Goal: Transaction & Acquisition: Purchase product/service

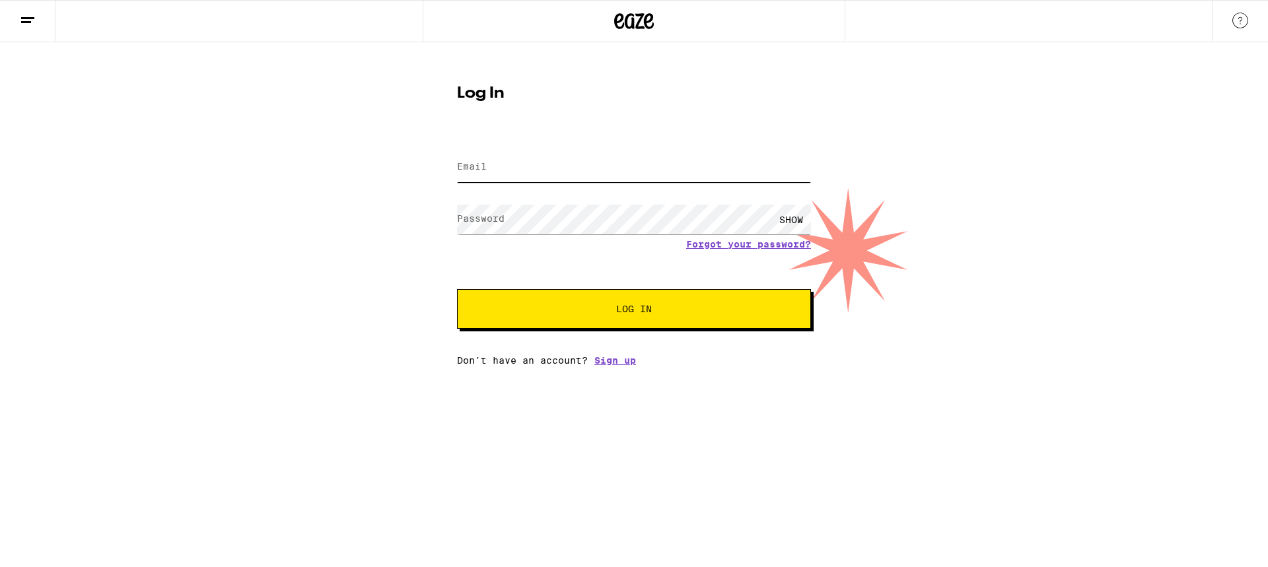
type input "[EMAIL_ADDRESS][DOMAIN_NAME]"
click at [647, 320] on button "Log In" at bounding box center [634, 309] width 354 height 40
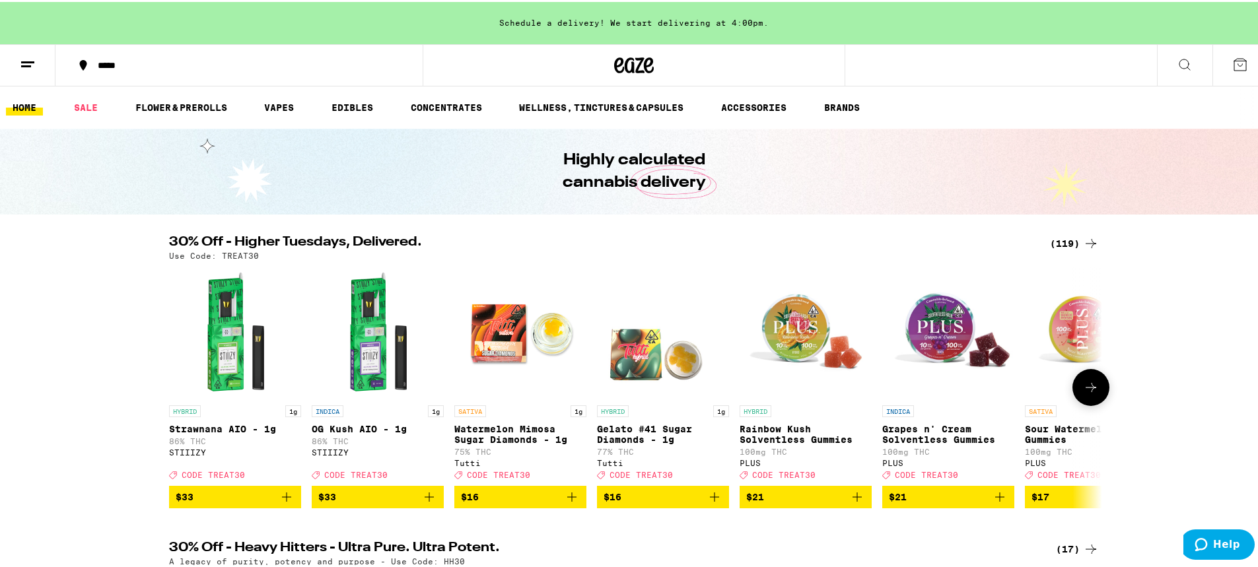
click at [1096, 389] on button at bounding box center [1091, 385] width 37 height 37
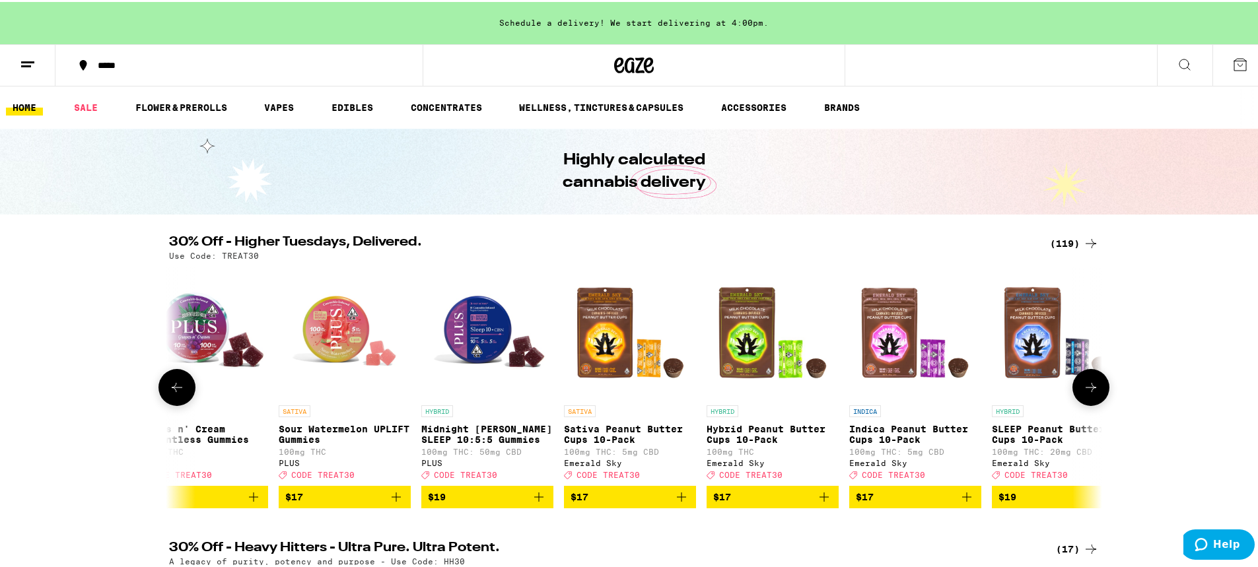
scroll to position [0, 786]
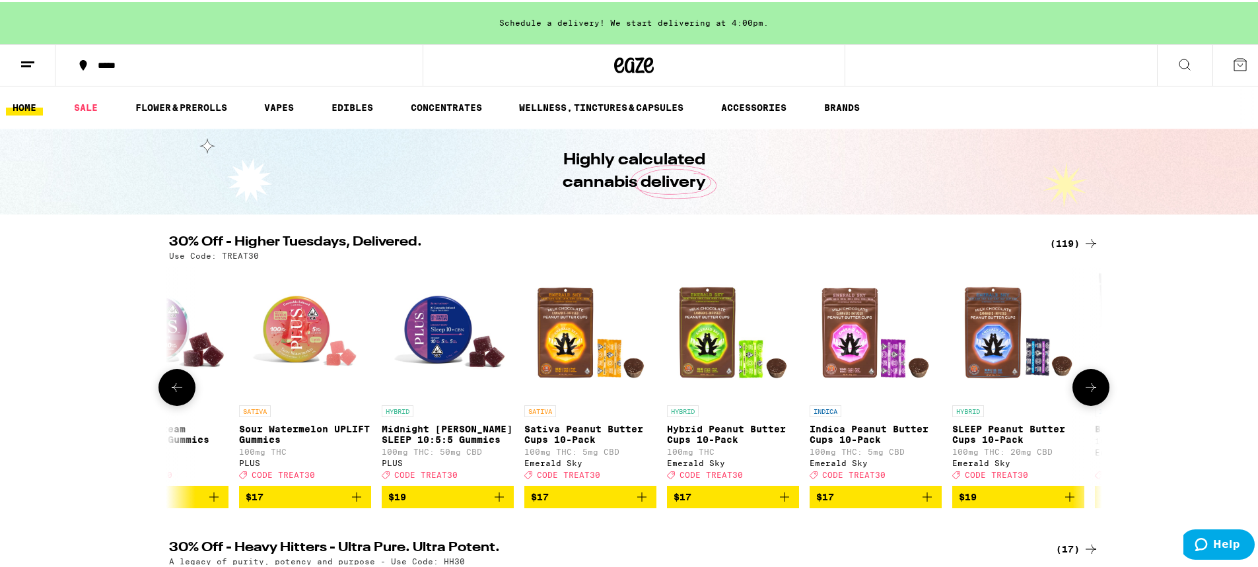
click at [1096, 389] on button at bounding box center [1091, 385] width 37 height 37
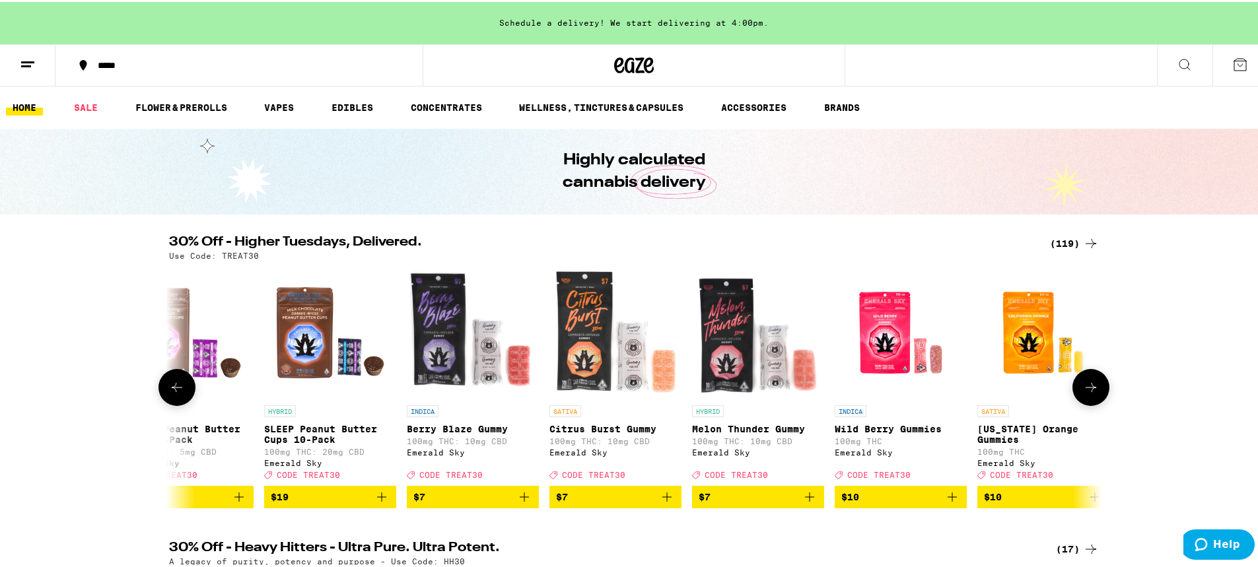
scroll to position [0, 1572]
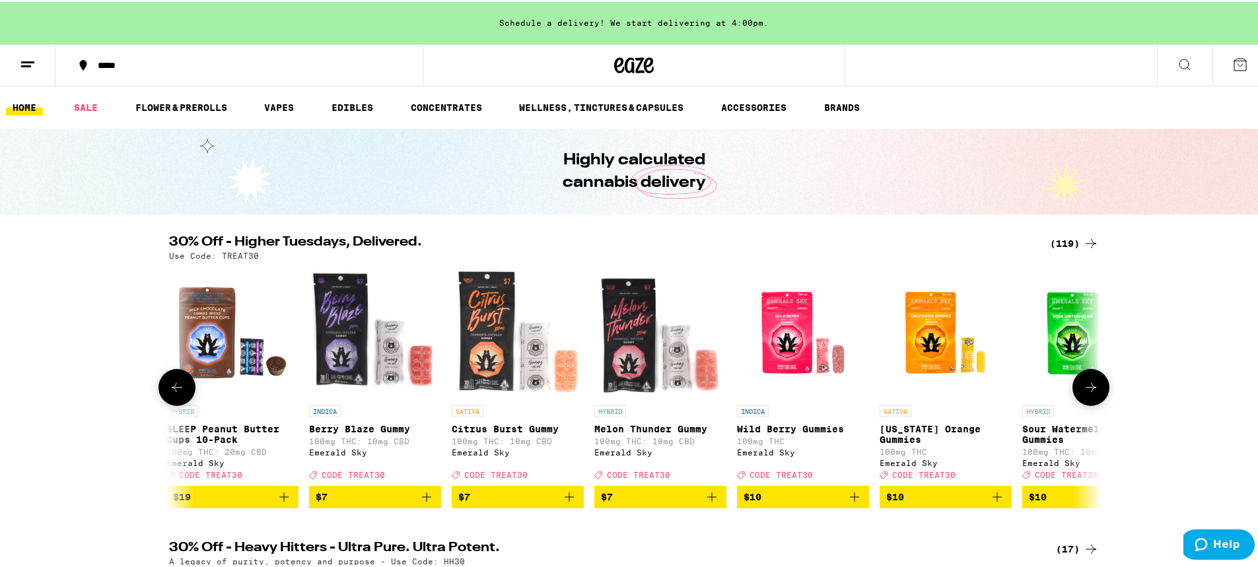
click at [1096, 388] on button at bounding box center [1091, 385] width 37 height 37
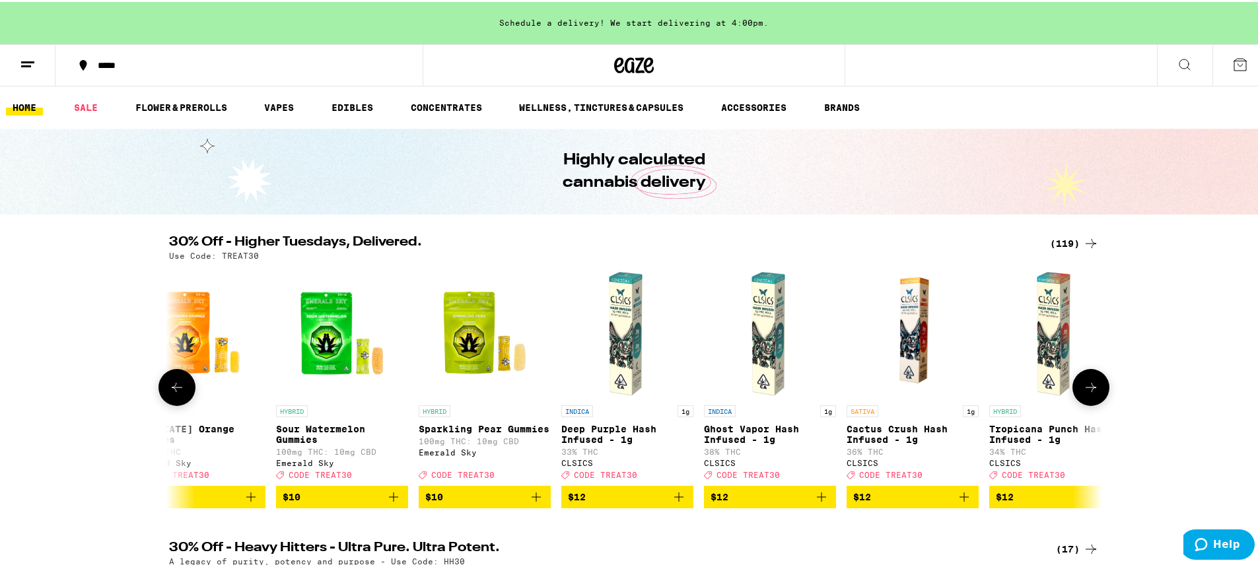
scroll to position [0, 2358]
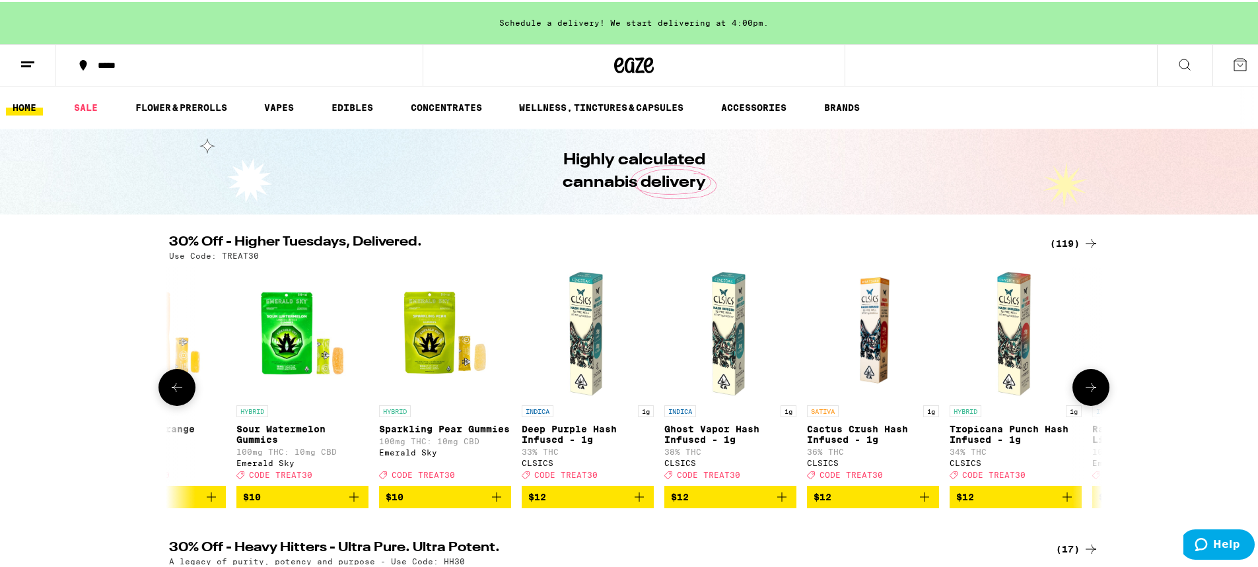
click at [1099, 393] on button at bounding box center [1091, 385] width 37 height 37
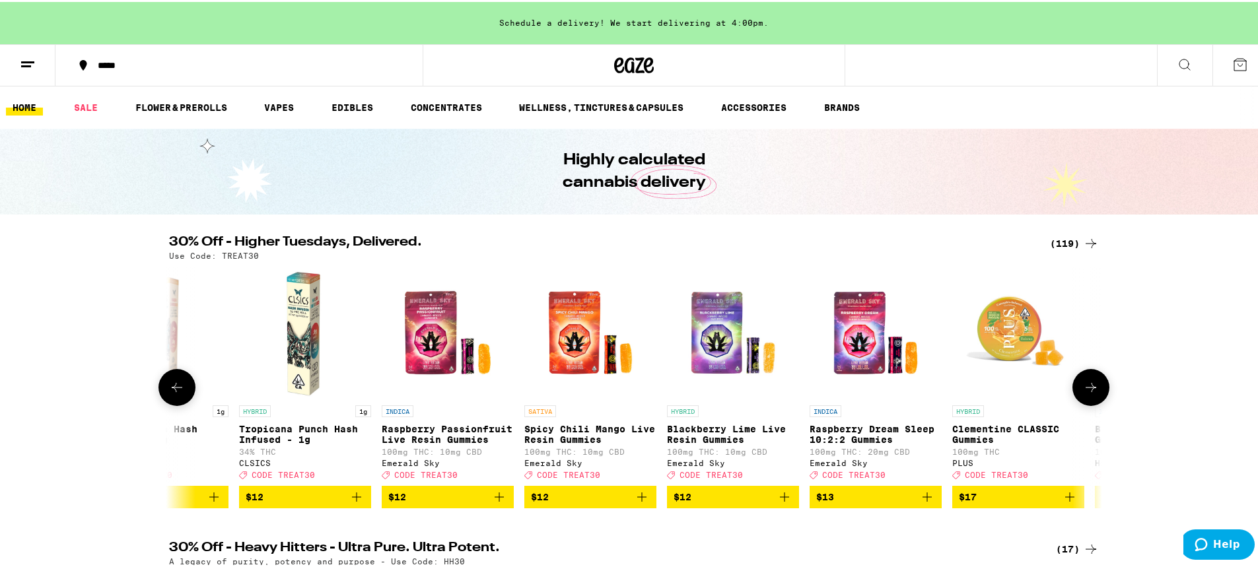
scroll to position [0, 3144]
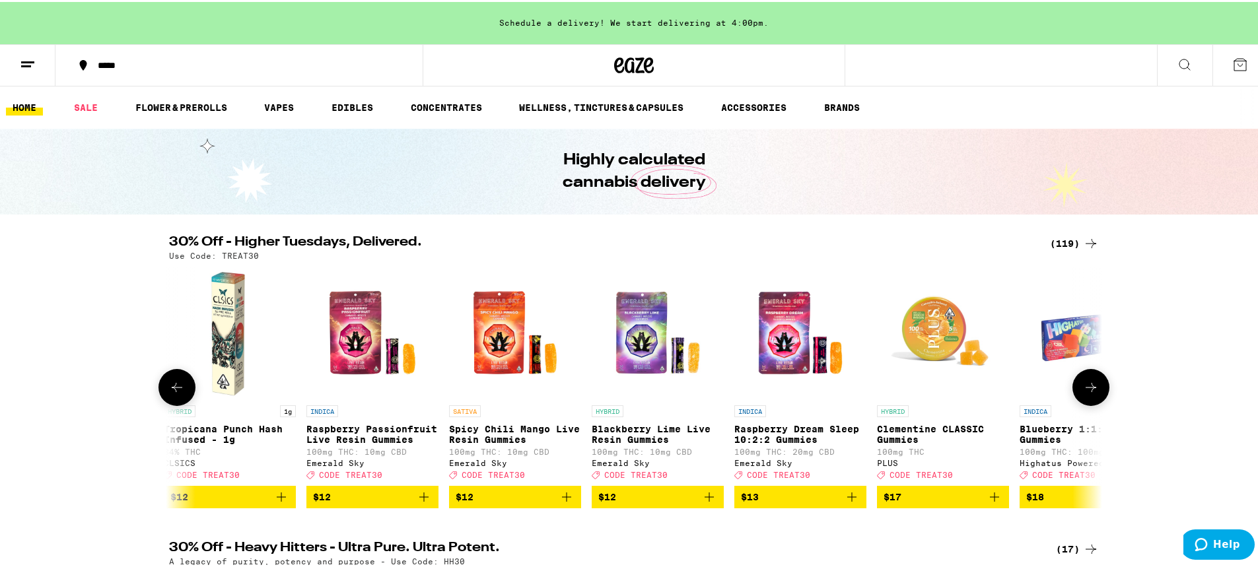
click at [1099, 392] on button at bounding box center [1091, 385] width 37 height 37
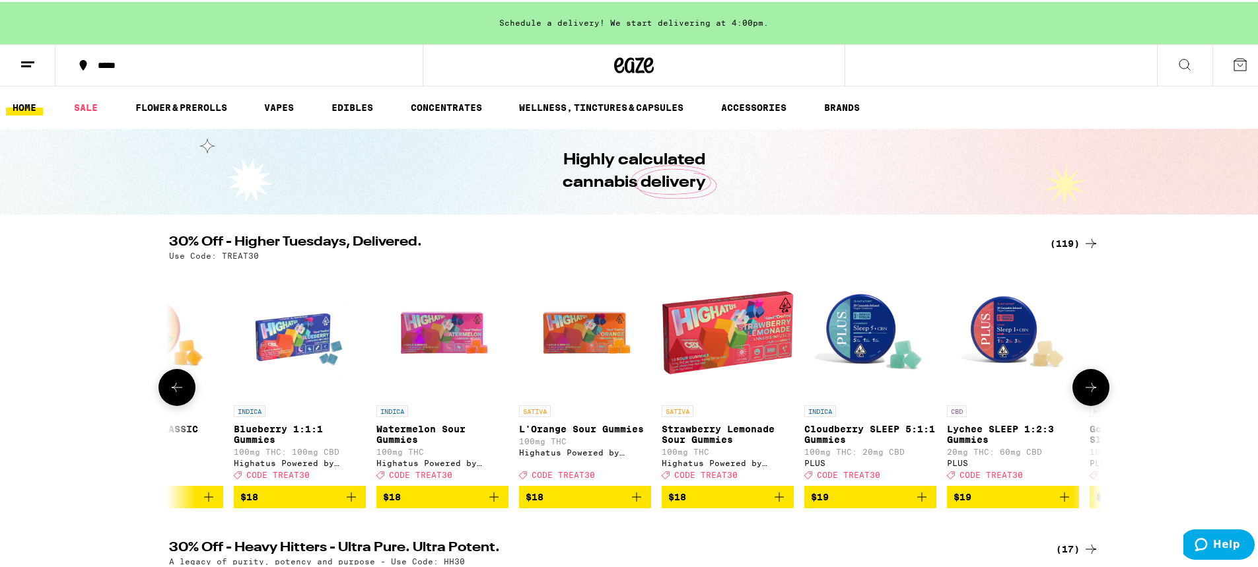
click at [1099, 392] on button at bounding box center [1091, 385] width 37 height 37
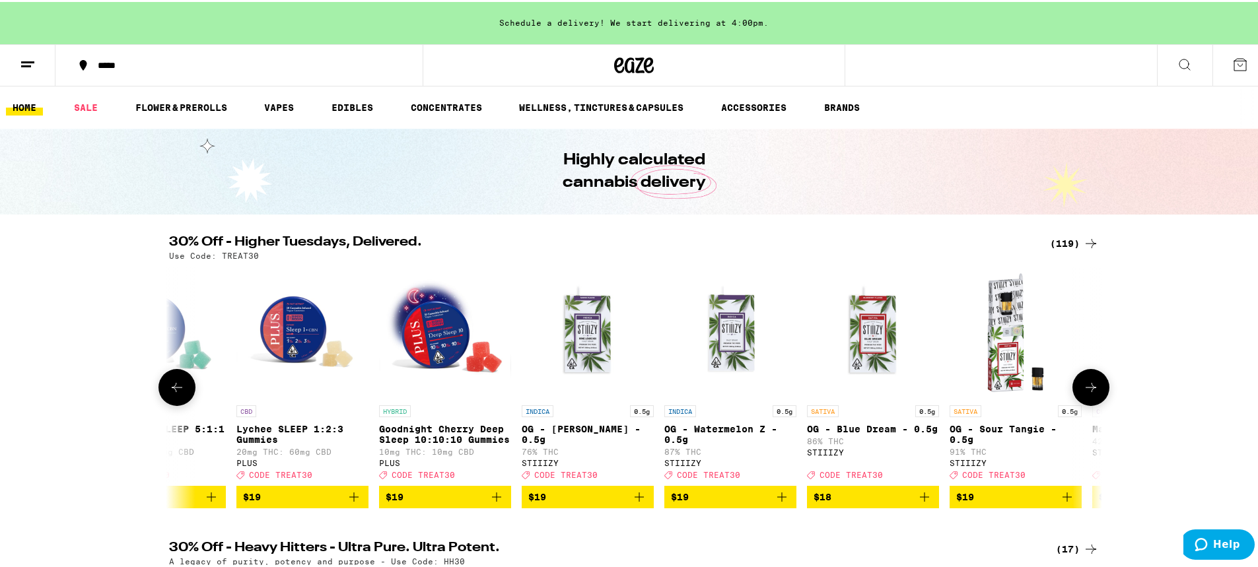
scroll to position [0, 4716]
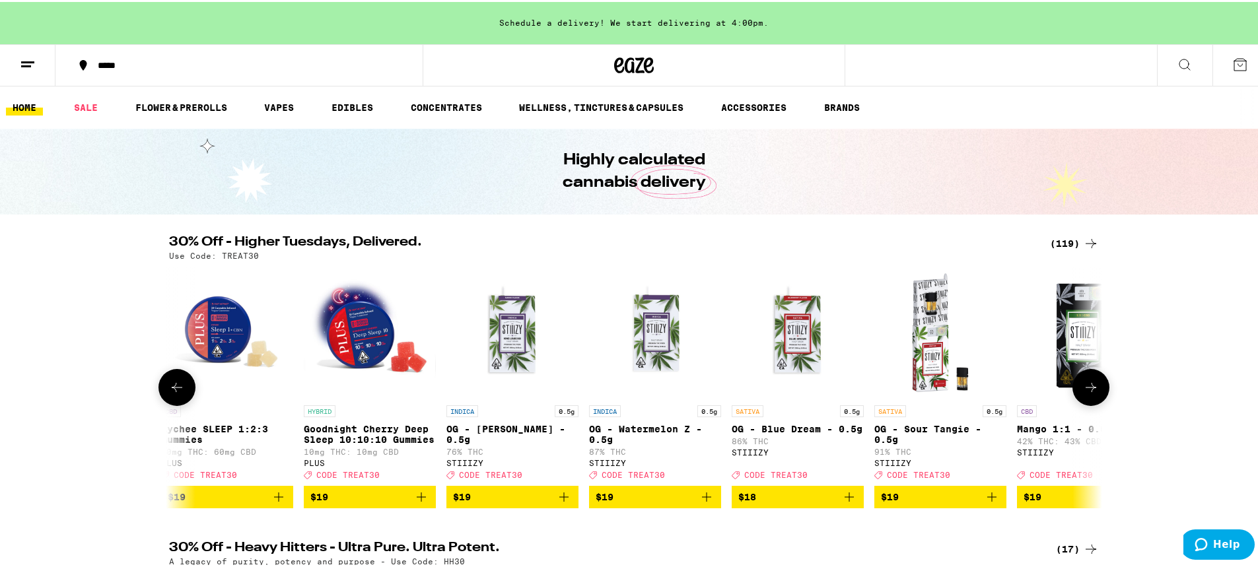
click at [1099, 392] on button at bounding box center [1091, 385] width 37 height 37
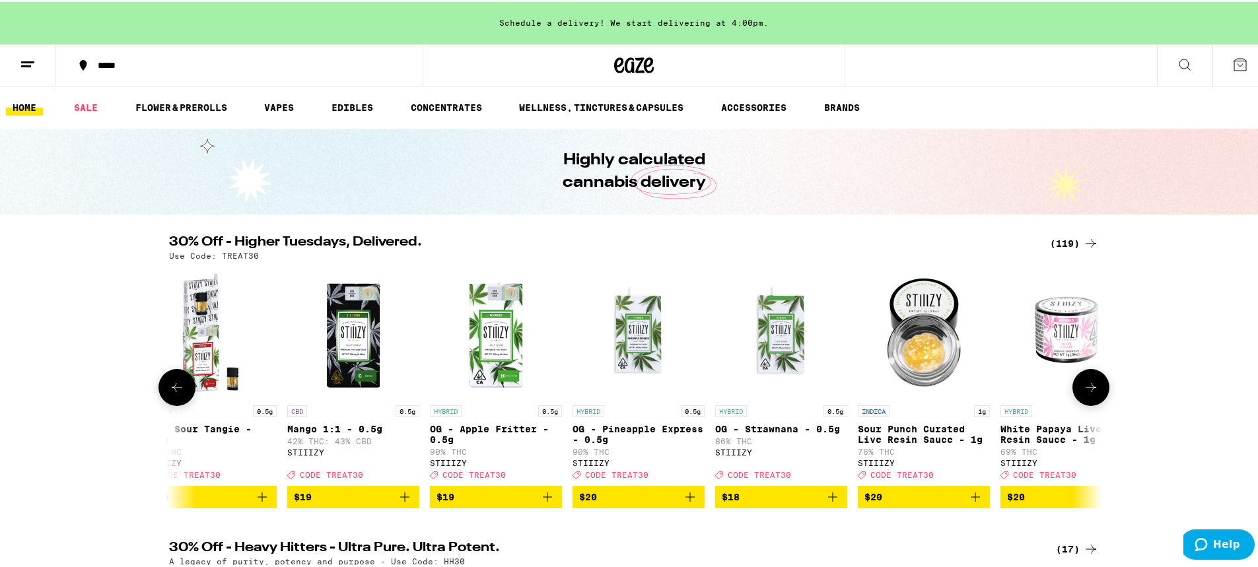
scroll to position [0, 5502]
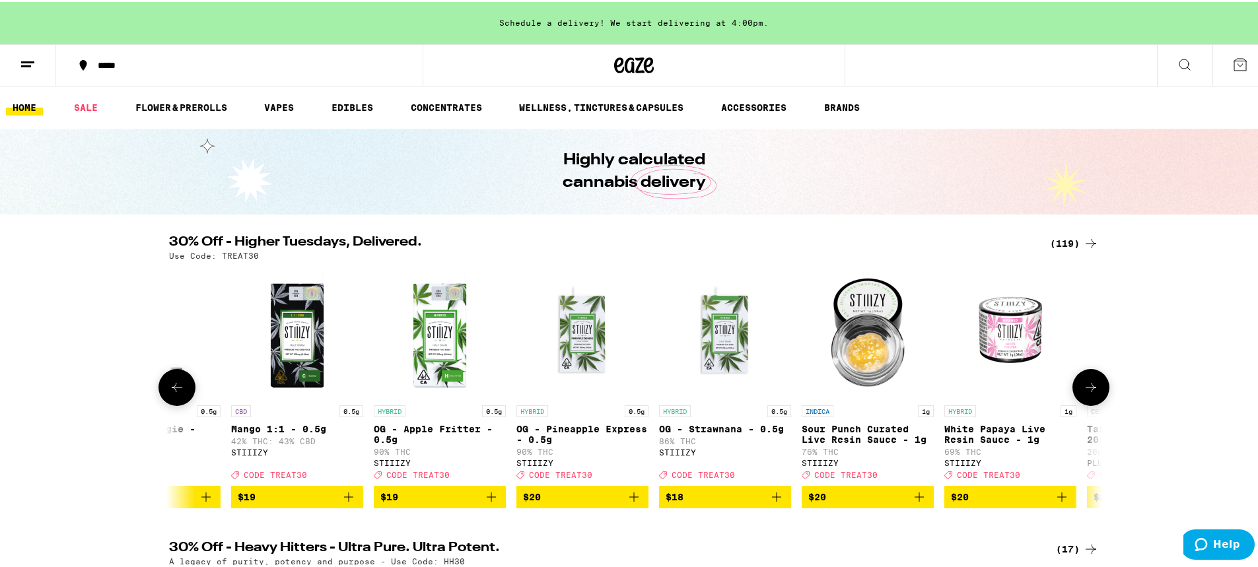
click at [1099, 392] on button at bounding box center [1091, 385] width 37 height 37
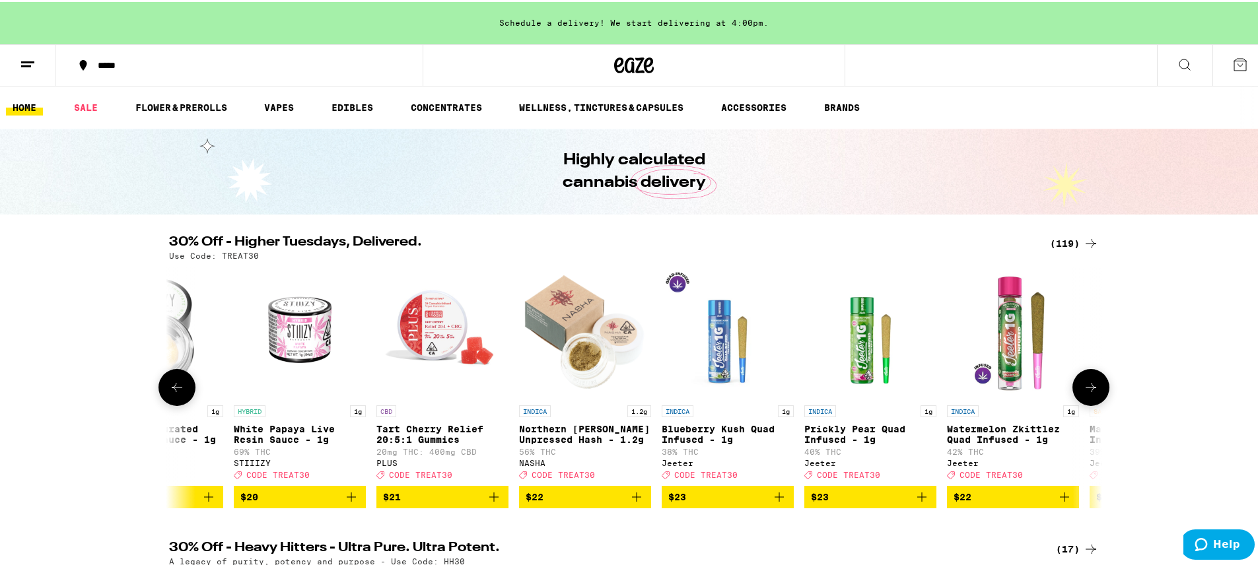
scroll to position [0, 6288]
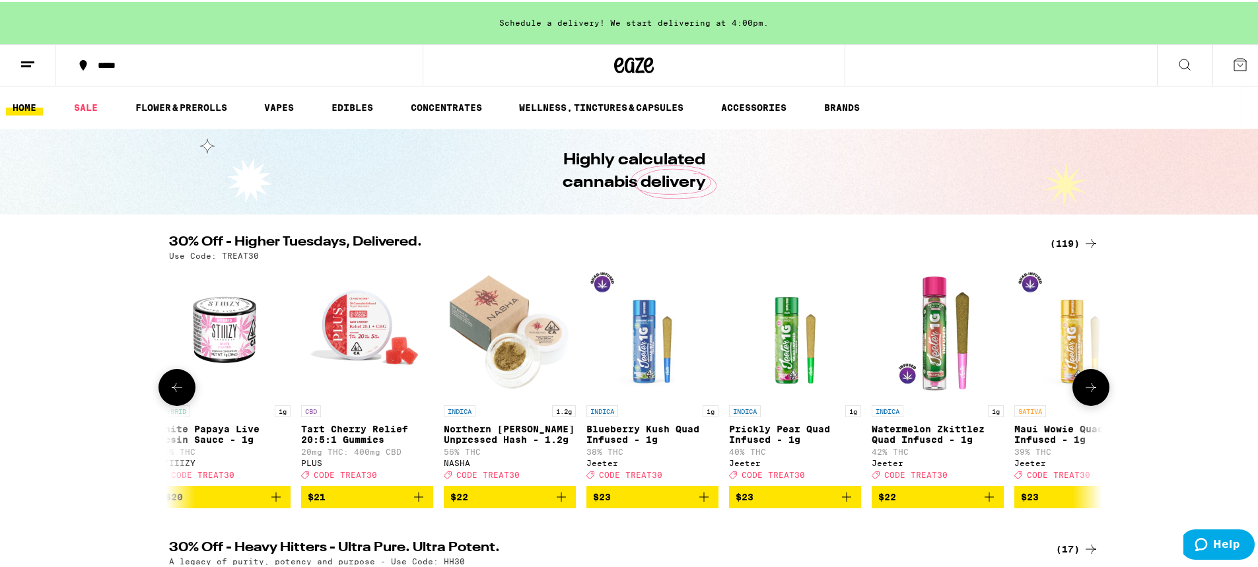
click at [1092, 394] on icon at bounding box center [1091, 386] width 16 height 16
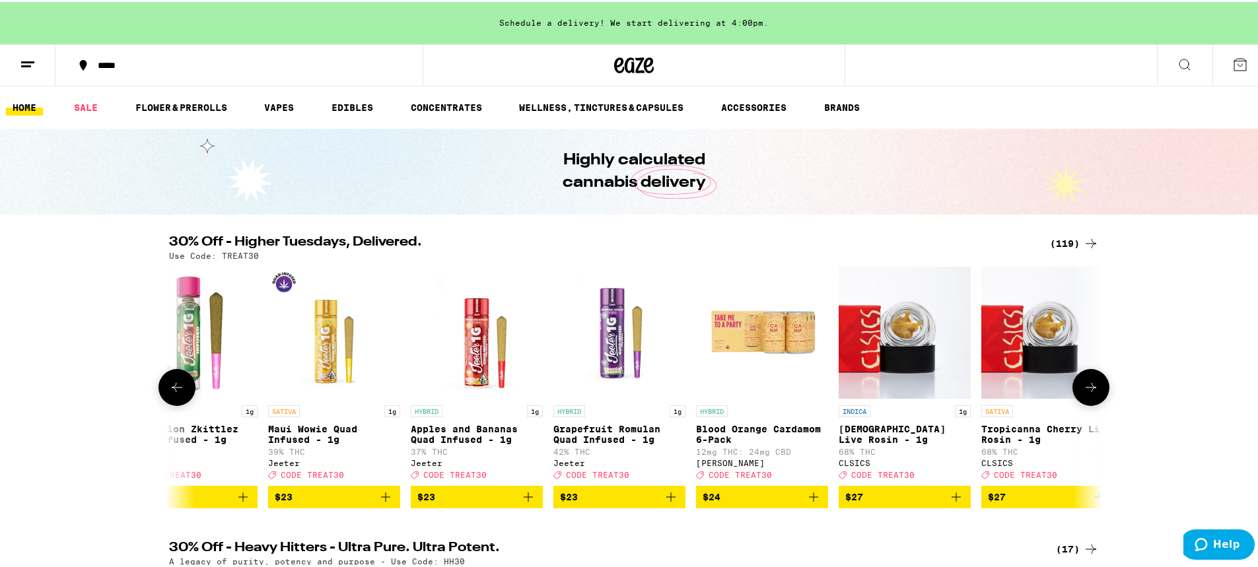
scroll to position [0, 7074]
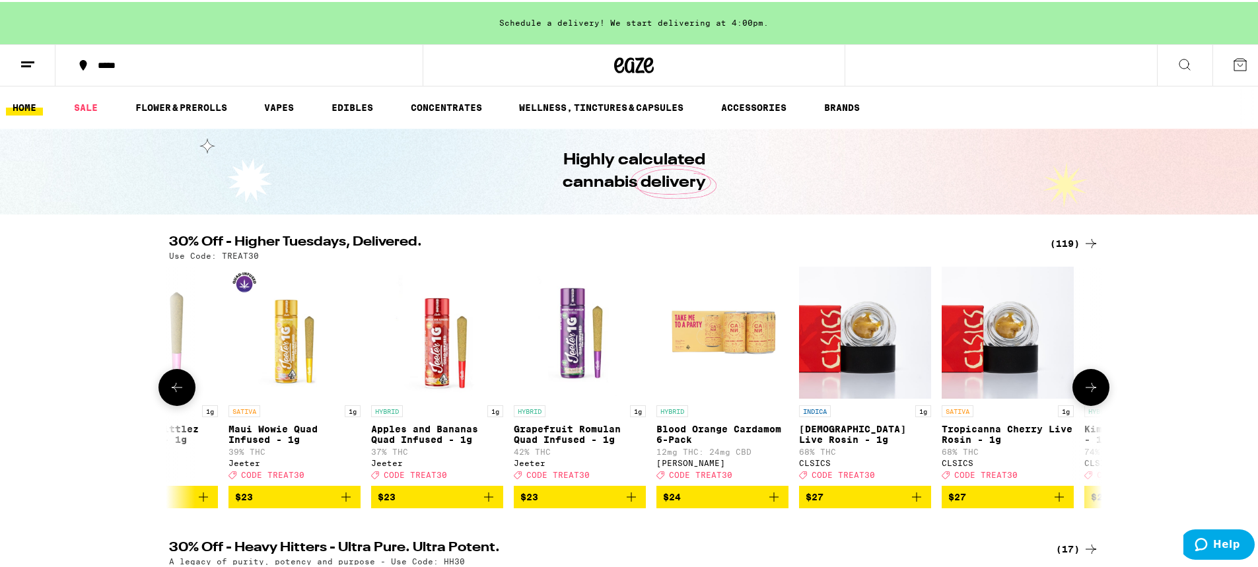
click at [1092, 394] on icon at bounding box center [1091, 386] width 16 height 16
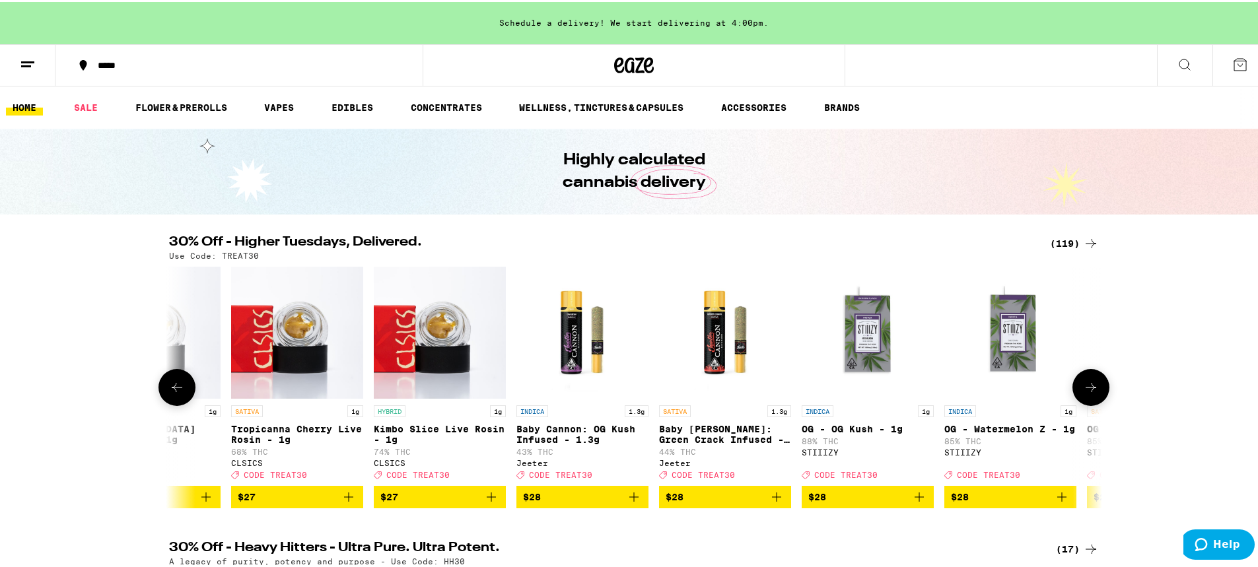
scroll to position [0, 7860]
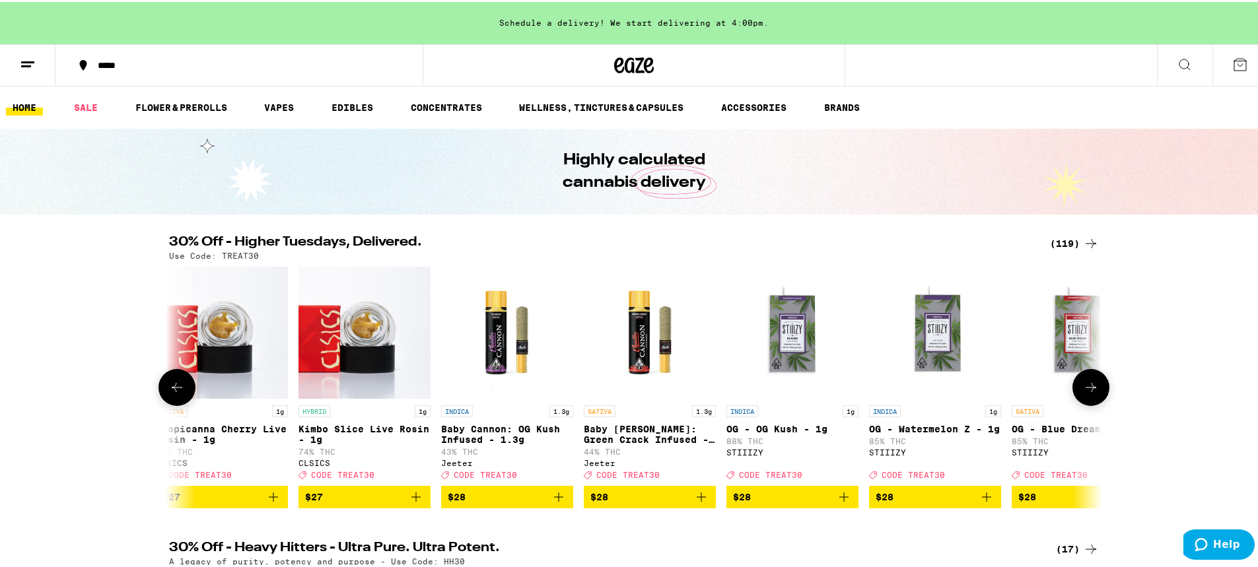
click at [1092, 394] on icon at bounding box center [1091, 386] width 16 height 16
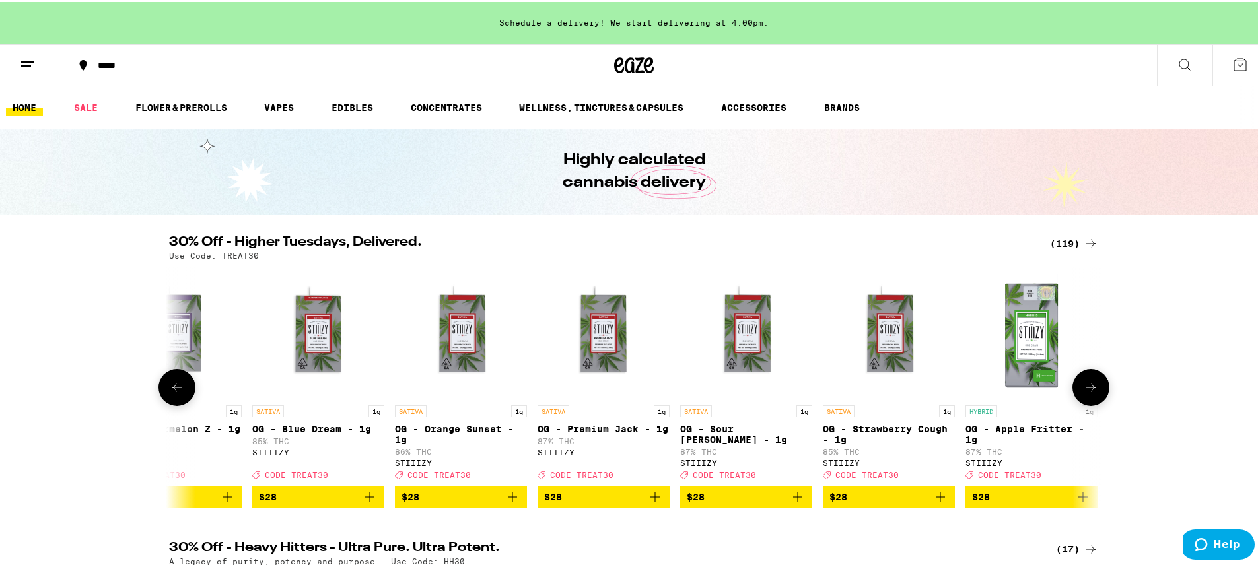
scroll to position [0, 8646]
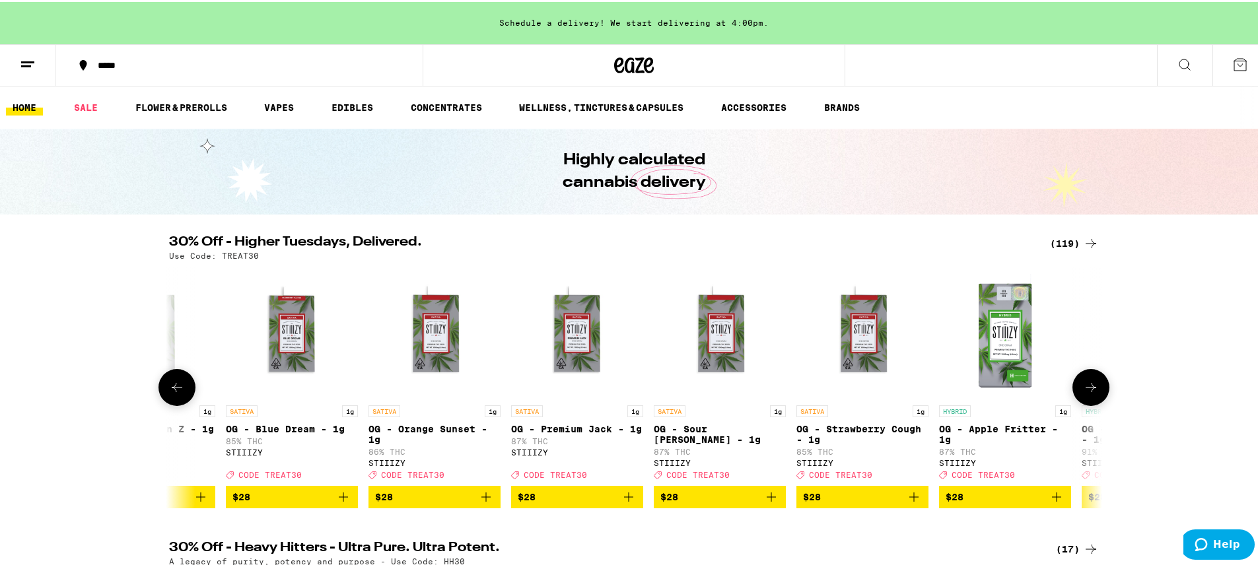
click at [1092, 394] on icon at bounding box center [1091, 386] width 16 height 16
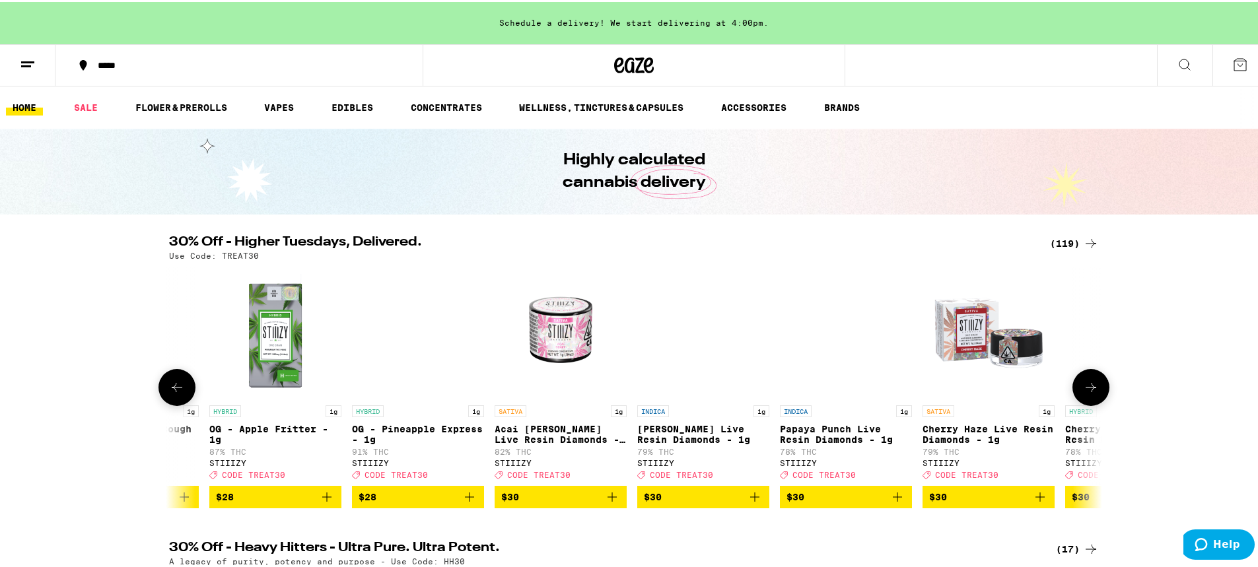
scroll to position [0, 9432]
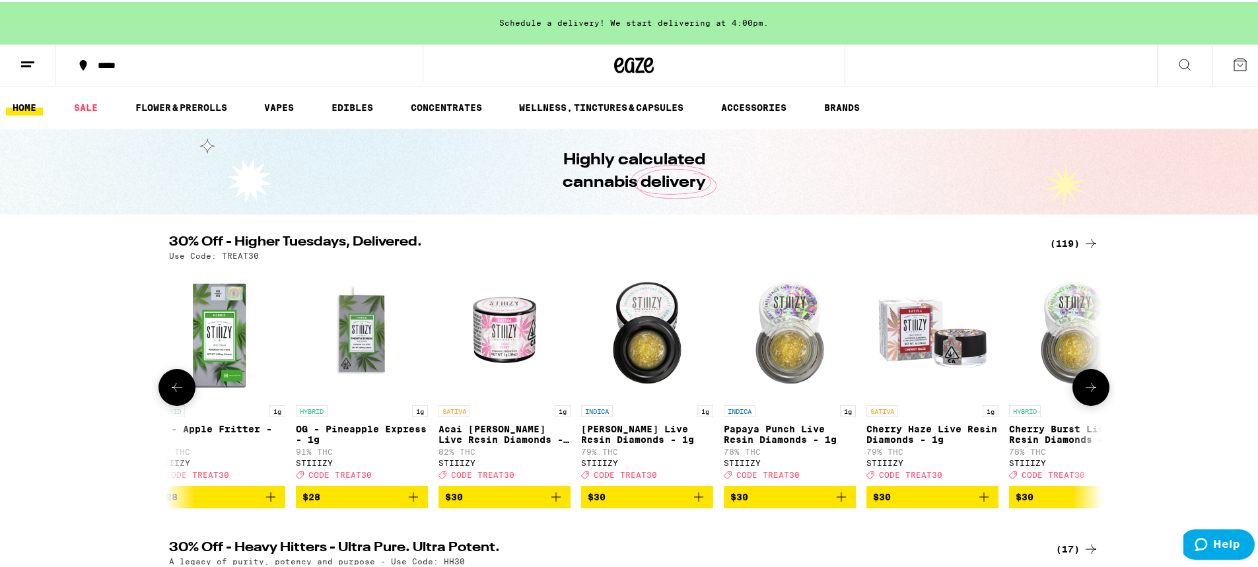
click at [1092, 394] on icon at bounding box center [1091, 386] width 16 height 16
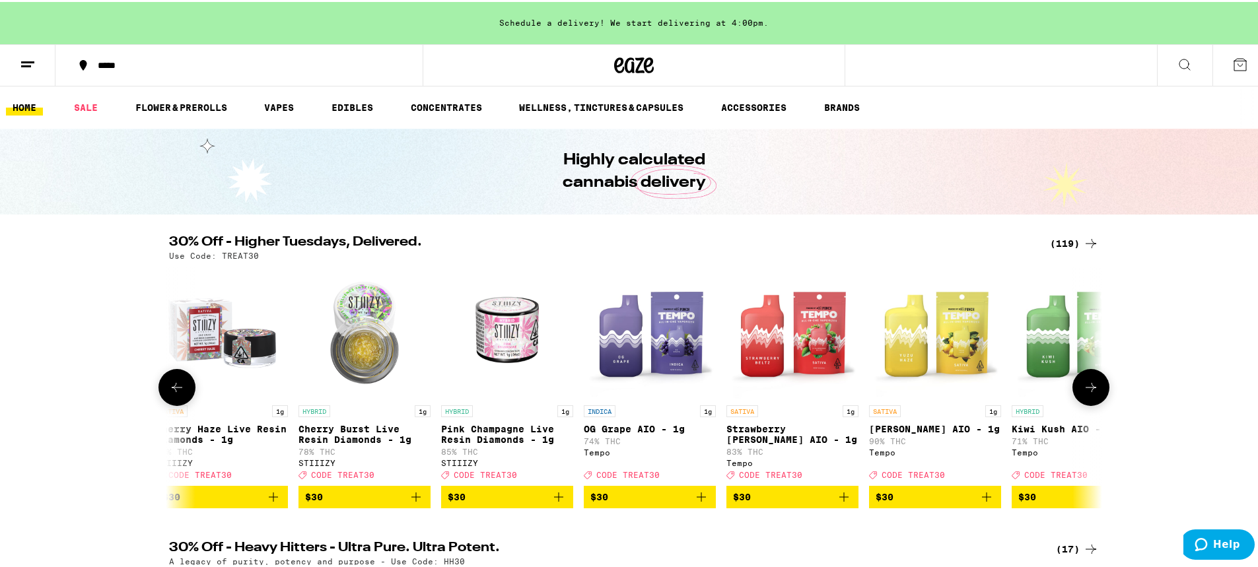
scroll to position [0, 10218]
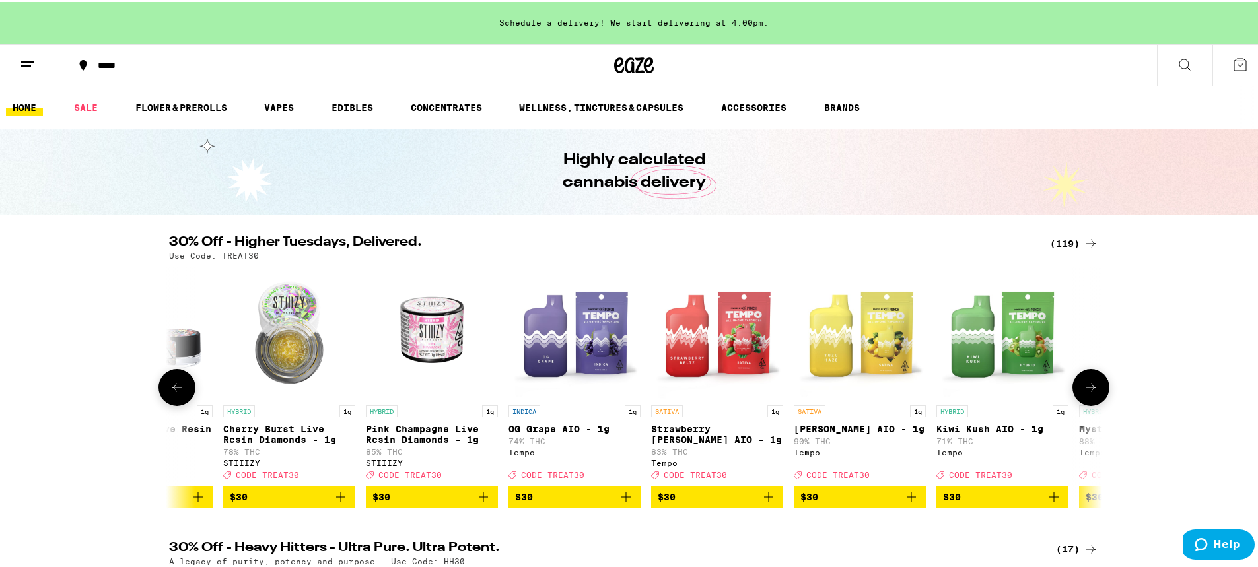
click at [1094, 394] on icon at bounding box center [1091, 386] width 16 height 16
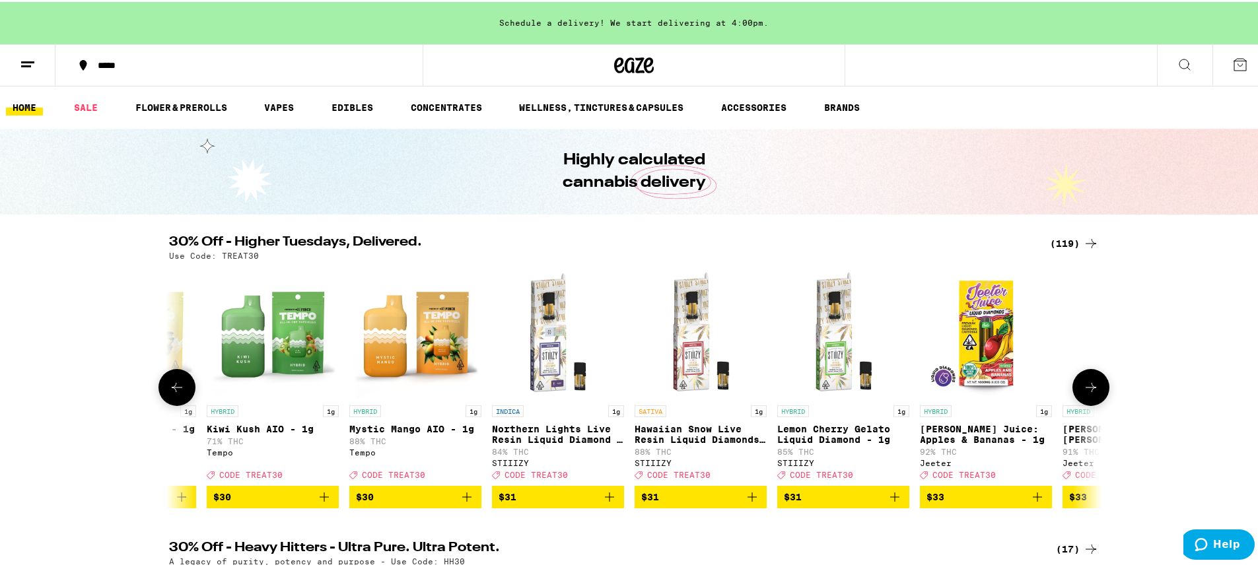
scroll to position [0, 11004]
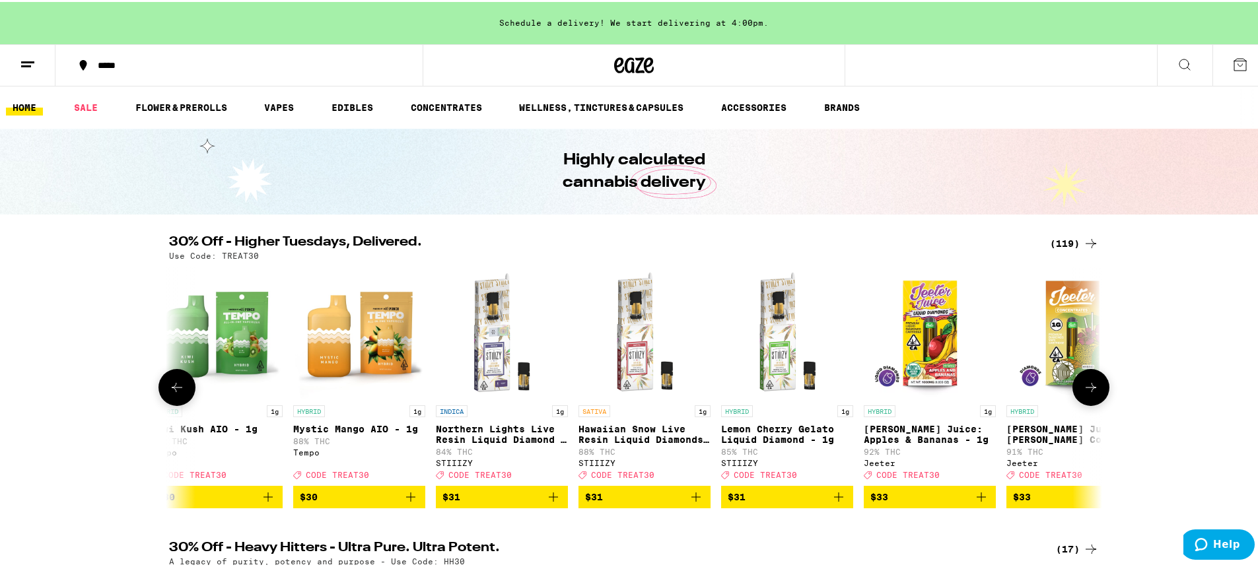
click at [1094, 394] on icon at bounding box center [1091, 386] width 16 height 16
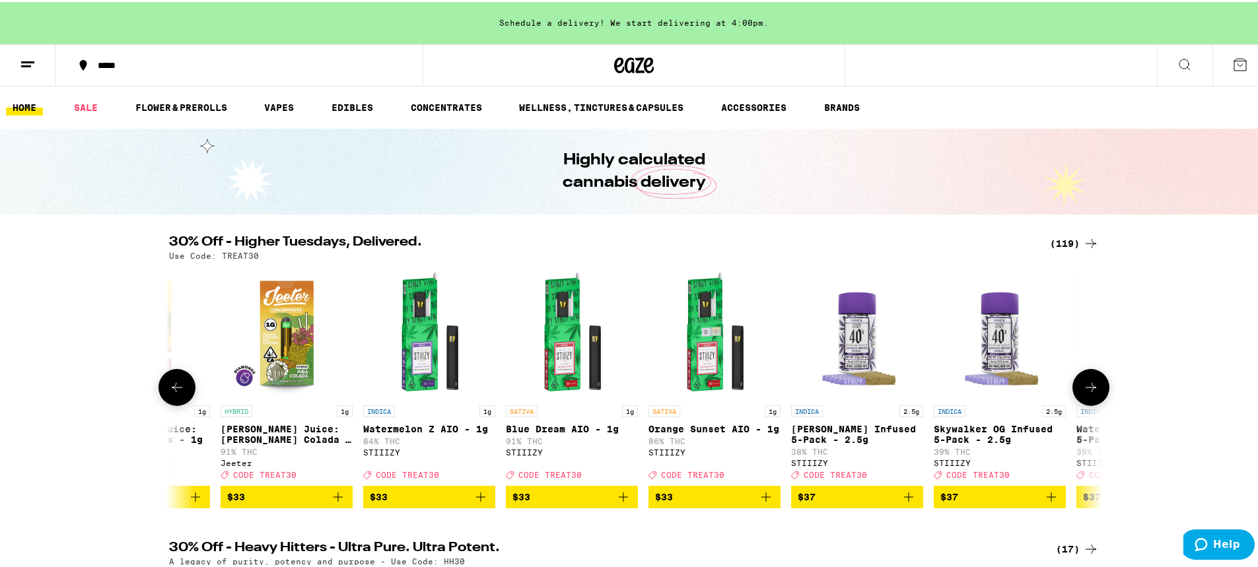
click at [1094, 394] on icon at bounding box center [1091, 386] width 16 height 16
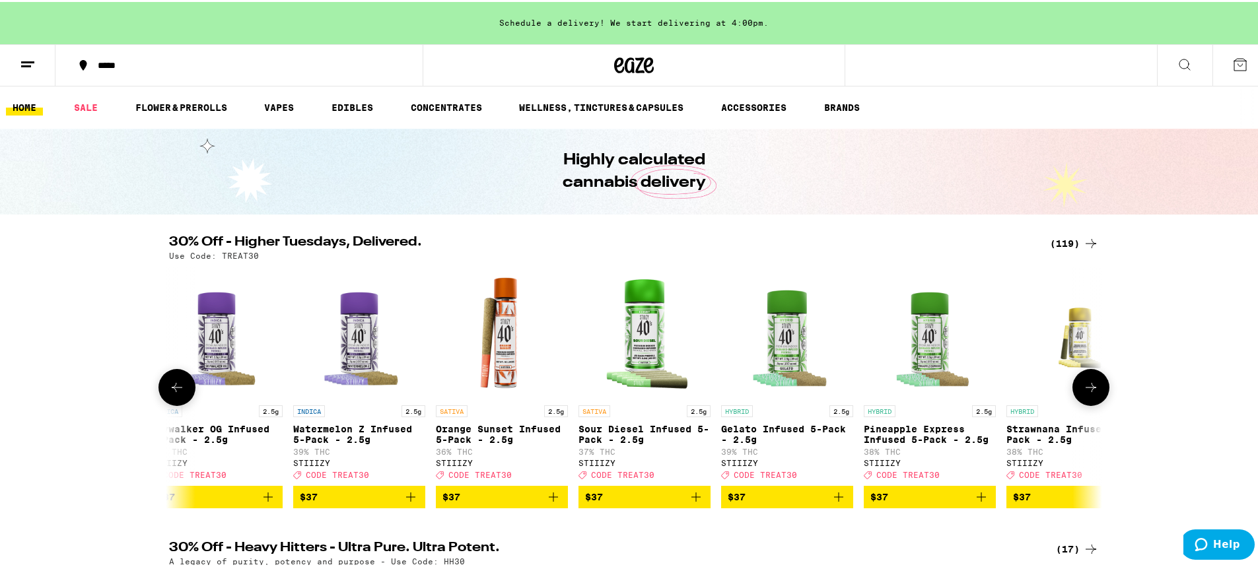
scroll to position [0, 12576]
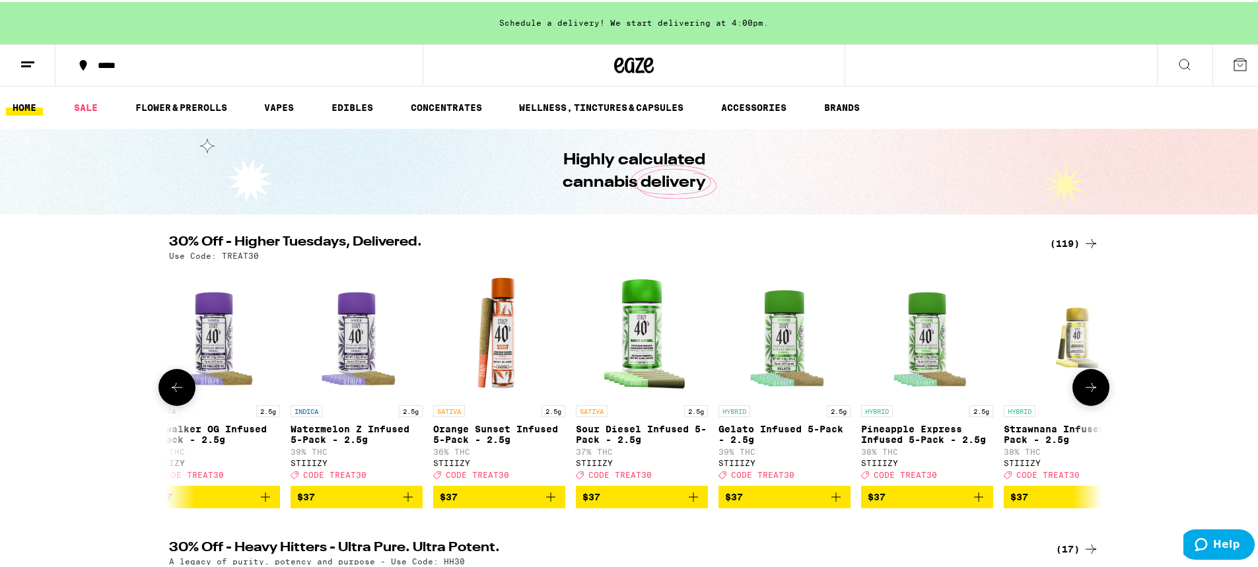
click at [1095, 396] on button at bounding box center [1091, 385] width 37 height 37
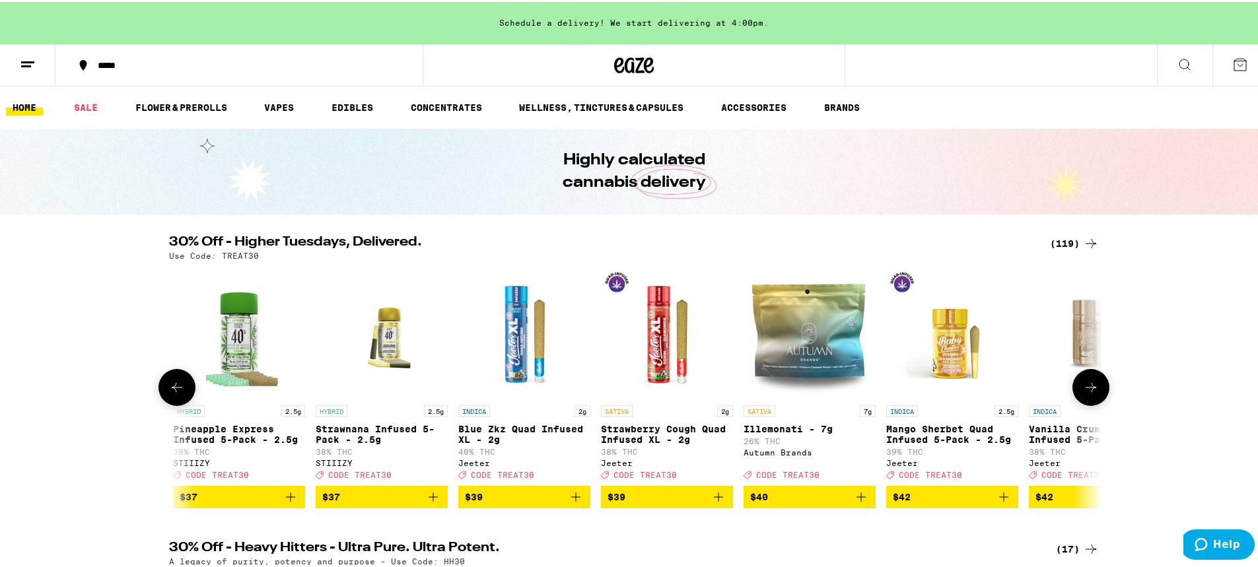
scroll to position [0, 13362]
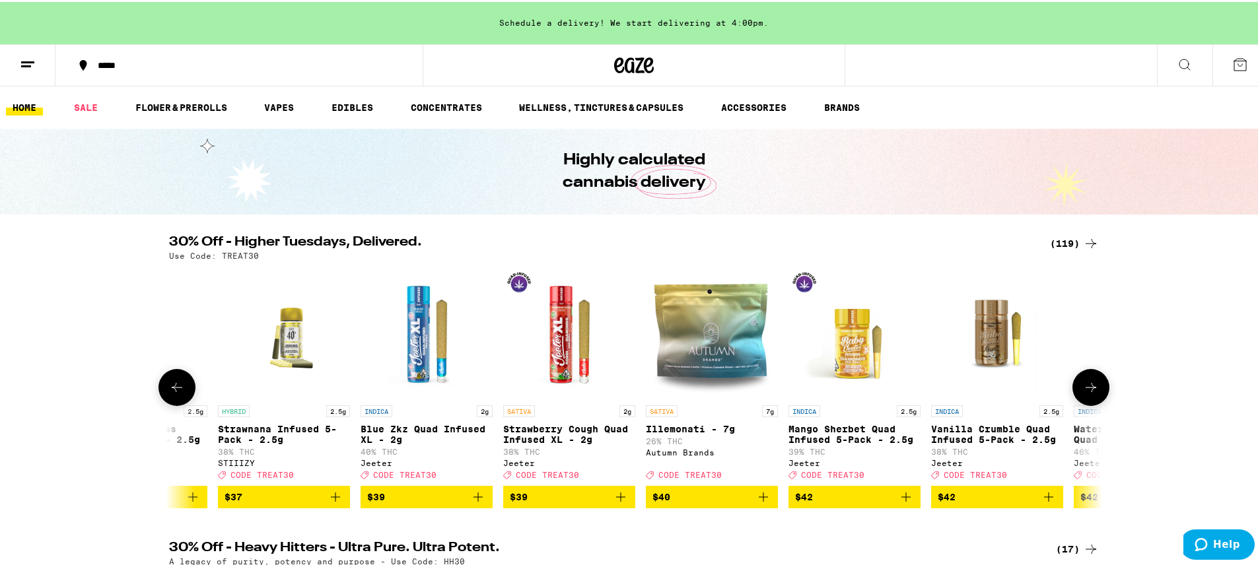
click at [1086, 383] on button at bounding box center [1091, 385] width 37 height 37
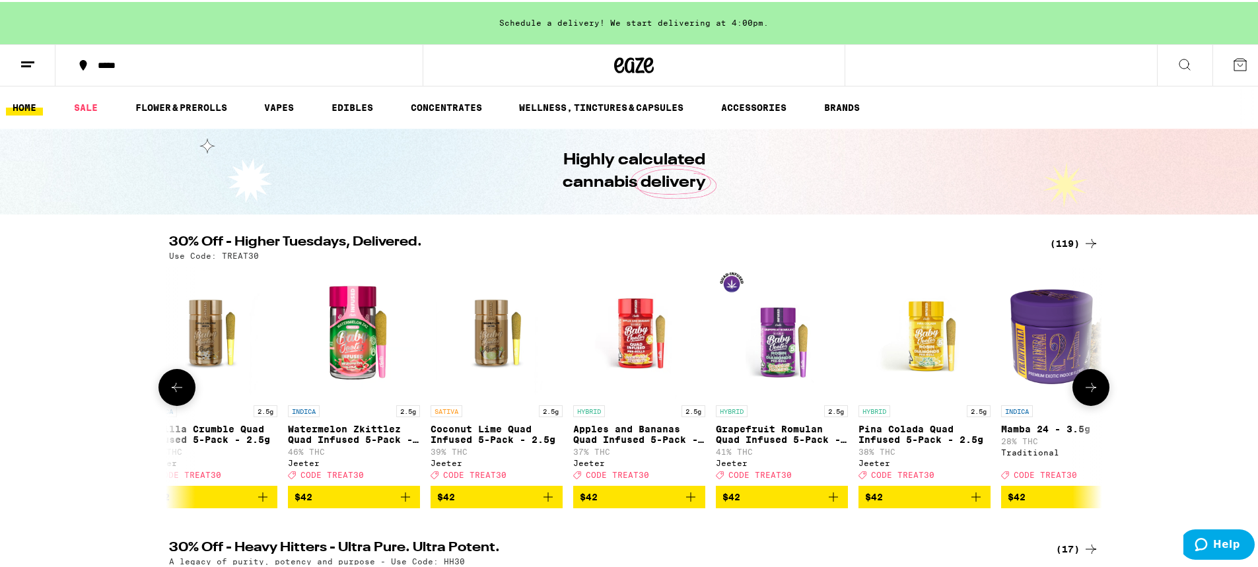
click at [1086, 383] on button at bounding box center [1091, 385] width 37 height 37
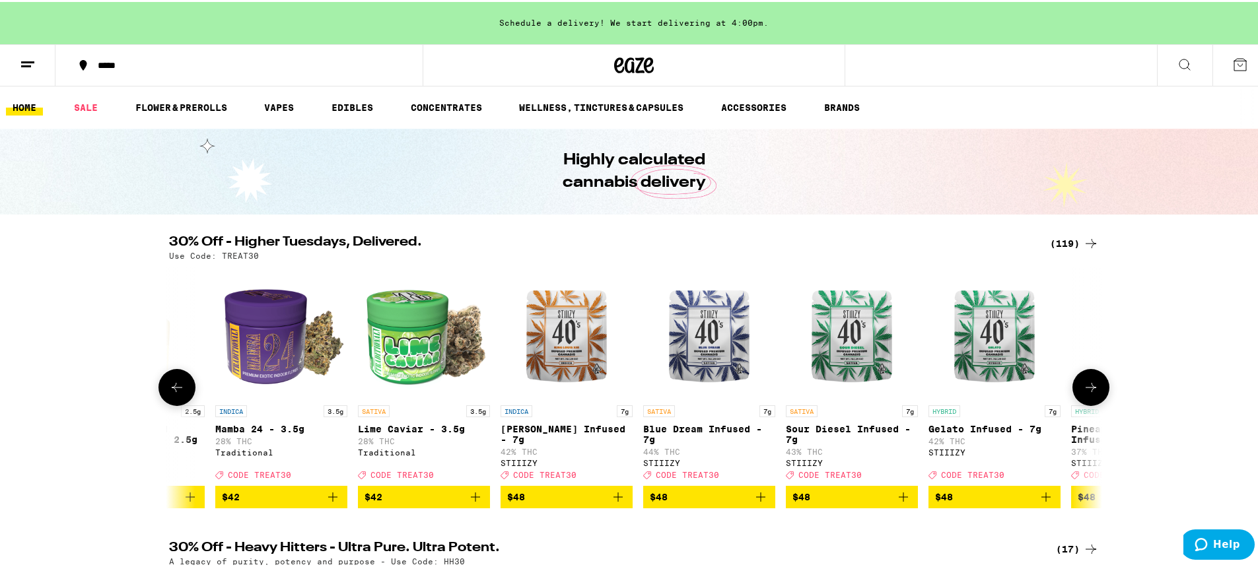
click at [1086, 383] on button at bounding box center [1091, 385] width 37 height 37
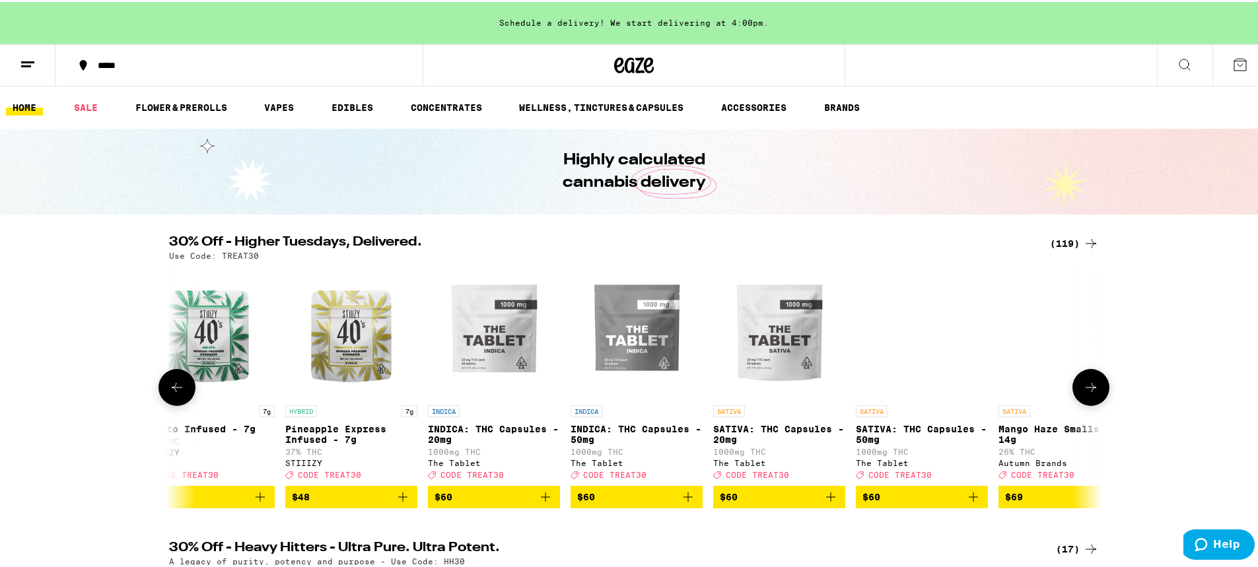
click at [1086, 383] on button at bounding box center [1091, 385] width 37 height 37
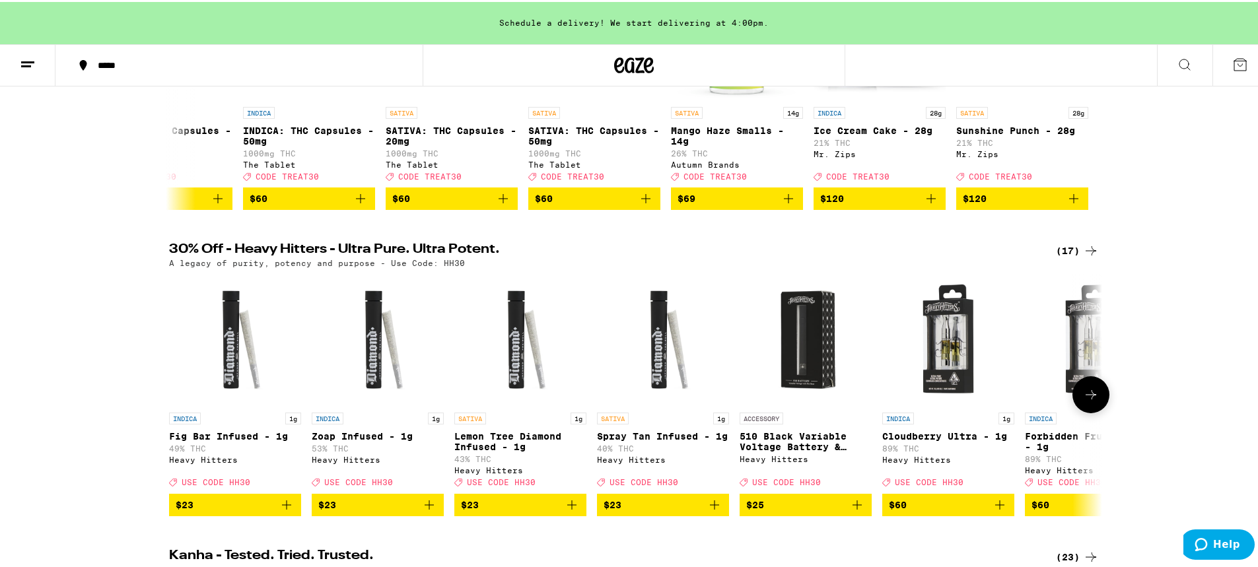
scroll to position [330, 0]
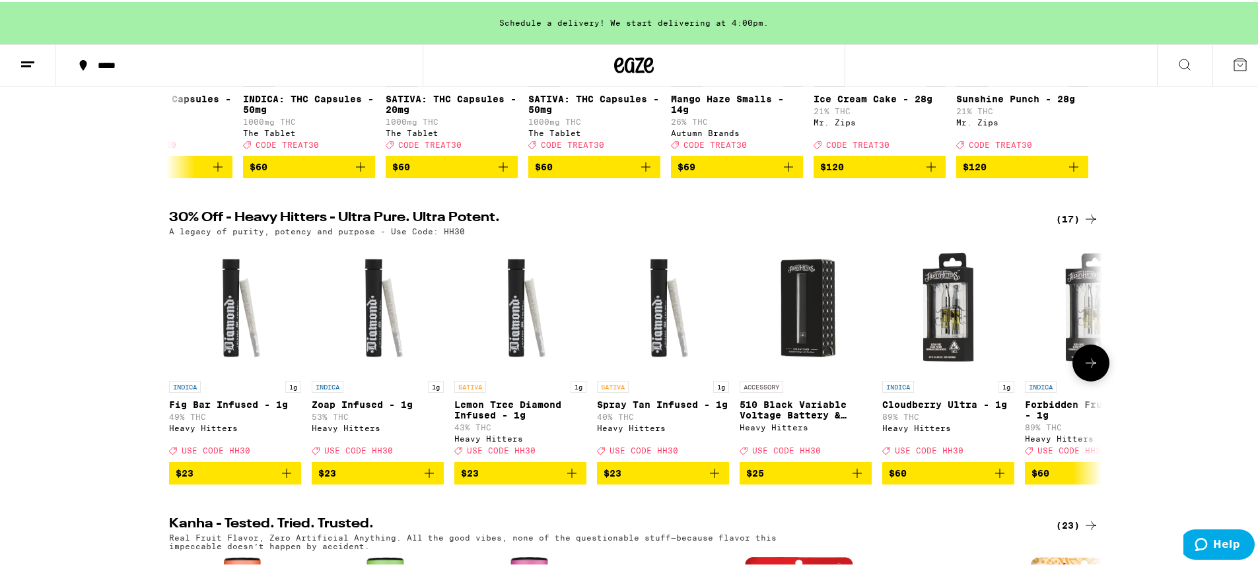
click at [1092, 369] on icon at bounding box center [1091, 361] width 16 height 16
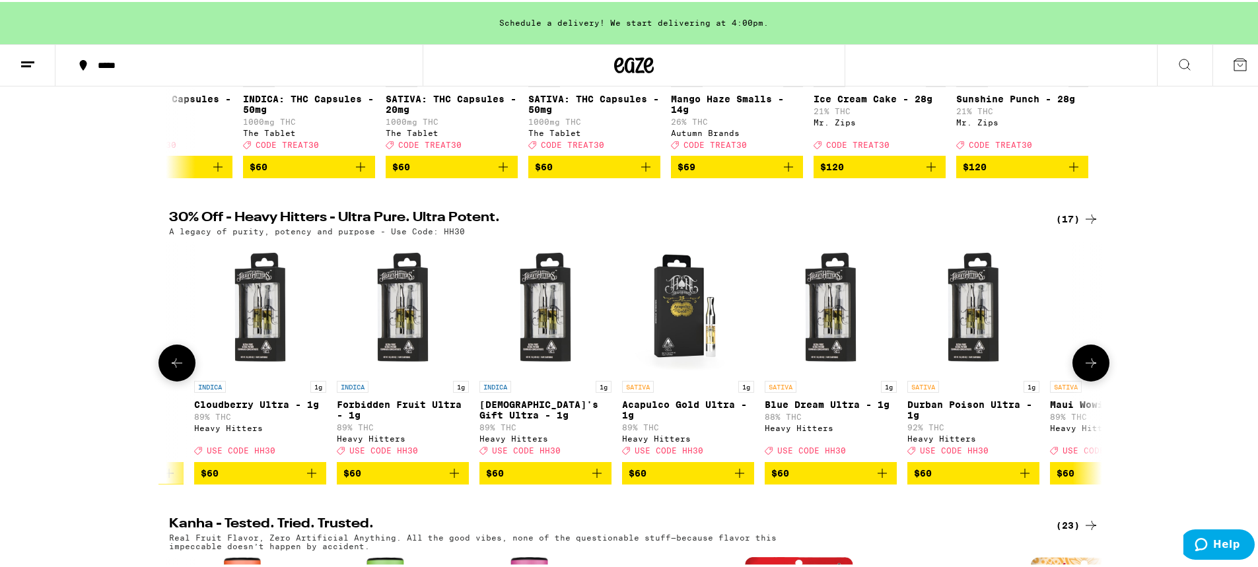
scroll to position [0, 786]
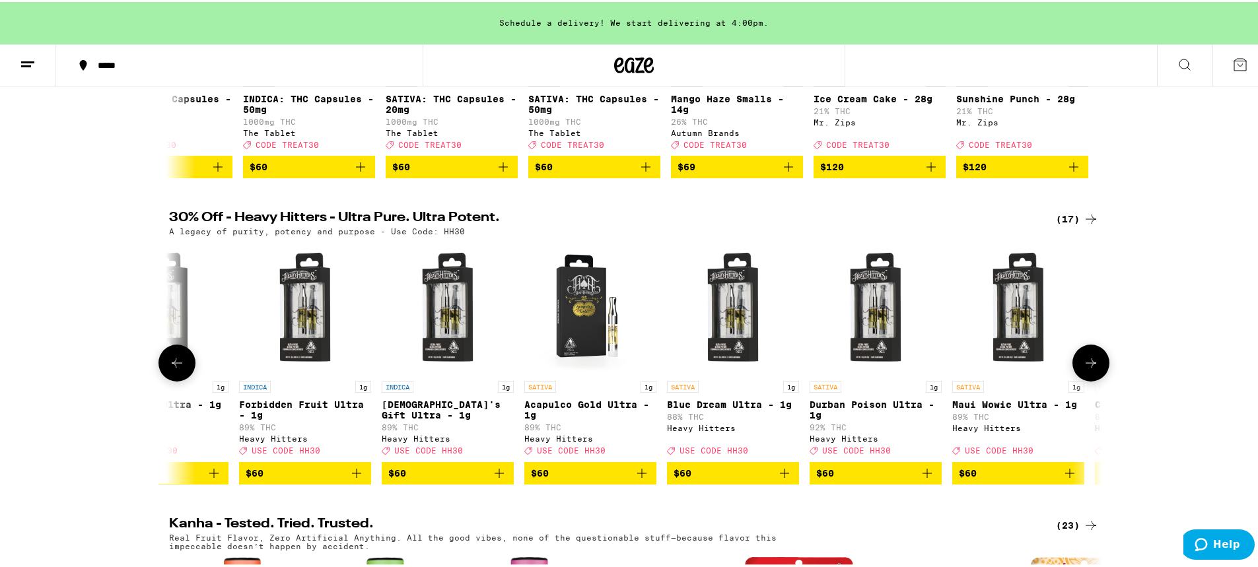
click at [1092, 369] on icon at bounding box center [1091, 361] width 16 height 16
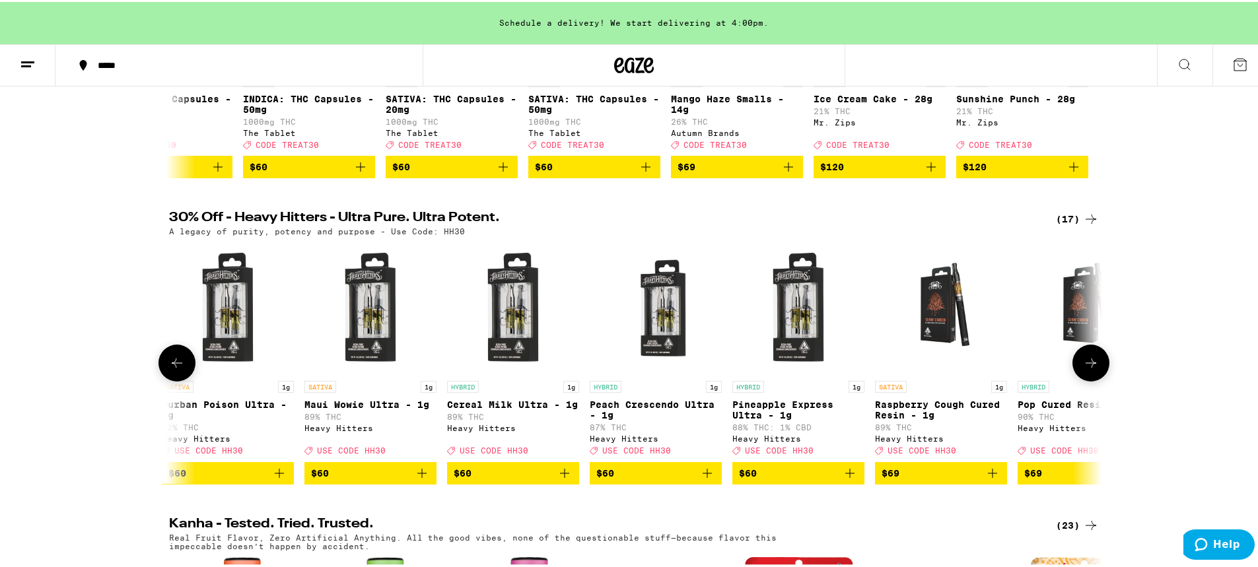
scroll to position [0, 1495]
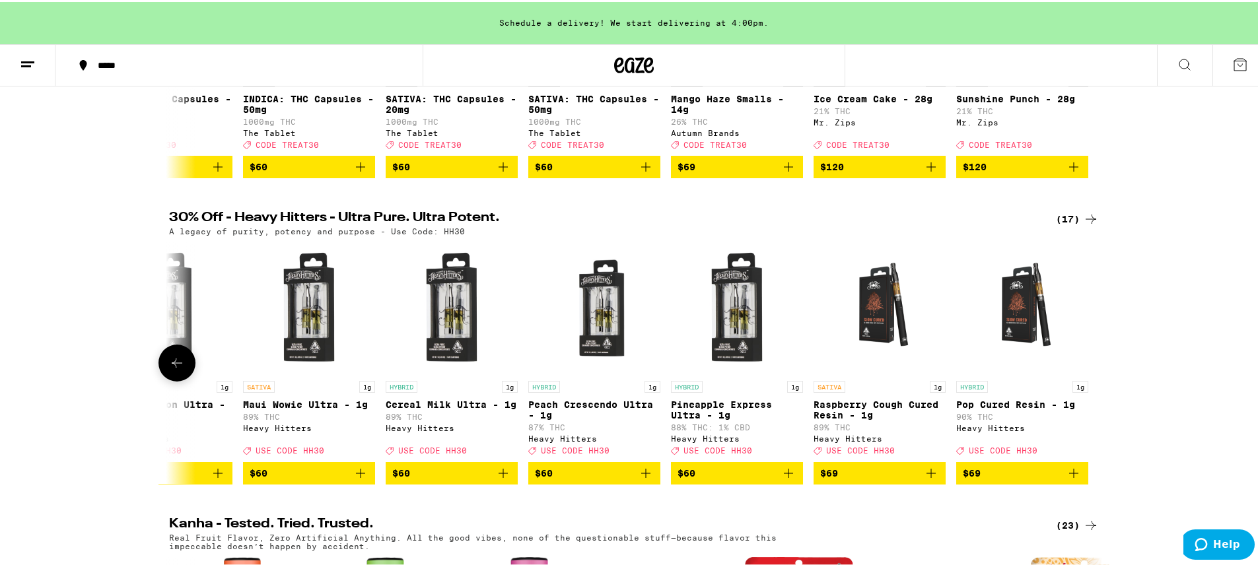
click at [174, 369] on icon at bounding box center [177, 361] width 16 height 16
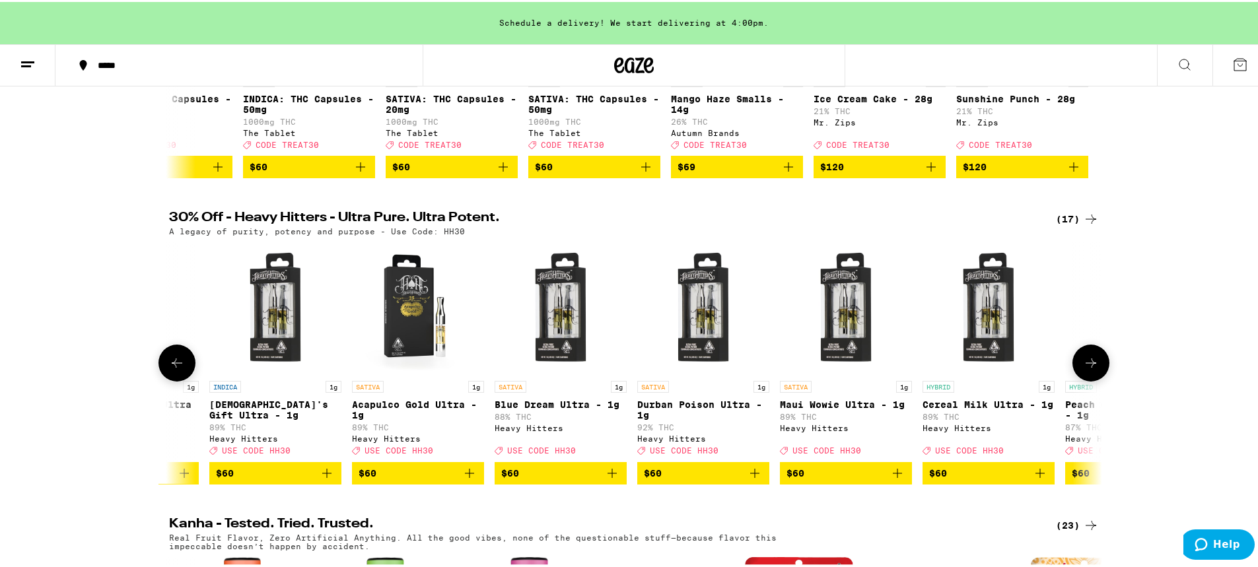
scroll to position [0, 709]
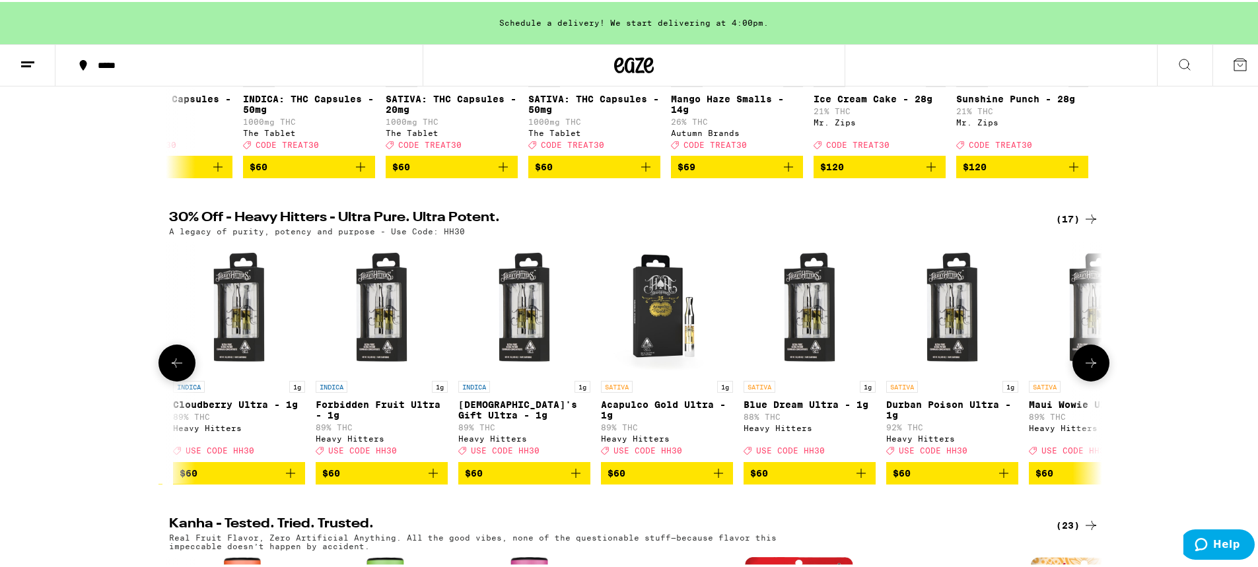
click at [174, 369] on icon at bounding box center [177, 361] width 16 height 16
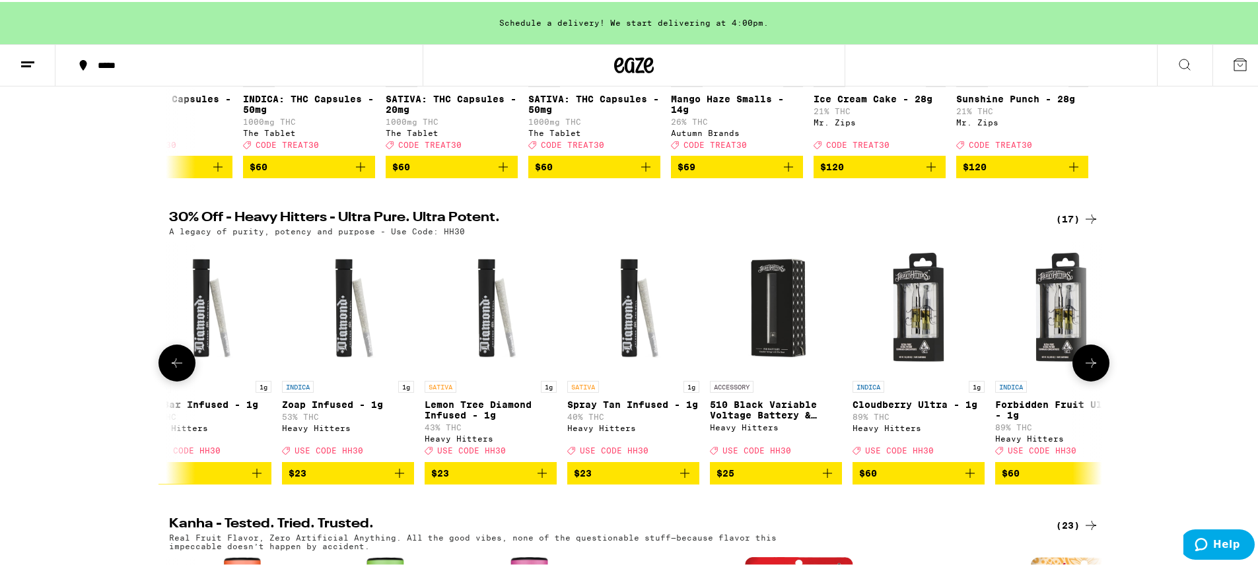
scroll to position [0, 0]
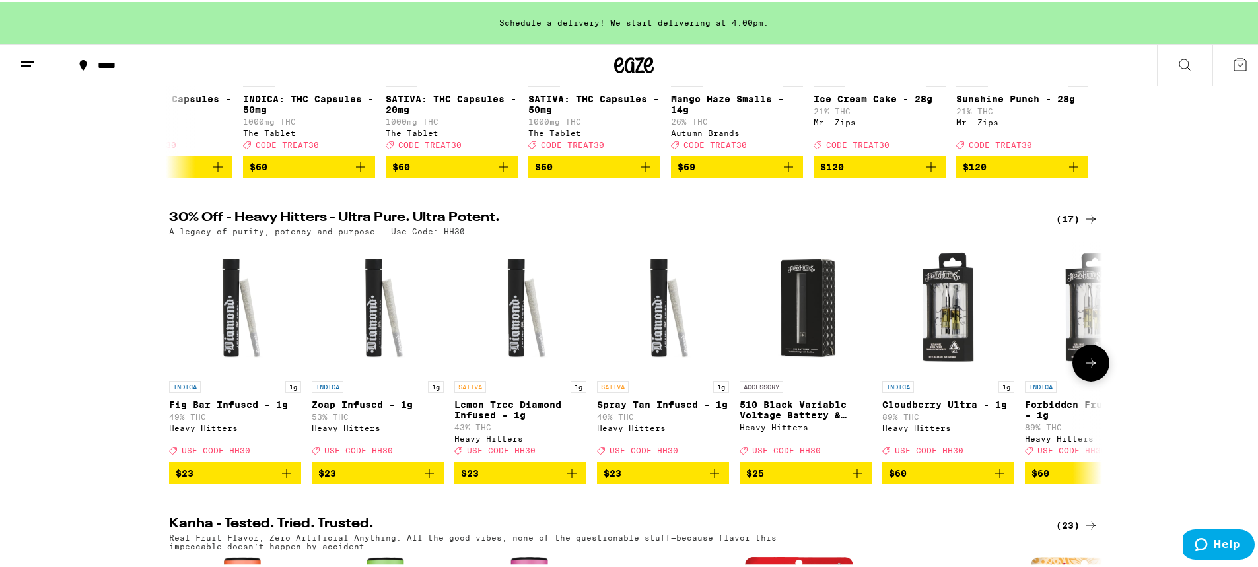
click at [1085, 369] on icon at bounding box center [1091, 361] width 16 height 16
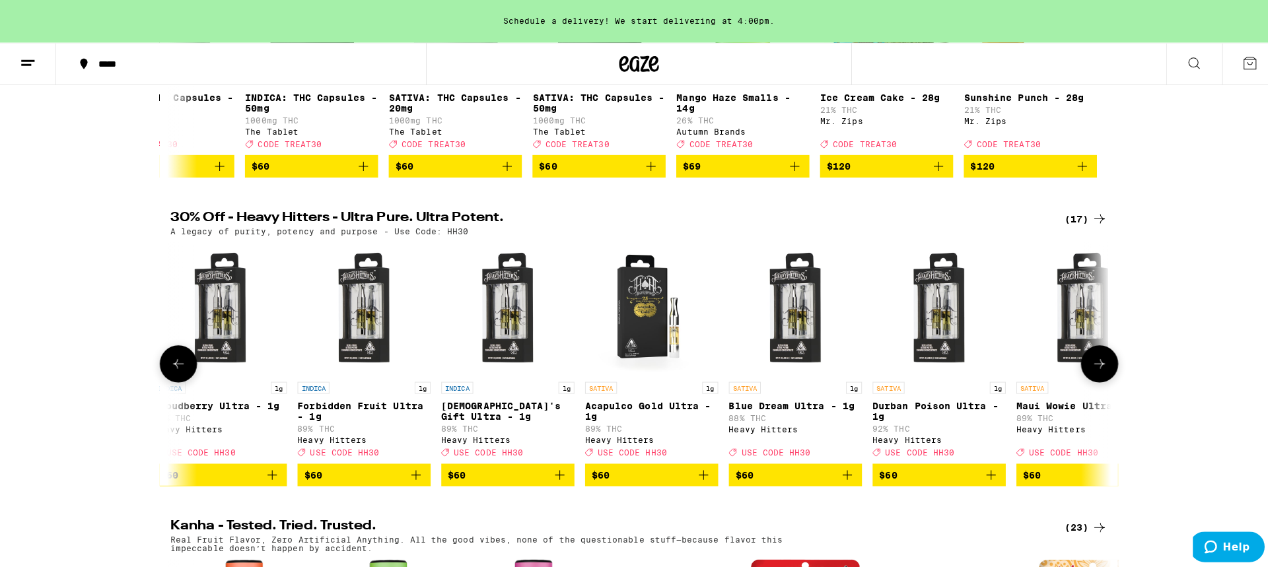
scroll to position [0, 786]
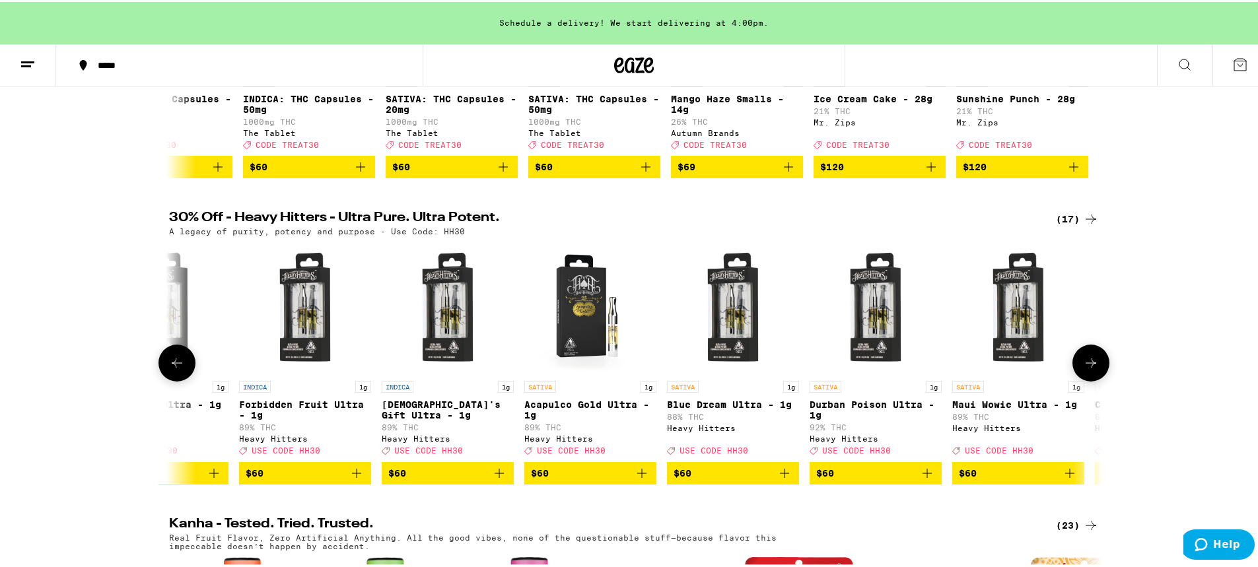
click at [960, 391] on p "SATIVA" at bounding box center [968, 385] width 32 height 12
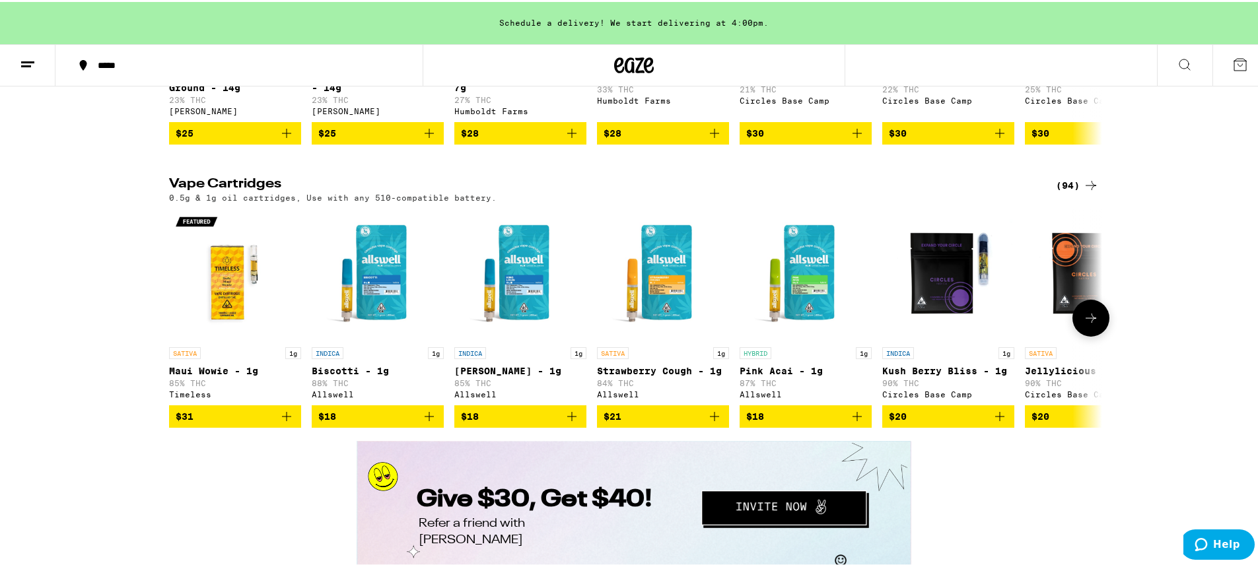
scroll to position [2180, 0]
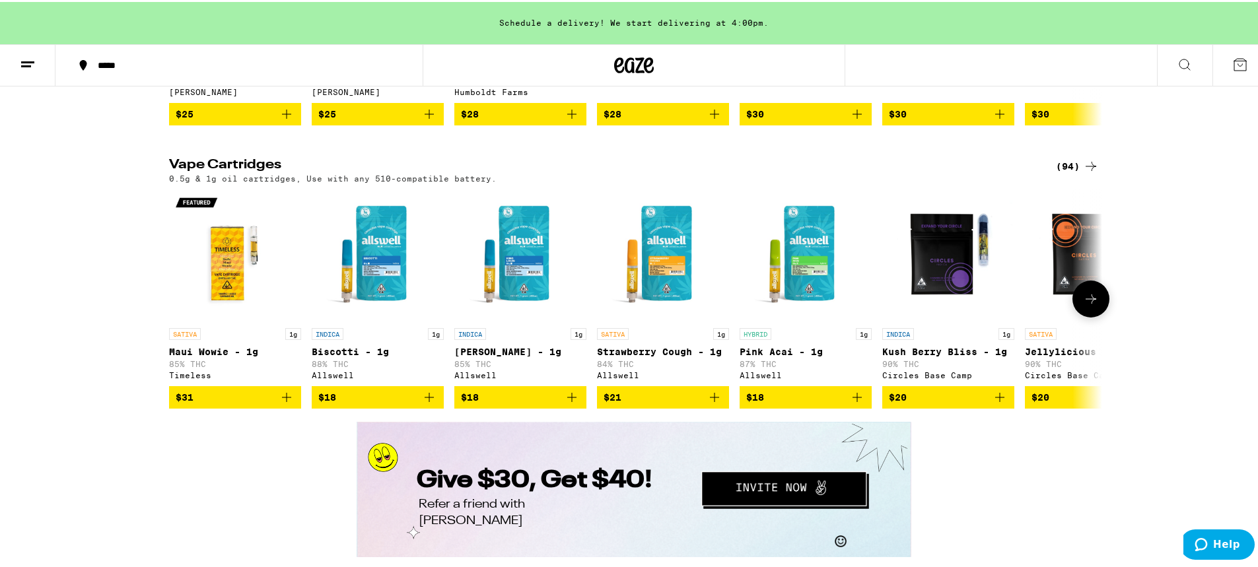
click at [853, 400] on icon "Add to bag" at bounding box center [857, 395] width 9 height 9
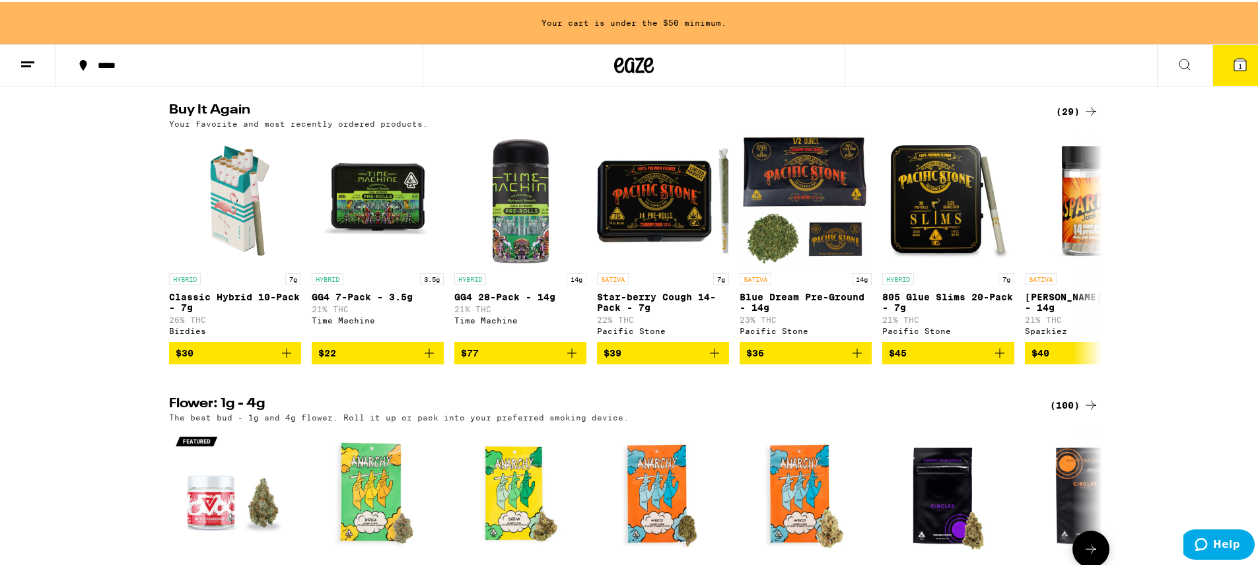
scroll to position [1321, 0]
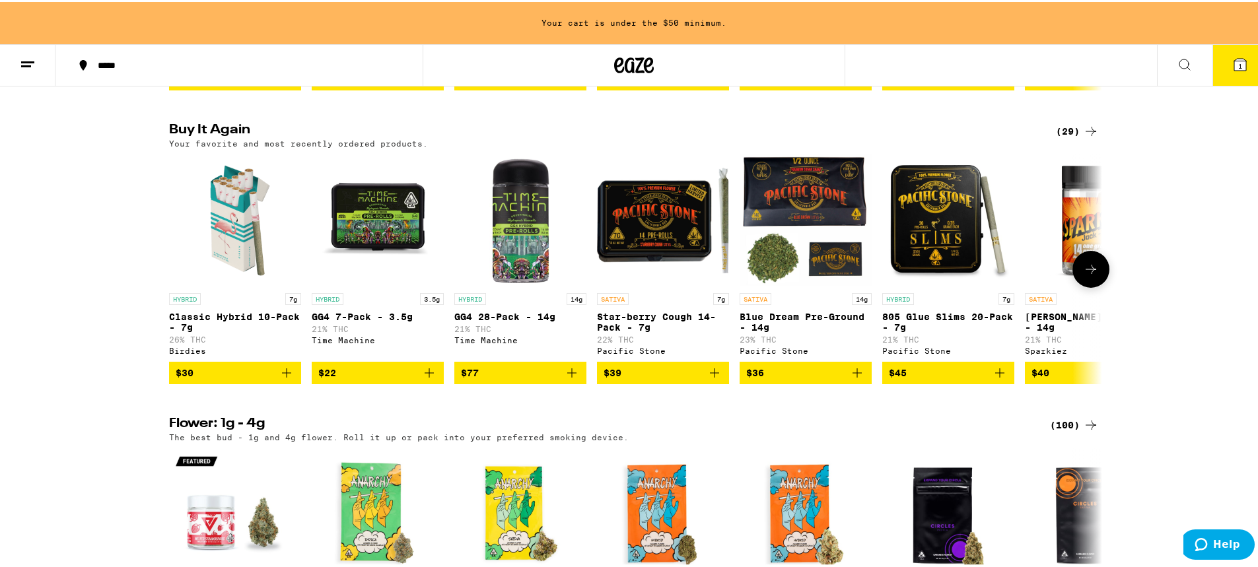
click at [279, 379] on icon "Add to bag" at bounding box center [287, 371] width 16 height 16
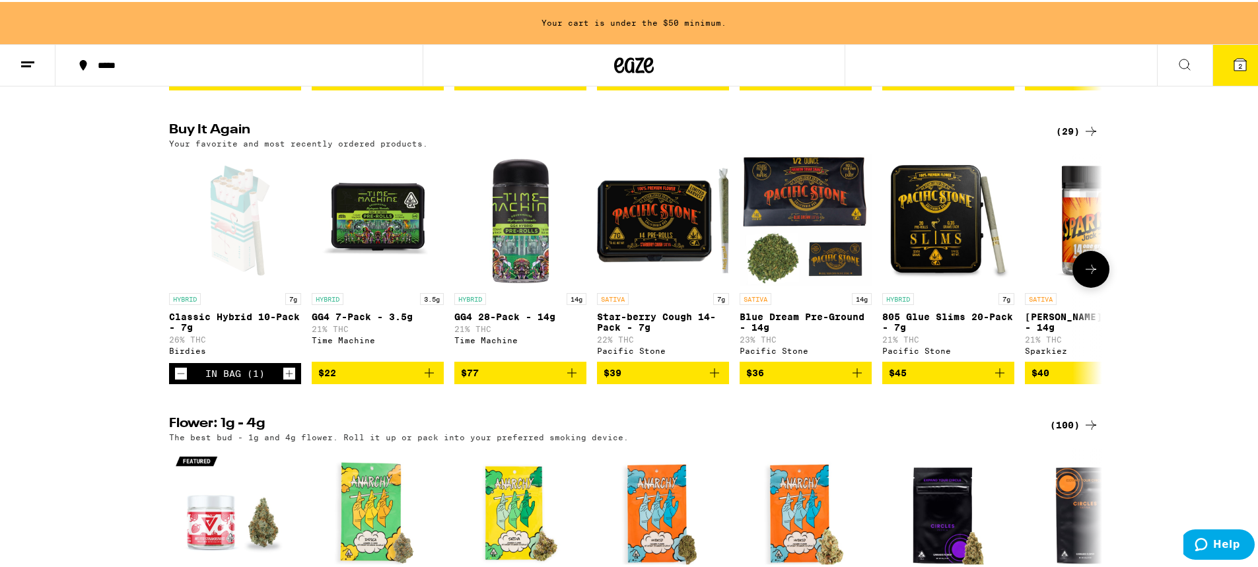
click at [1098, 286] on button at bounding box center [1091, 267] width 37 height 37
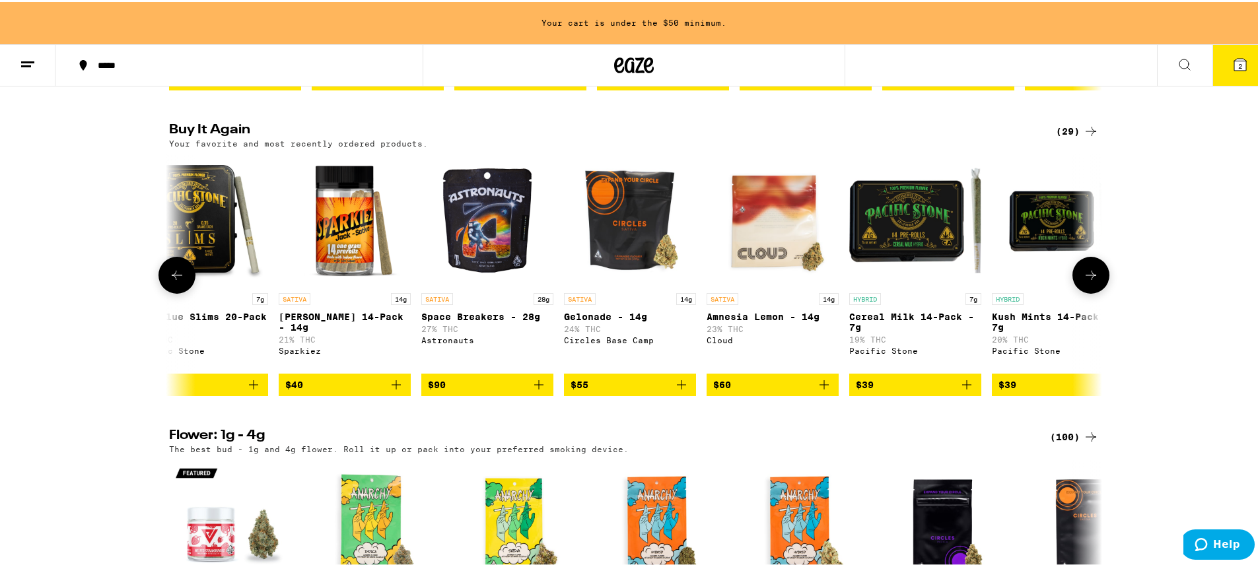
scroll to position [0, 786]
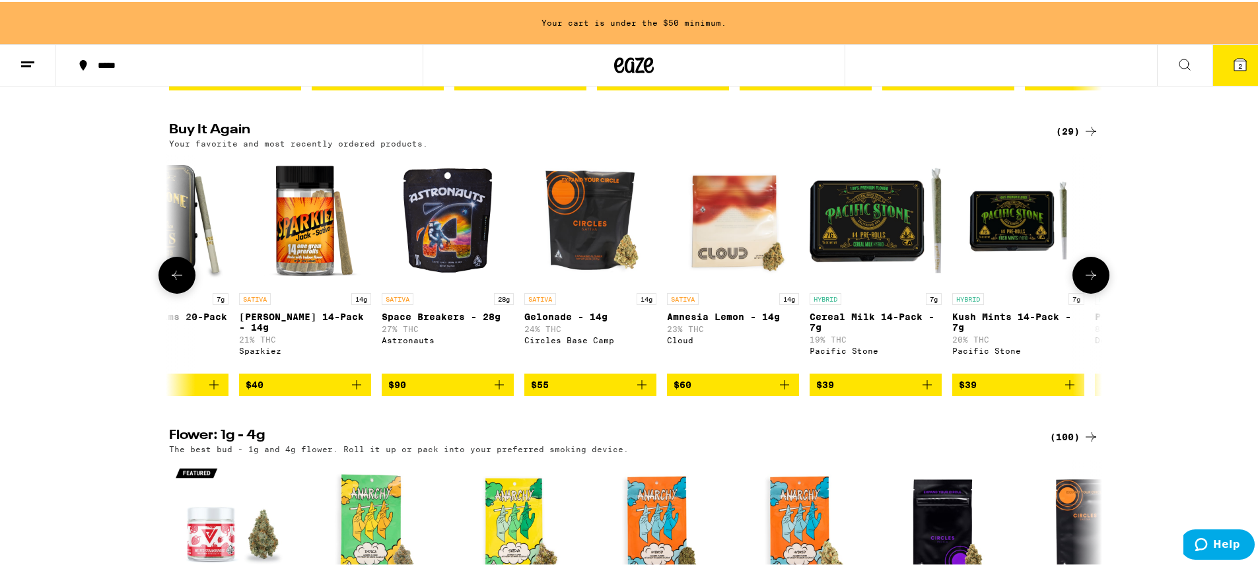
click at [1098, 292] on button at bounding box center [1091, 273] width 37 height 37
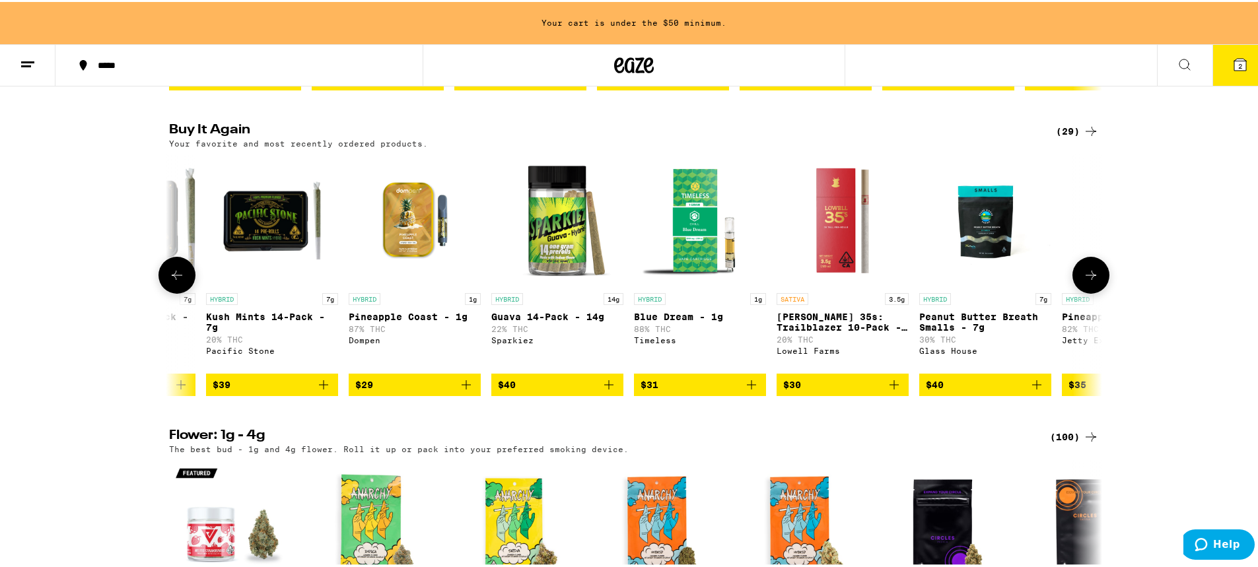
scroll to position [0, 1572]
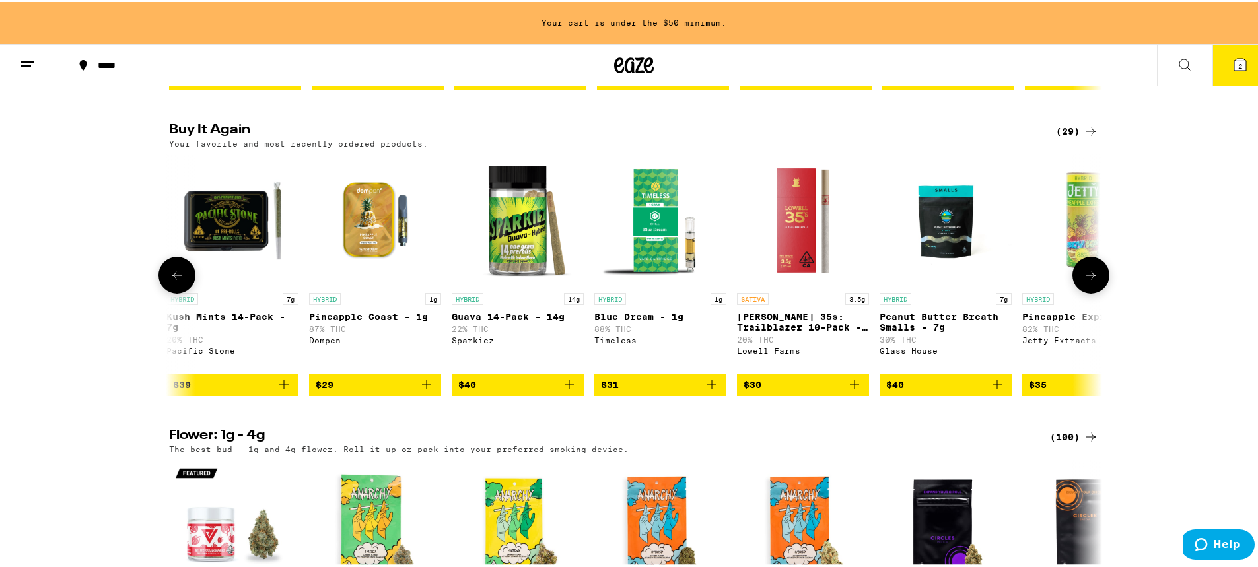
click at [1098, 292] on button at bounding box center [1091, 273] width 37 height 37
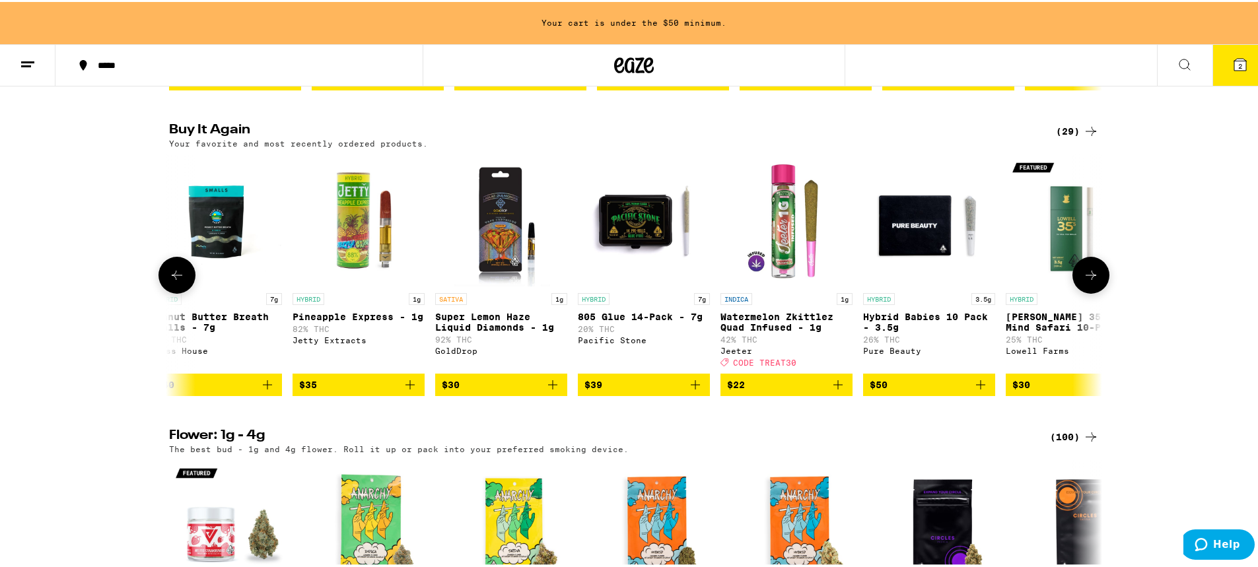
scroll to position [0, 2358]
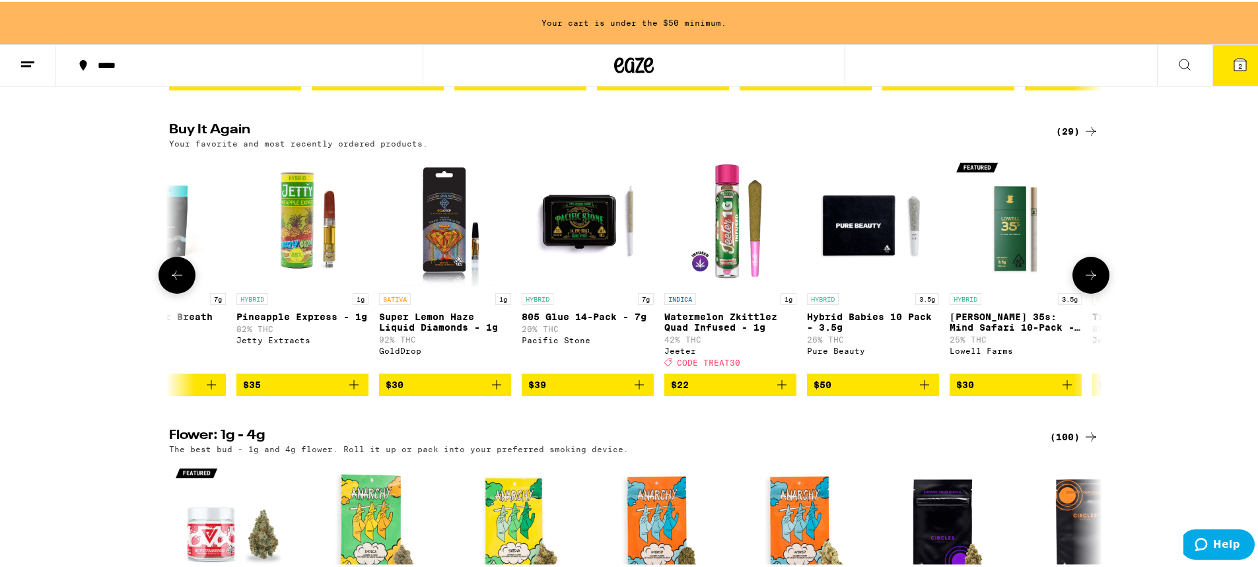
click at [1098, 292] on button at bounding box center [1091, 273] width 37 height 37
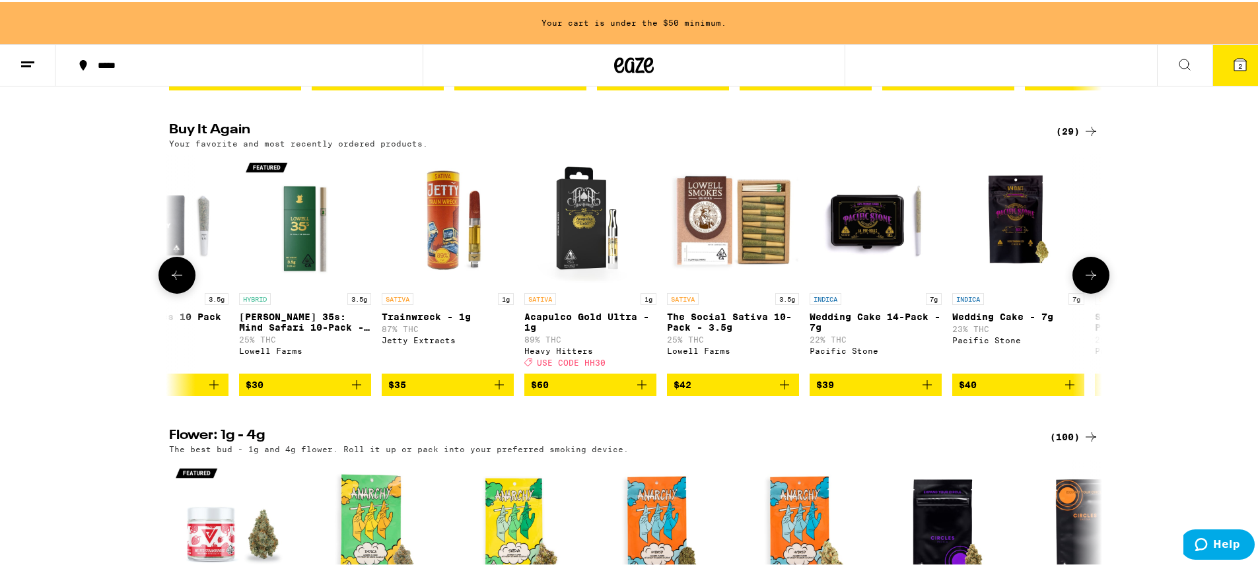
scroll to position [0, 3144]
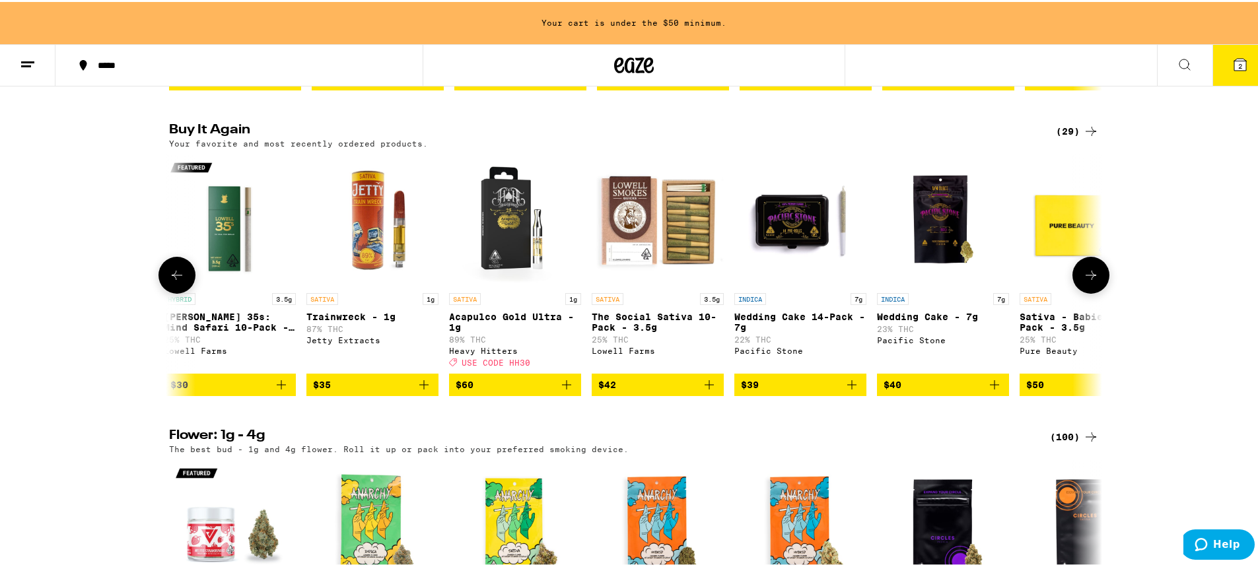
click at [1098, 292] on button at bounding box center [1091, 273] width 37 height 37
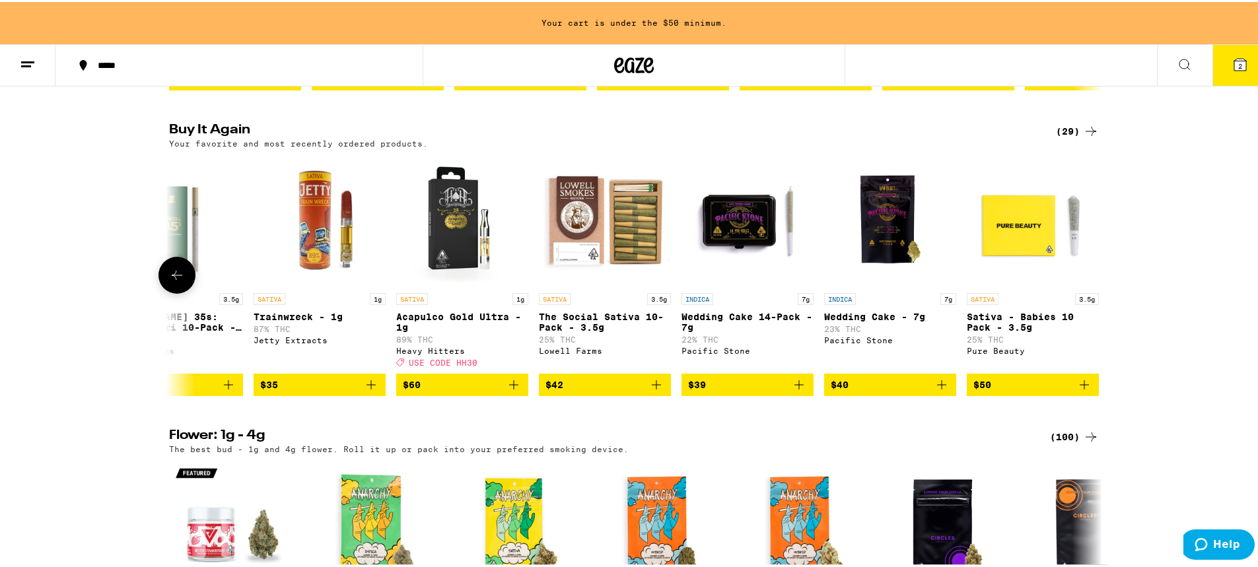
scroll to position [0, 3208]
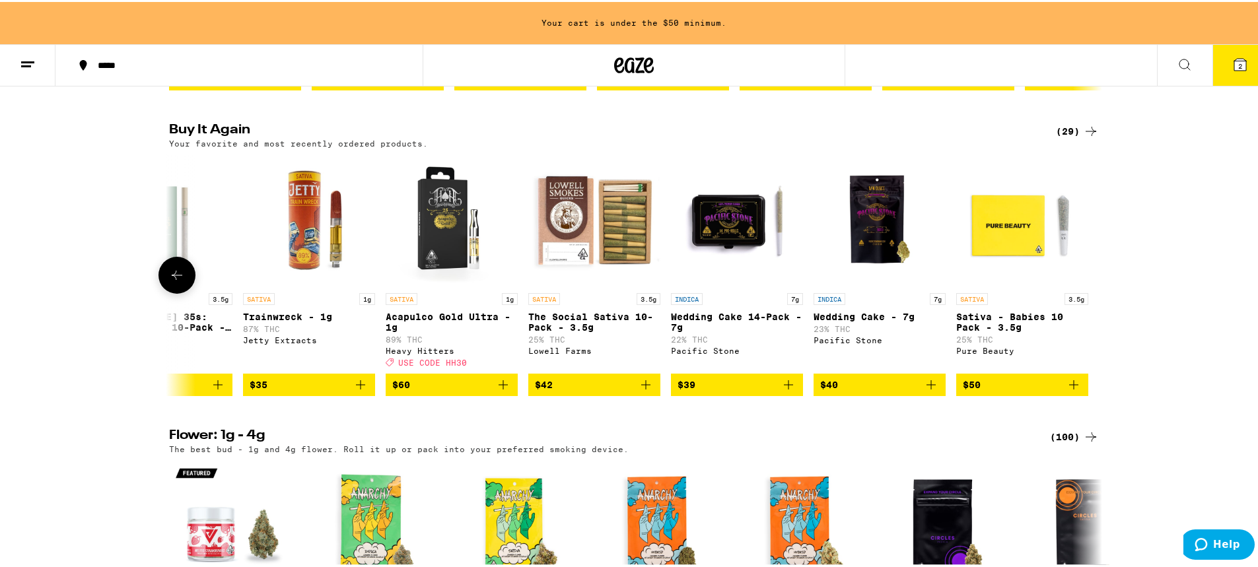
click at [169, 281] on icon at bounding box center [177, 274] width 16 height 16
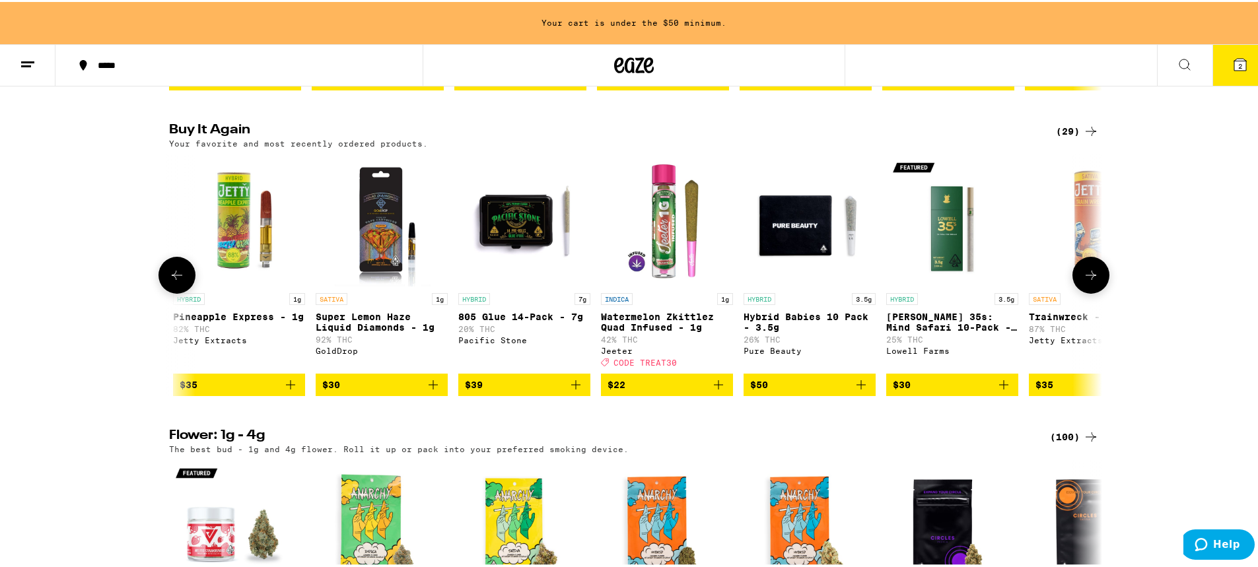
click at [169, 281] on icon at bounding box center [177, 274] width 16 height 16
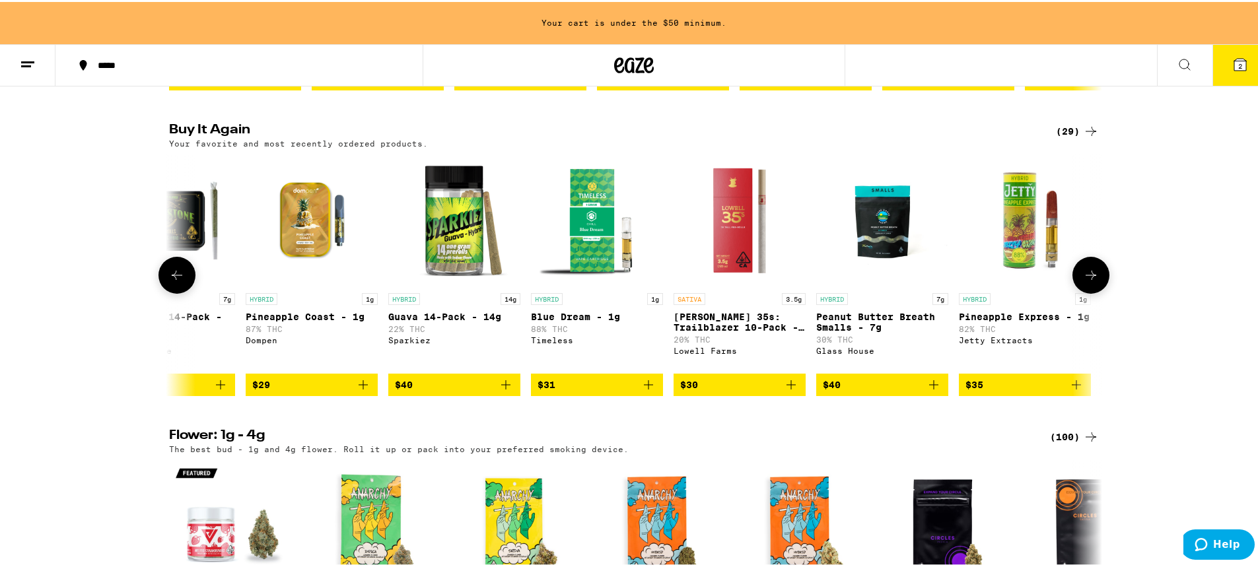
click at [169, 281] on icon at bounding box center [177, 274] width 16 height 16
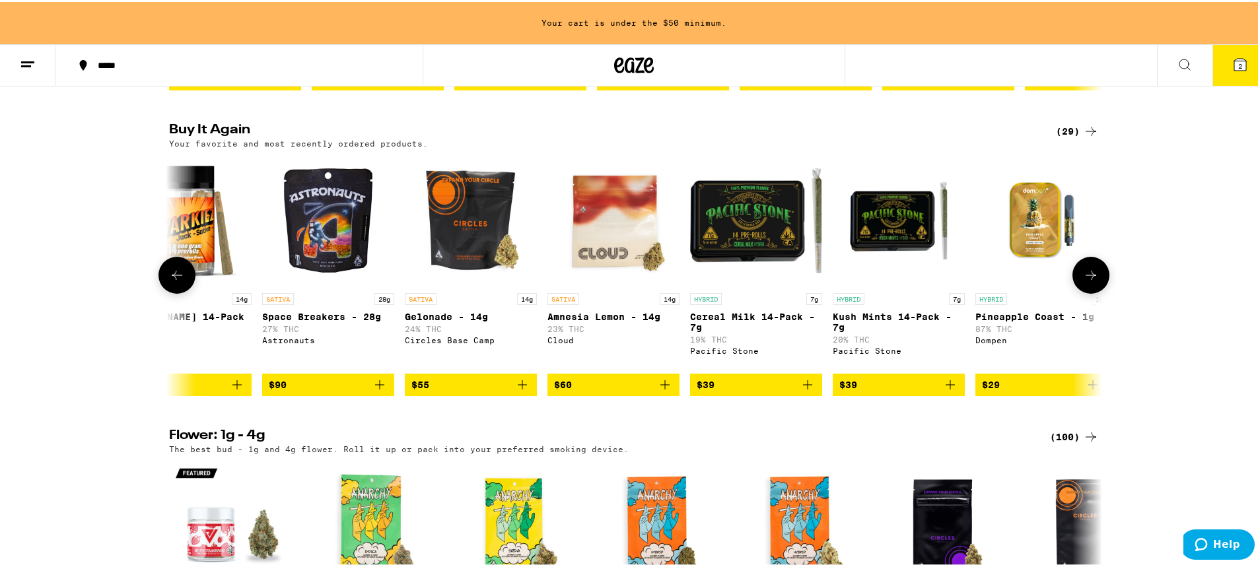
scroll to position [0, 849]
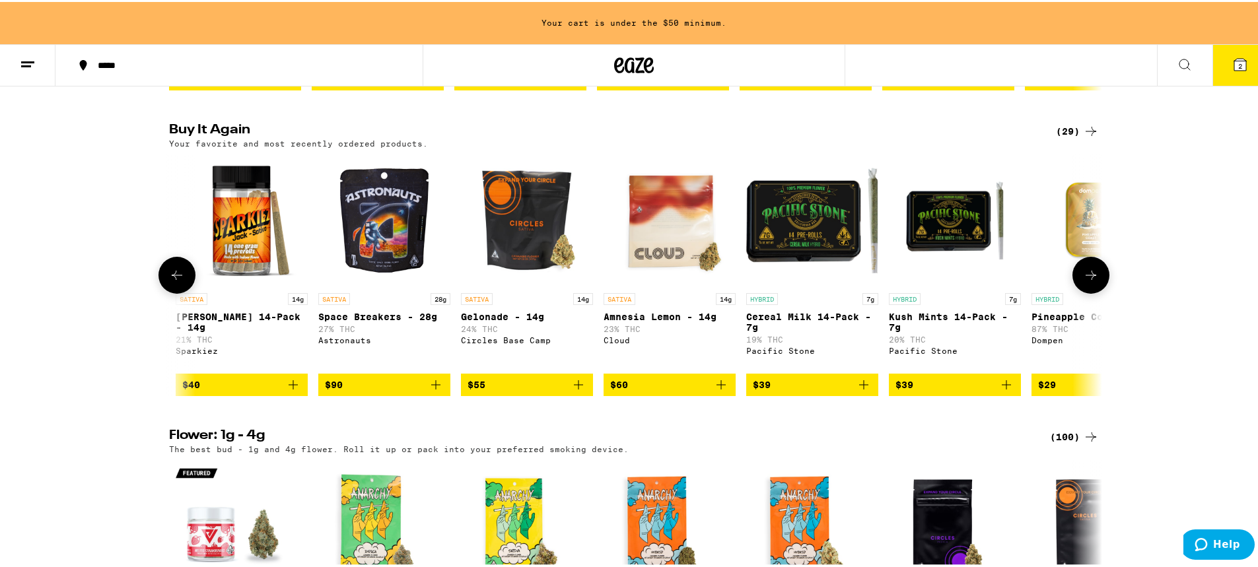
click at [169, 281] on icon at bounding box center [177, 274] width 16 height 16
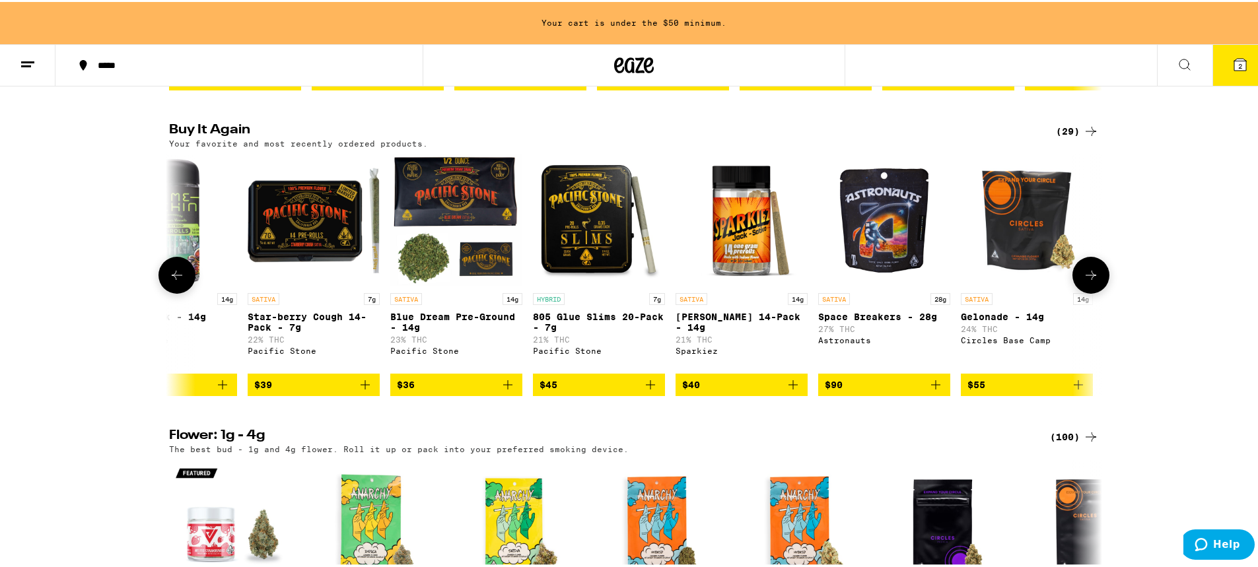
scroll to position [0, 63]
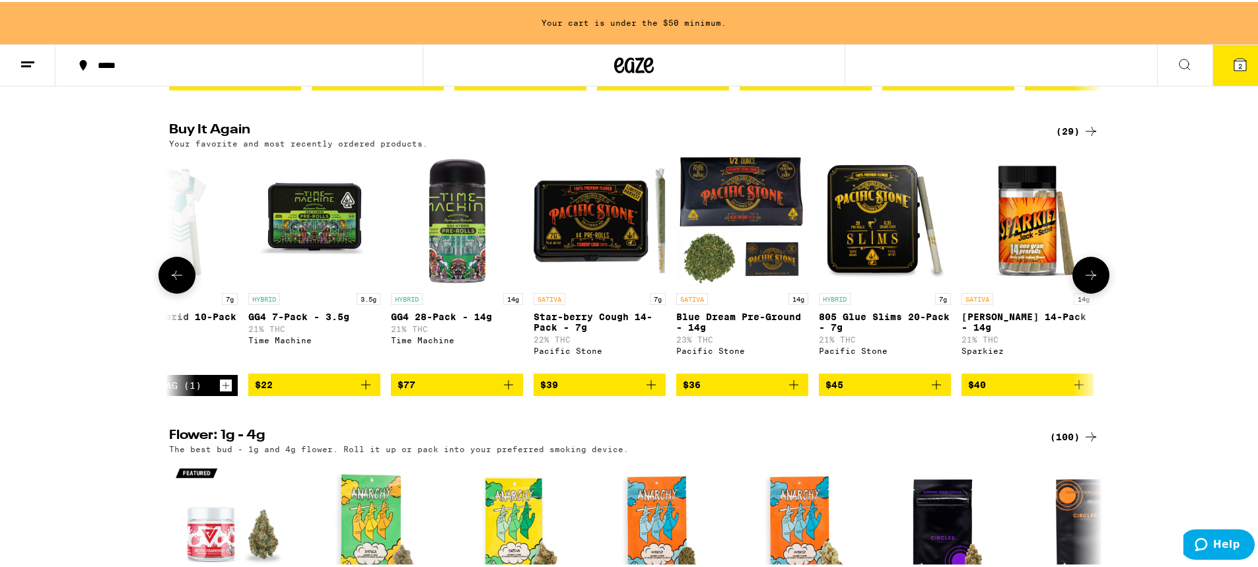
click at [501, 391] on icon "Add to bag" at bounding box center [509, 383] width 16 height 16
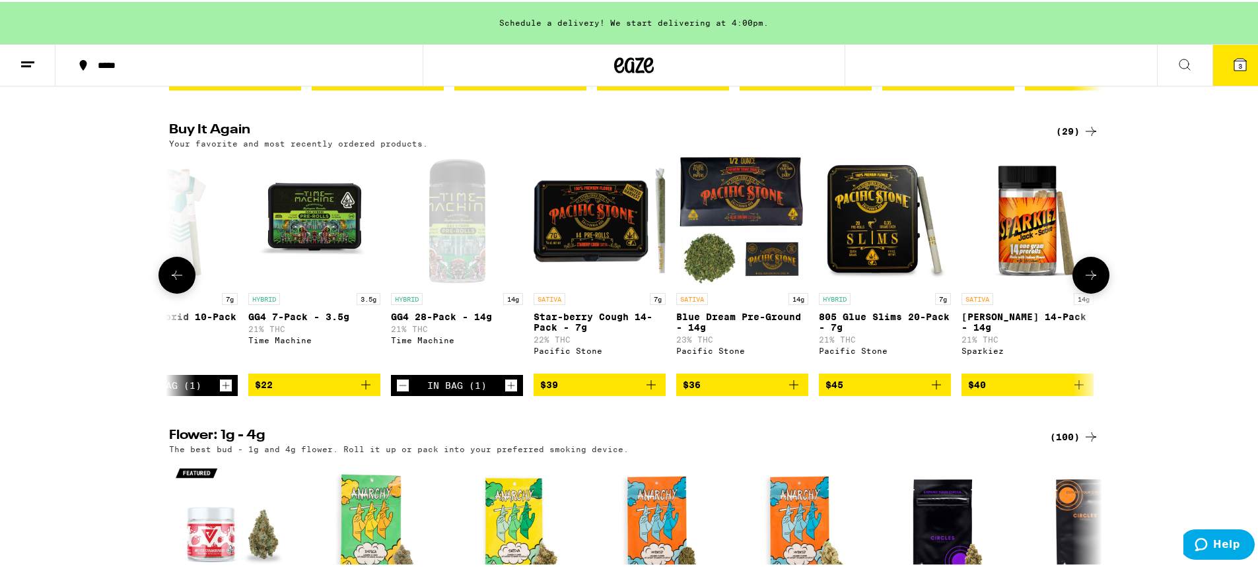
click at [169, 281] on icon at bounding box center [177, 274] width 16 height 16
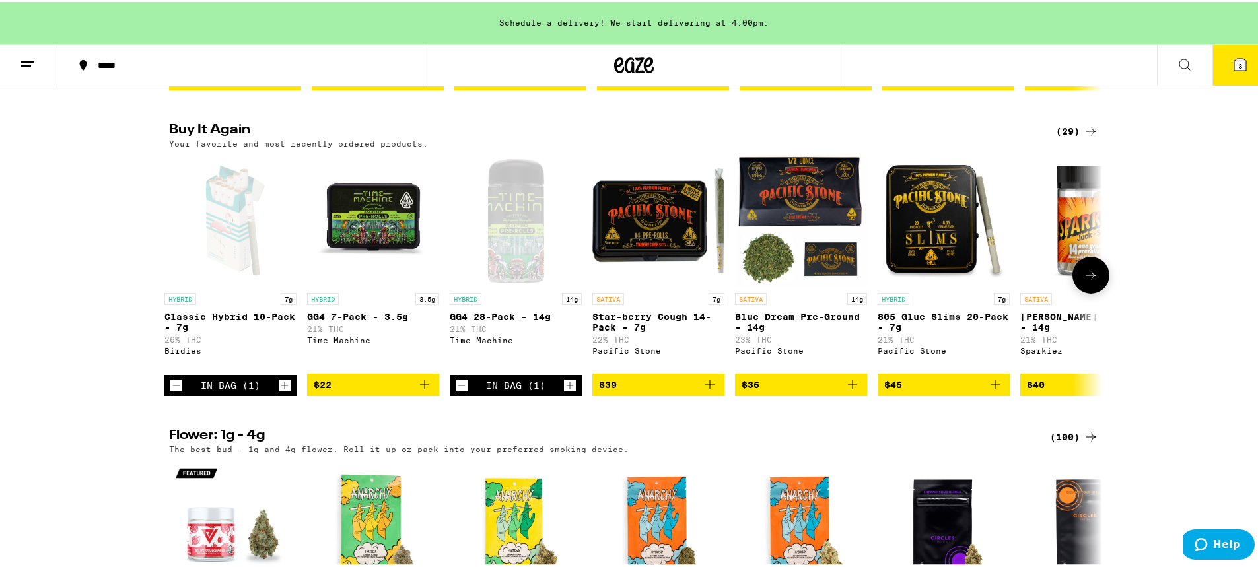
scroll to position [0, 0]
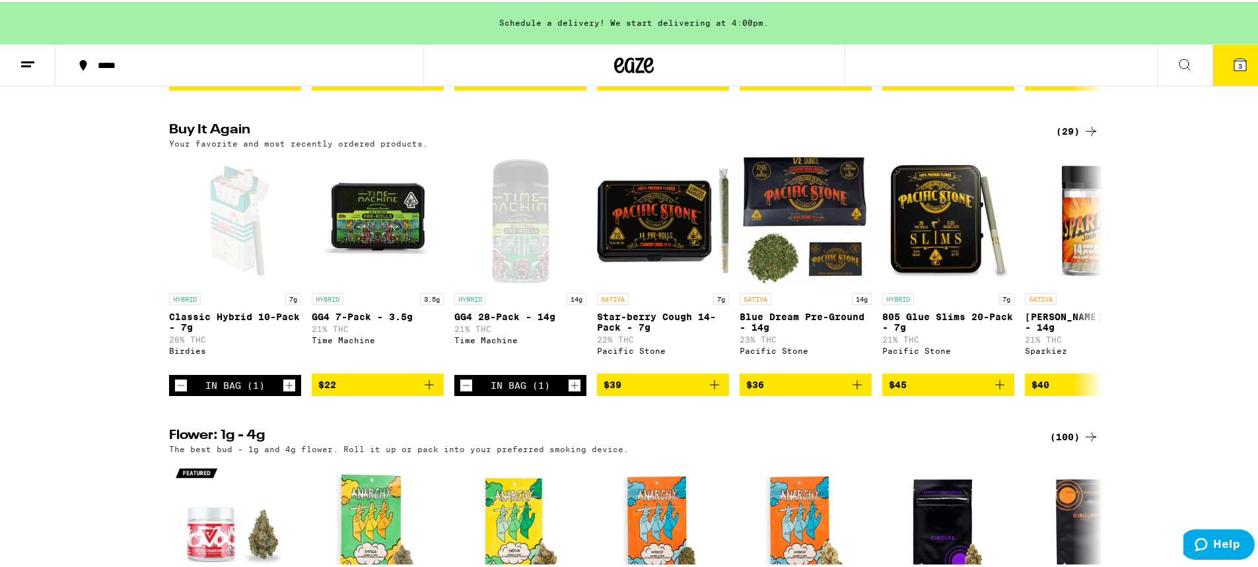
click at [1233, 69] on icon at bounding box center [1241, 63] width 16 height 16
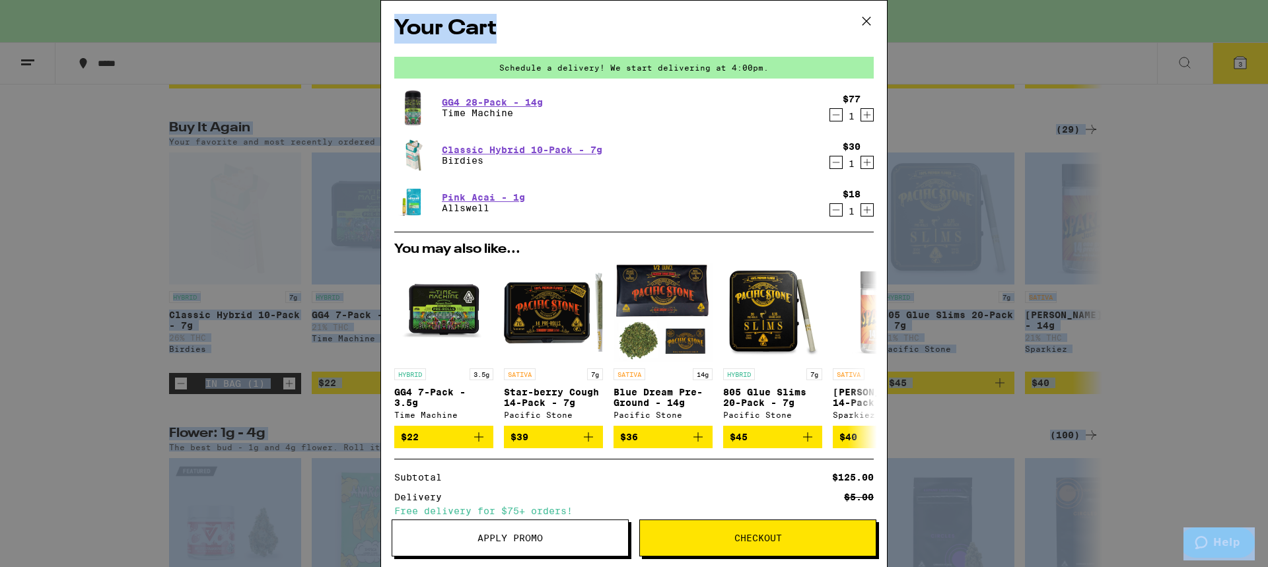
drag, startPoint x: 619, startPoint y: 11, endPoint x: 1234, endPoint y: -17, distance: 615.5
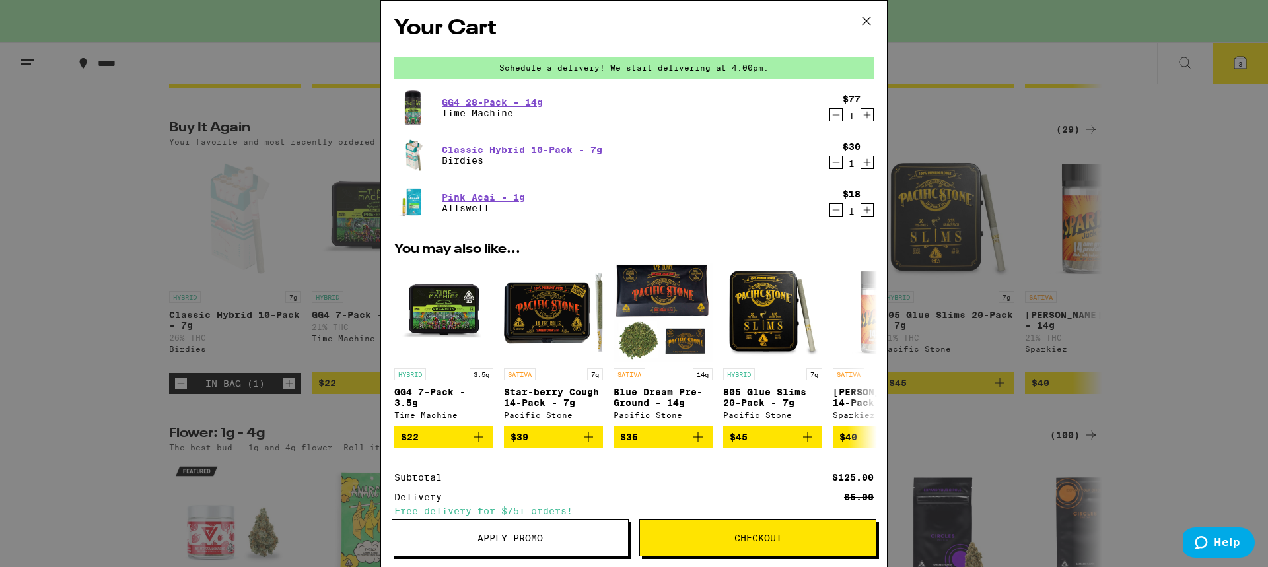
click at [1234, 256] on div "Your Cart Schedule a delivery! We start delivering at 4:00pm. GG4 28-Pack - 14g…" at bounding box center [634, 283] width 1268 height 567
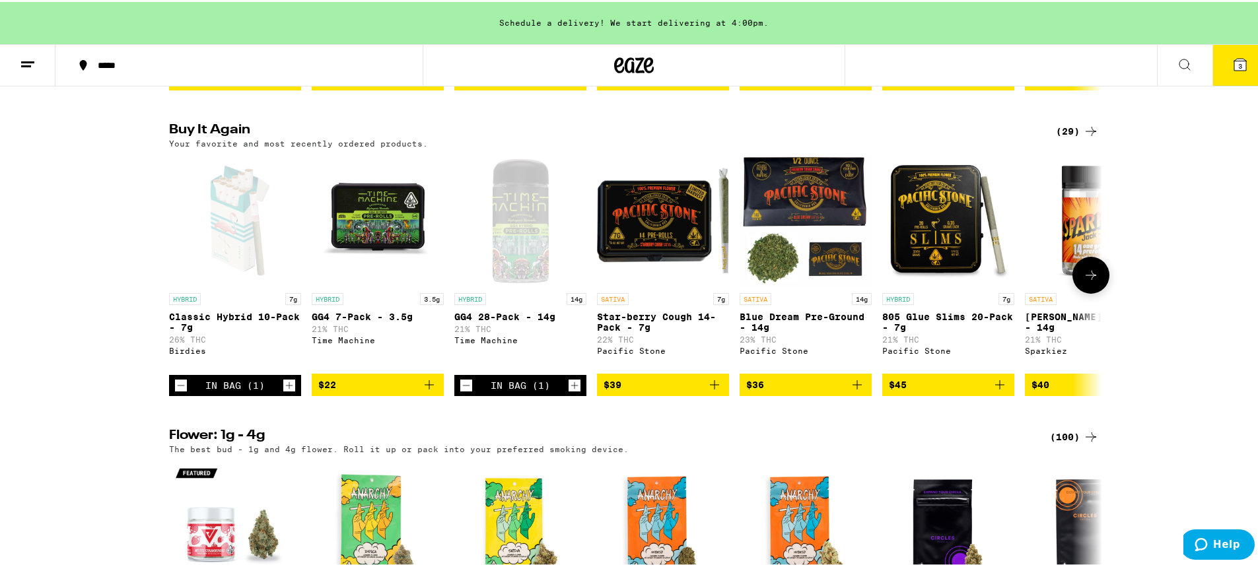
click at [1087, 281] on icon at bounding box center [1091, 274] width 16 height 16
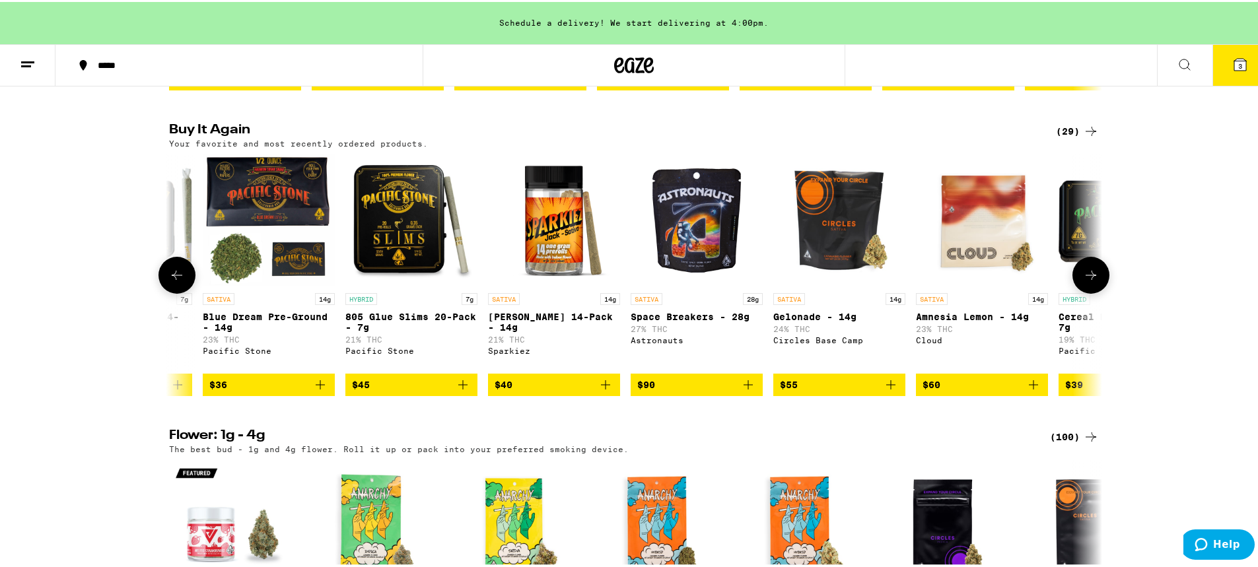
scroll to position [0, 786]
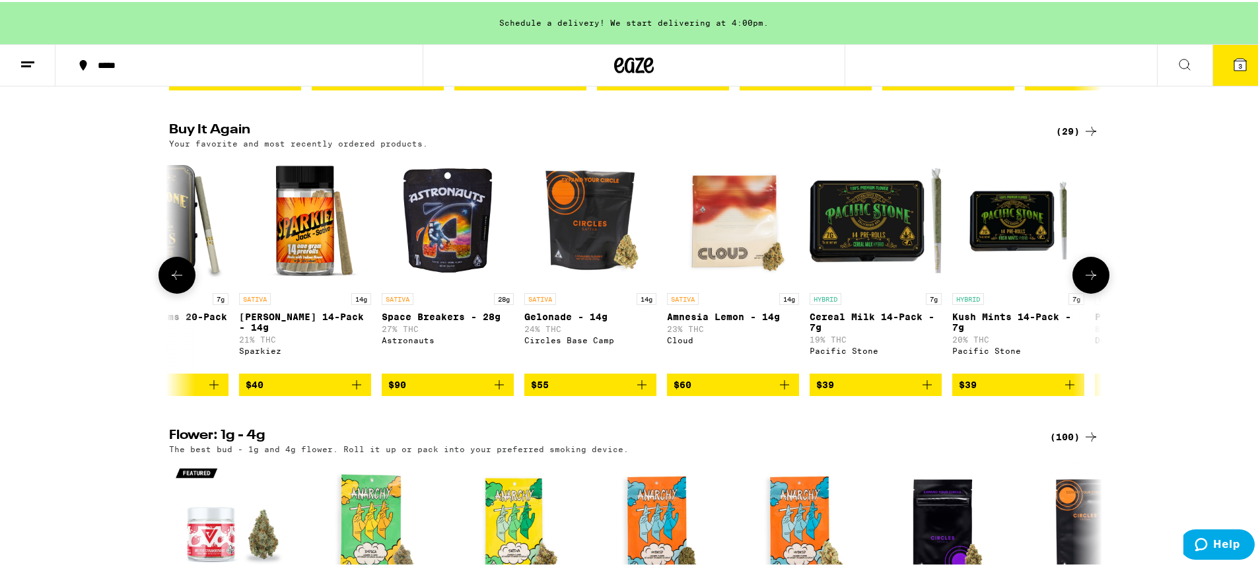
click at [1087, 292] on button at bounding box center [1091, 273] width 37 height 37
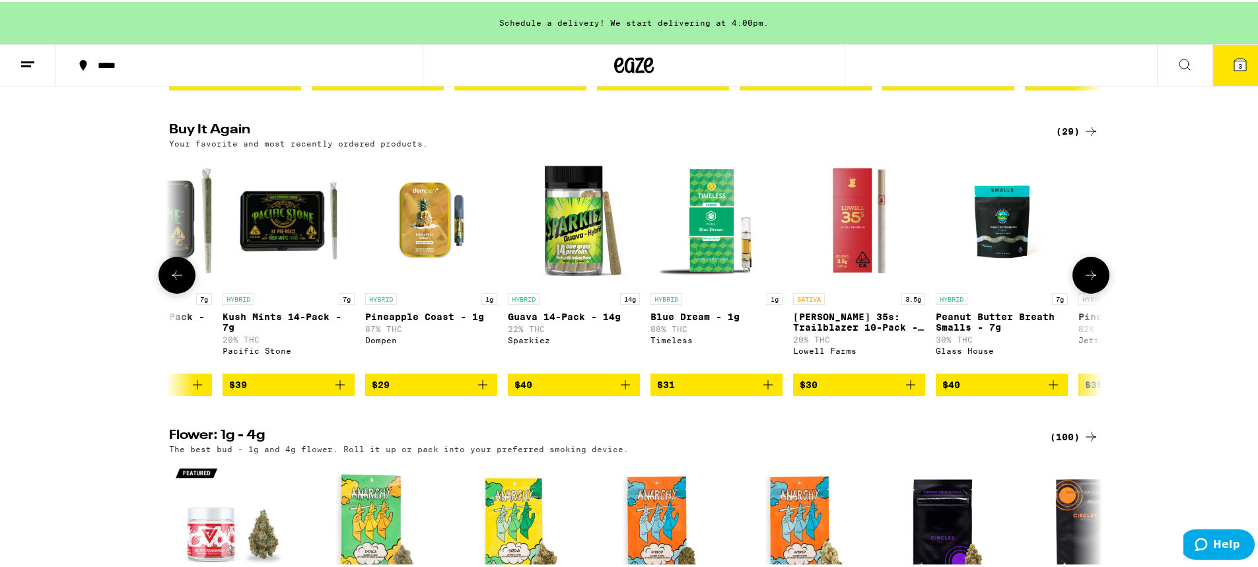
scroll to position [0, 1572]
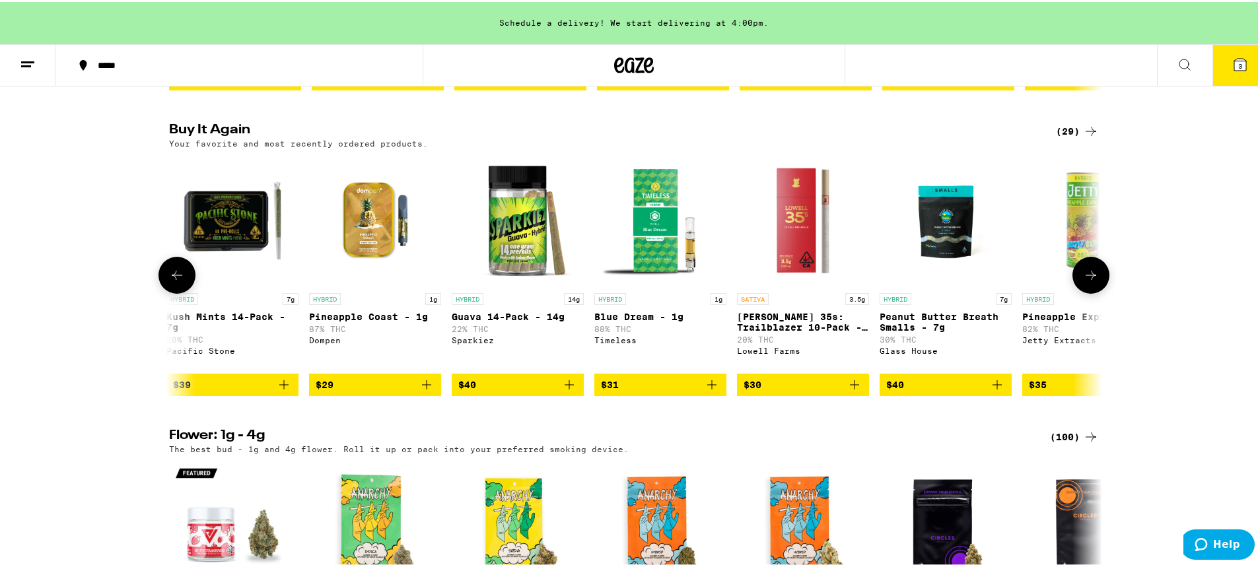
click at [161, 292] on button at bounding box center [177, 273] width 37 height 37
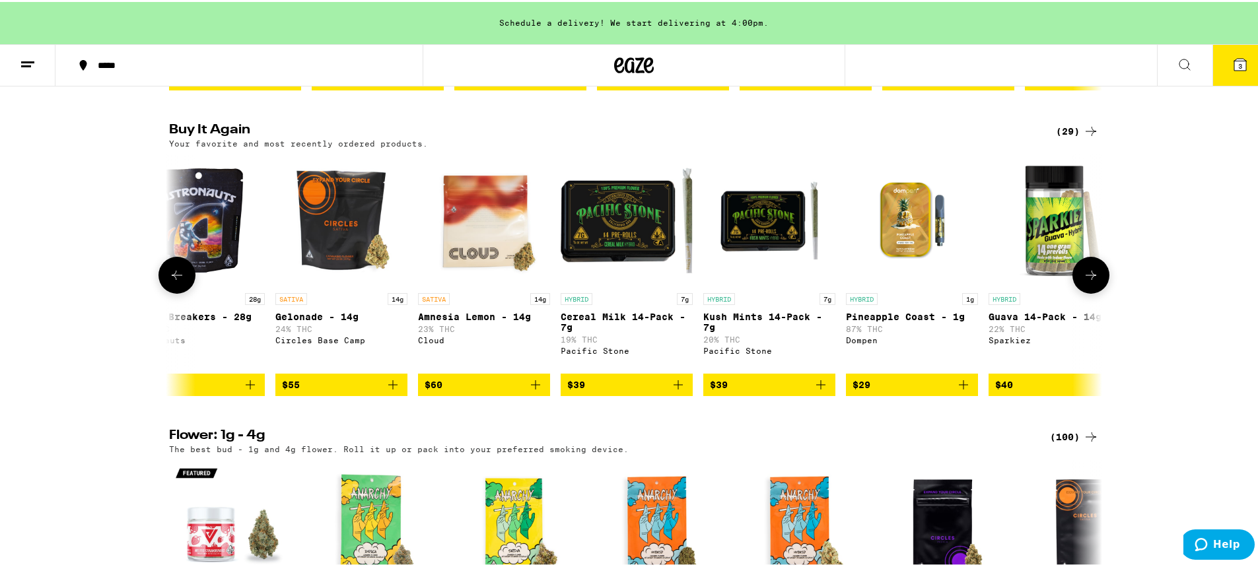
scroll to position [0, 786]
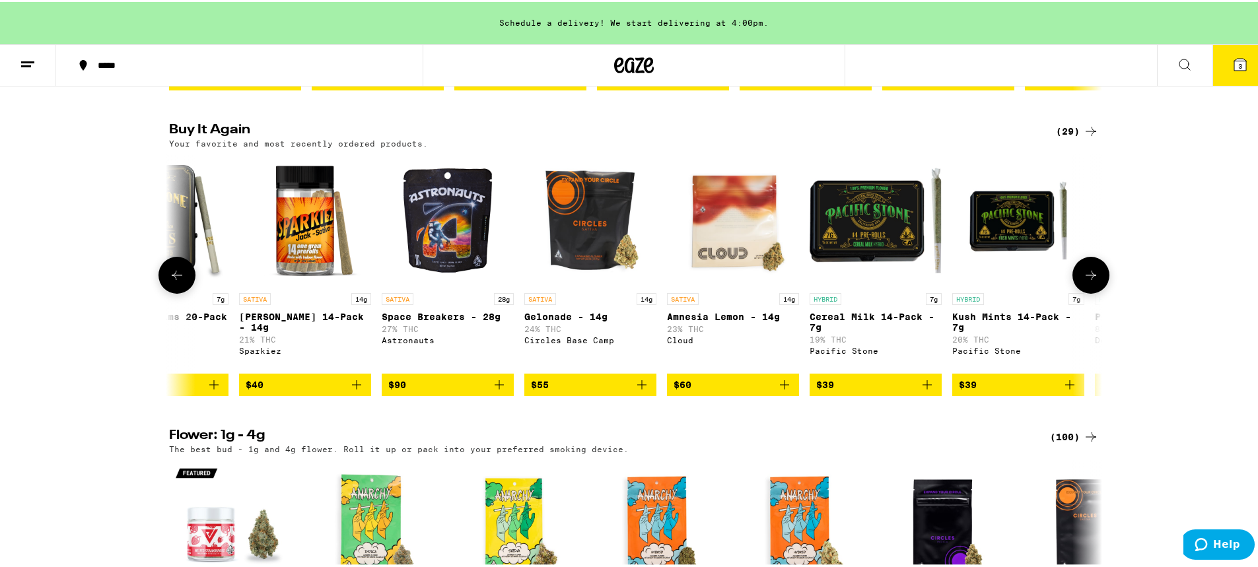
click at [1095, 292] on button at bounding box center [1091, 273] width 37 height 37
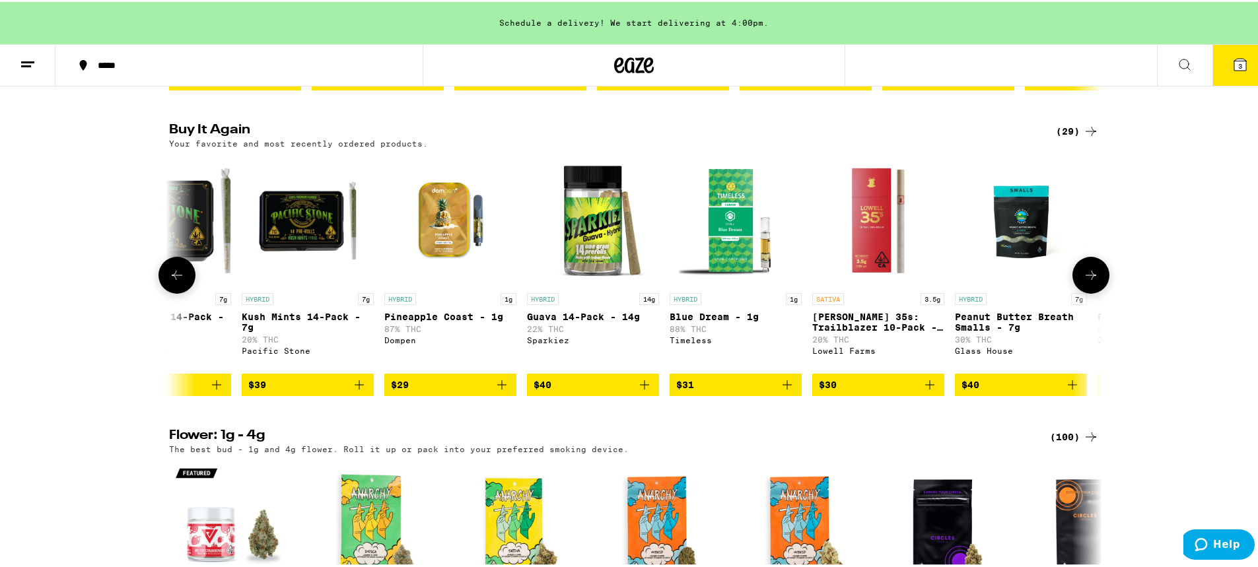
scroll to position [0, 1572]
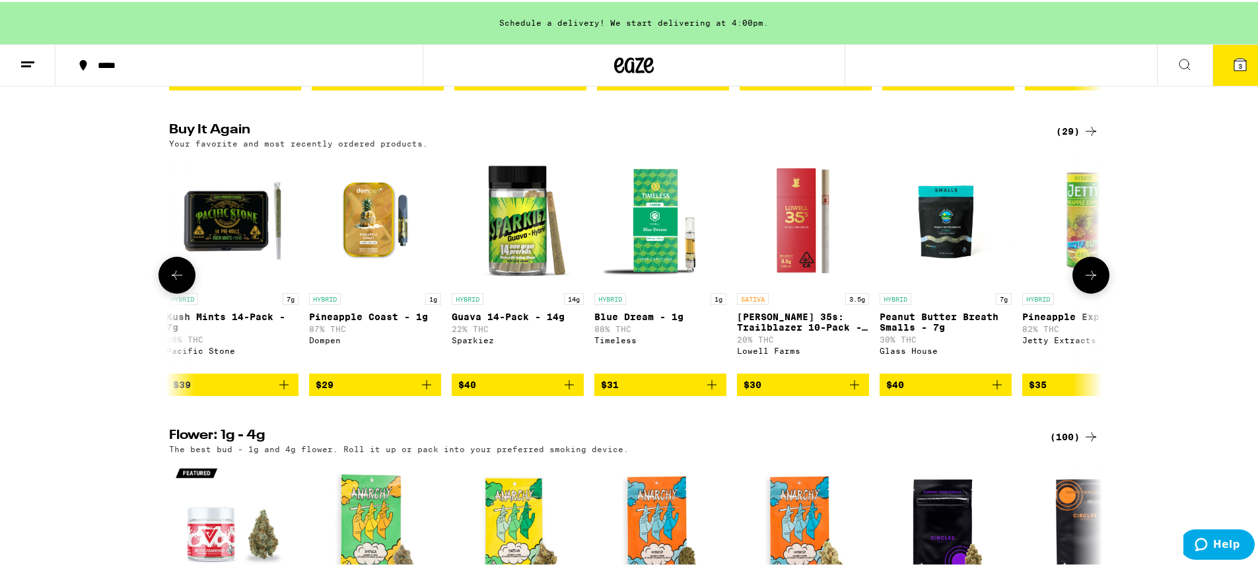
click at [170, 292] on button at bounding box center [177, 273] width 37 height 37
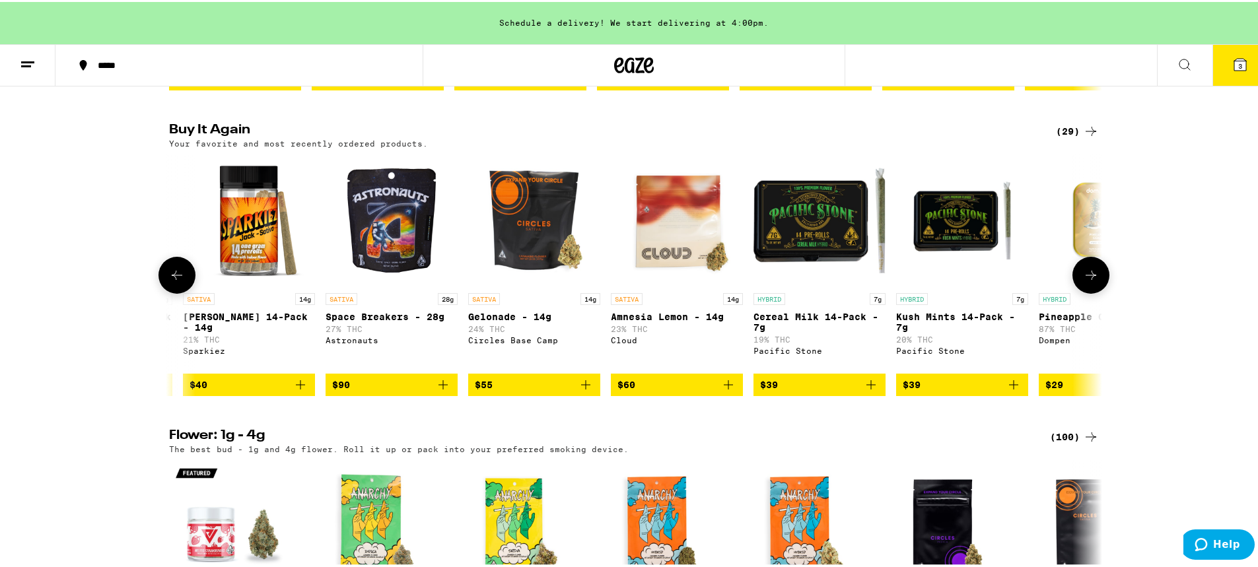
scroll to position [0, 786]
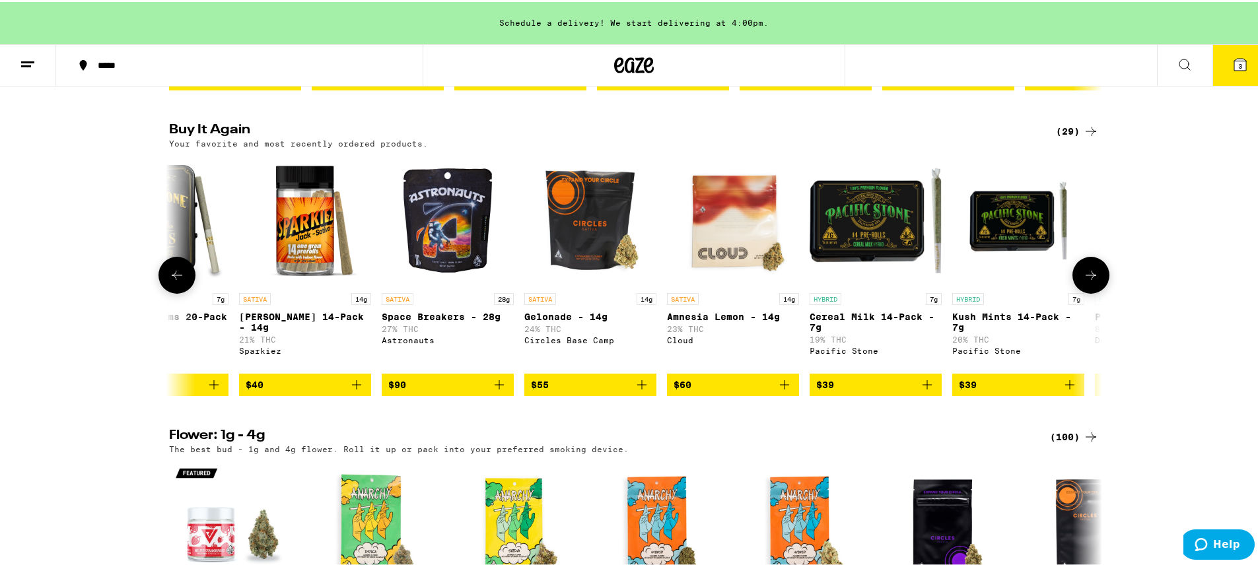
click at [168, 292] on button at bounding box center [177, 273] width 37 height 37
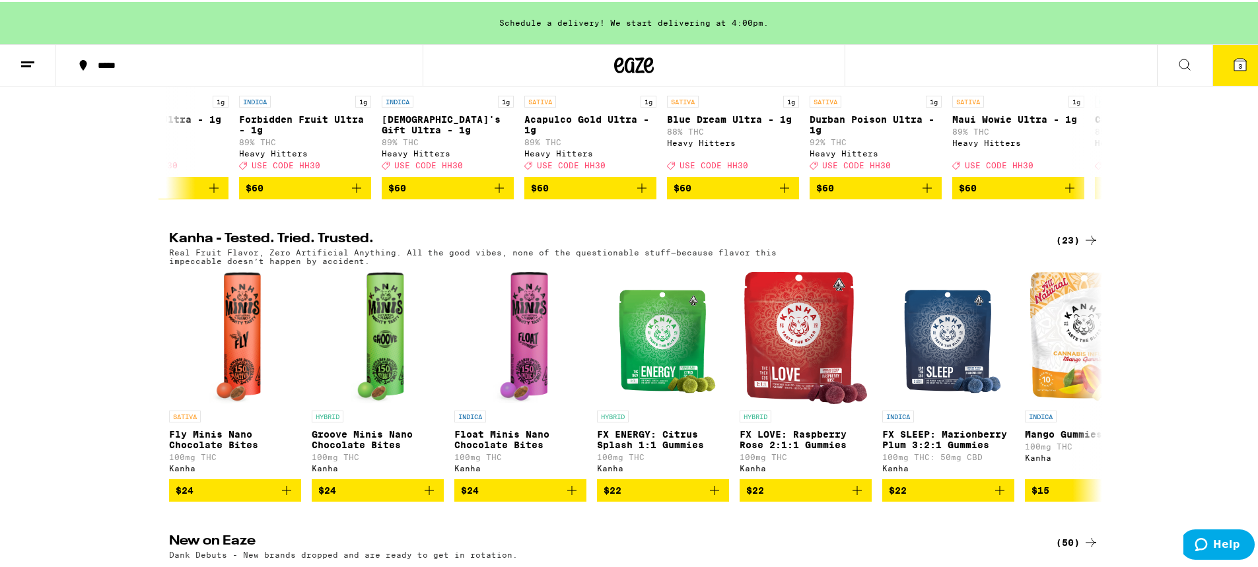
scroll to position [594, 0]
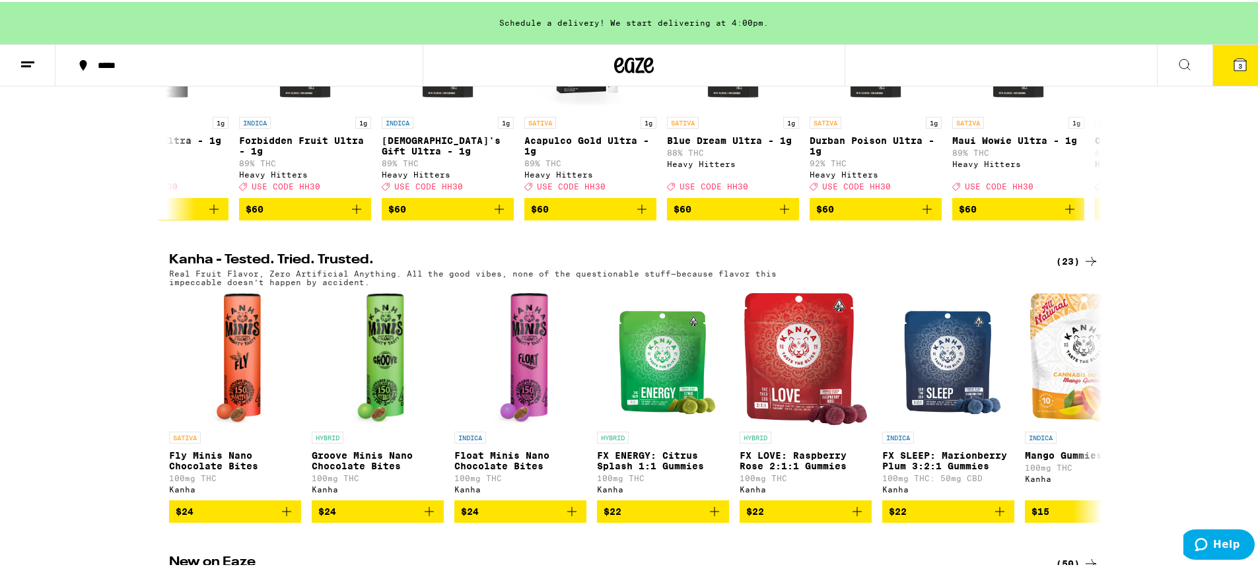
click at [1231, 59] on button "3" at bounding box center [1240, 63] width 55 height 41
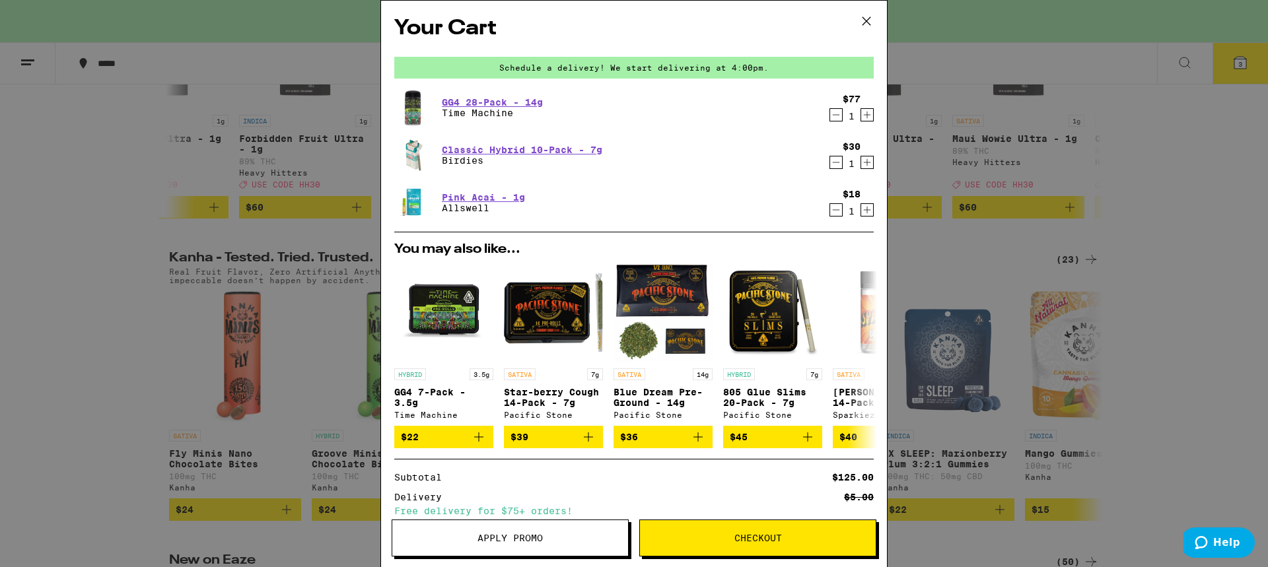
click at [508, 532] on button "Apply Promo" at bounding box center [510, 538] width 237 height 37
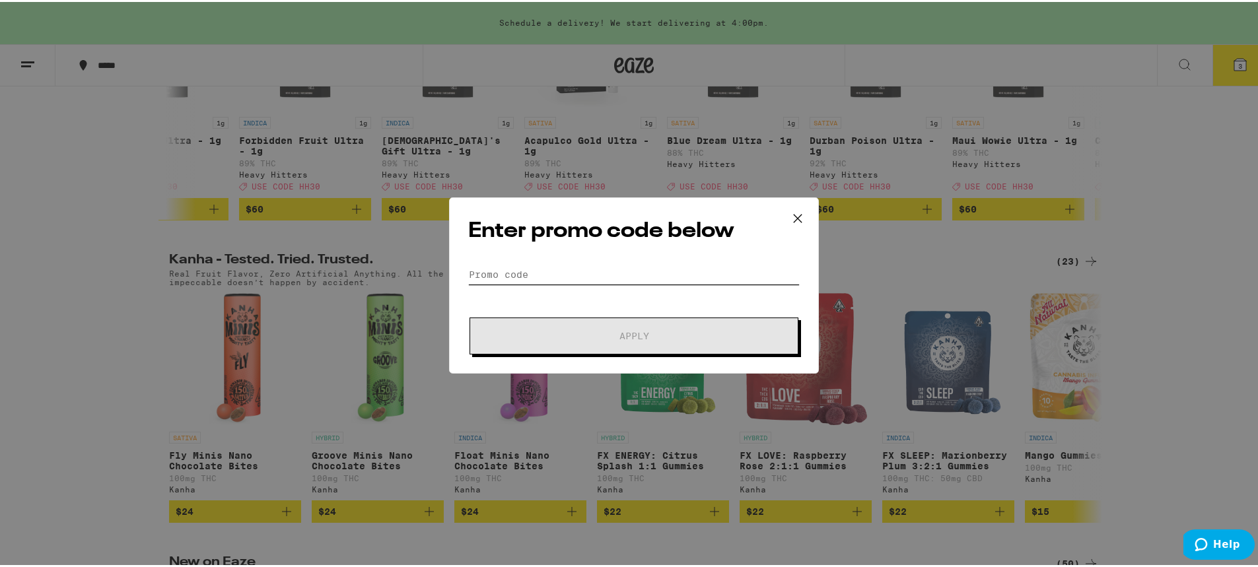
click at [555, 272] on input "Promo Code" at bounding box center [634, 273] width 332 height 20
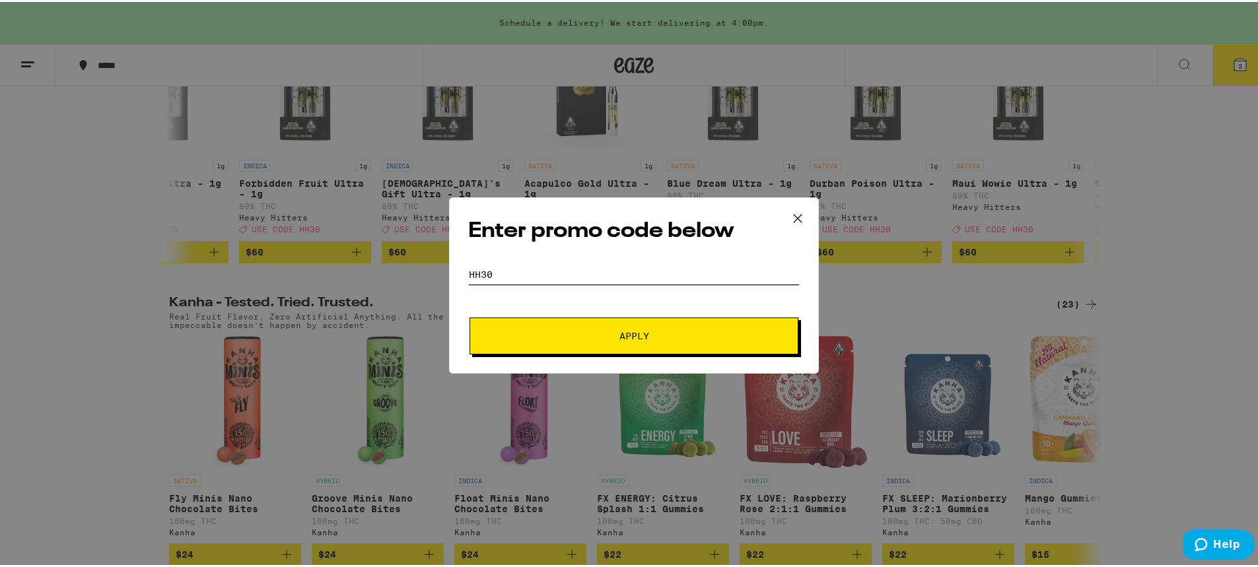
scroll to position [528, 0]
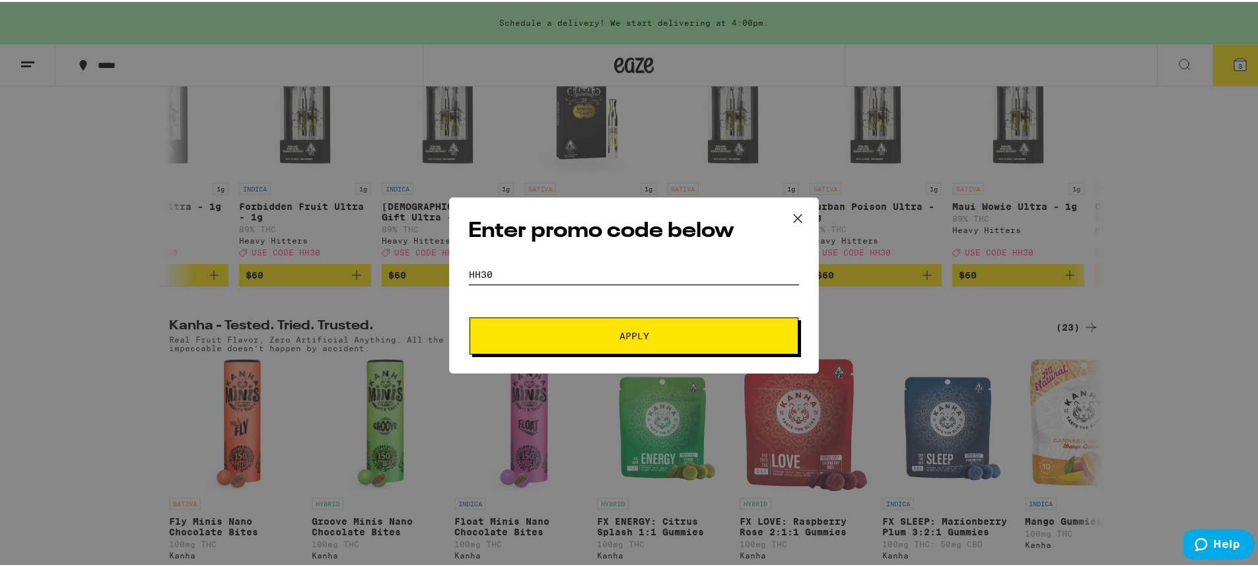
type input "hh30"
click at [624, 338] on span "Apply" at bounding box center [635, 334] width 30 height 9
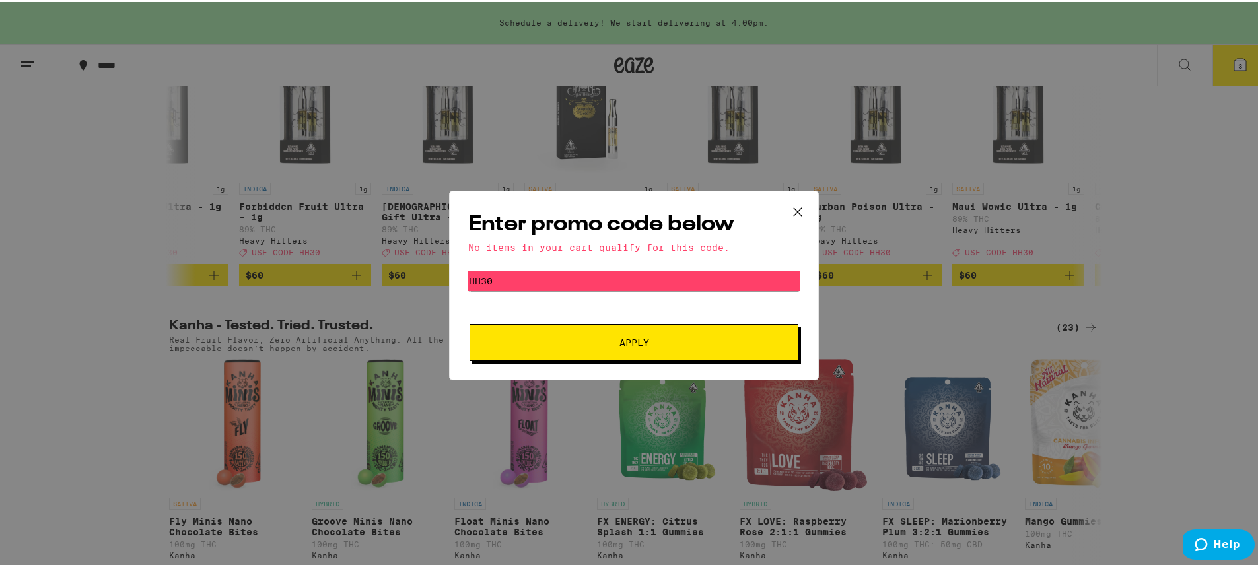
click at [795, 208] on icon at bounding box center [798, 210] width 8 height 8
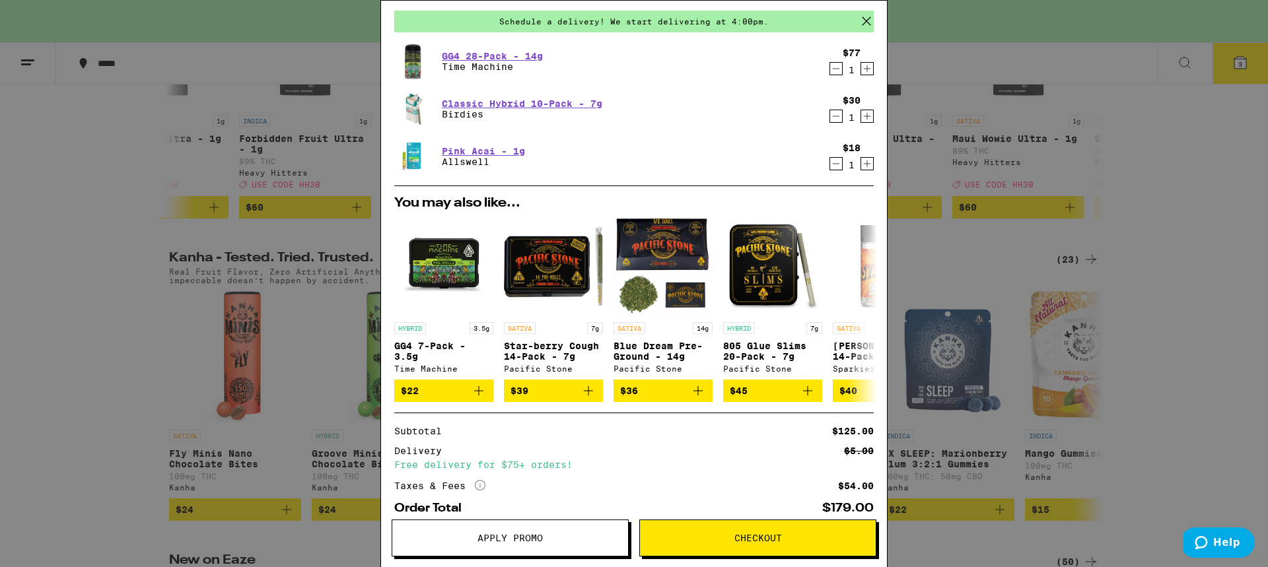
scroll to position [66, 0]
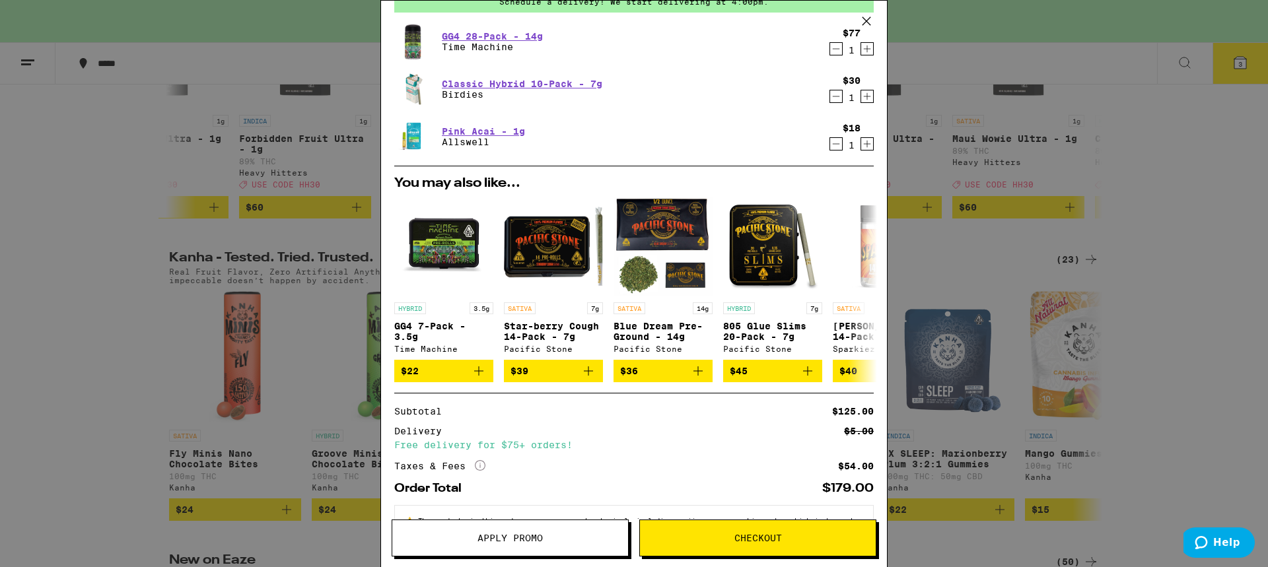
click at [830, 147] on icon "Decrement" at bounding box center [836, 144] width 12 height 16
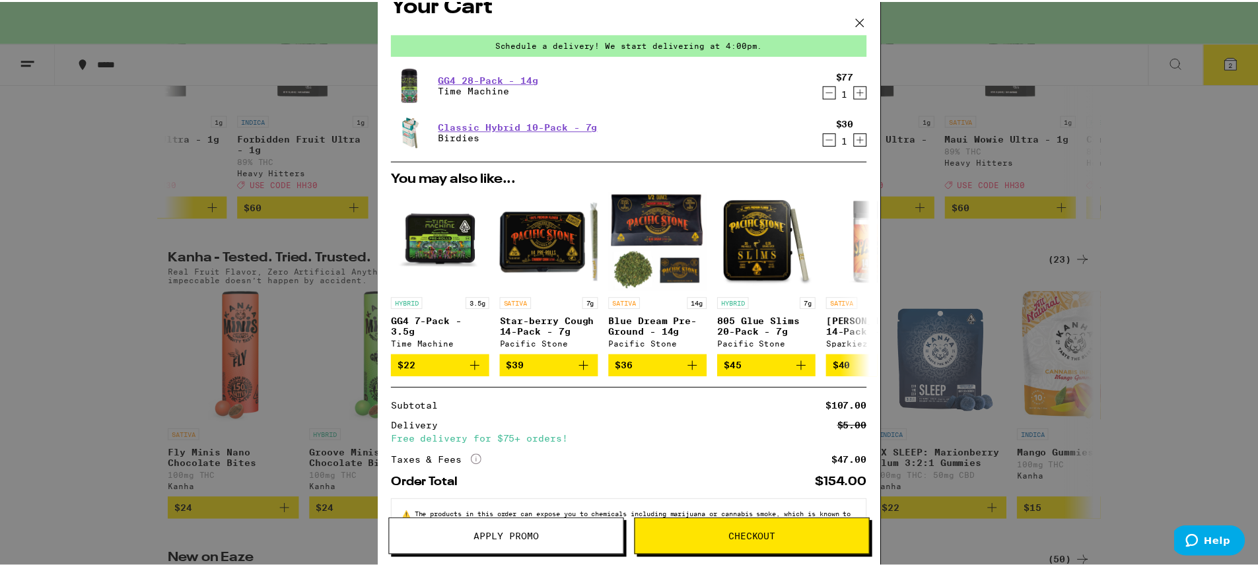
scroll to position [0, 0]
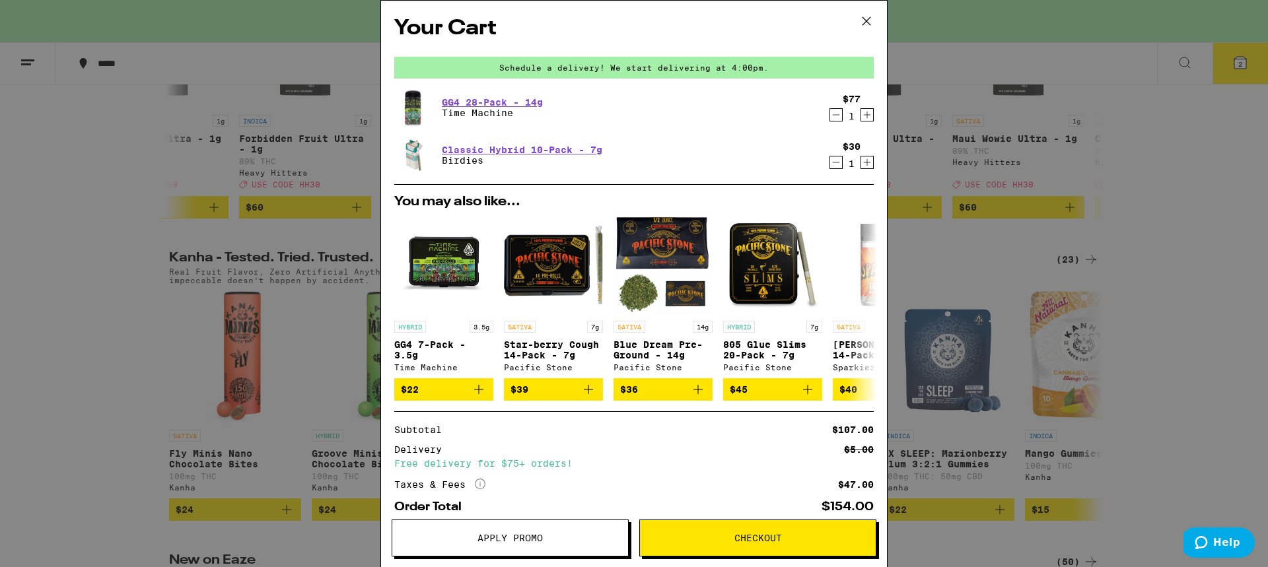
click at [871, 23] on icon at bounding box center [867, 21] width 20 height 20
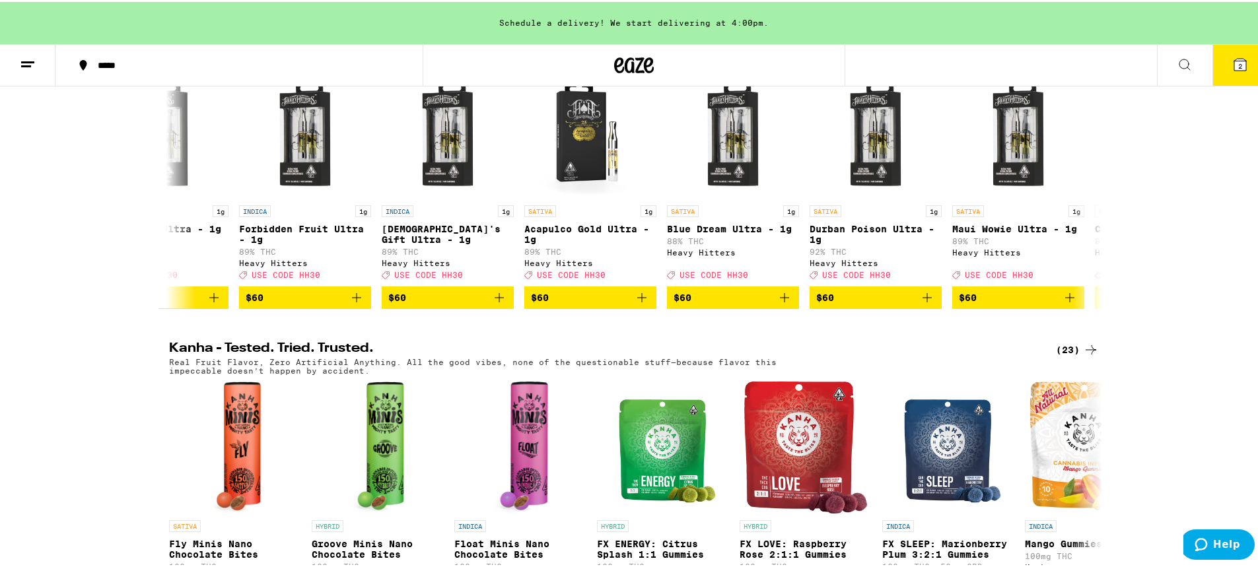
scroll to position [462, 0]
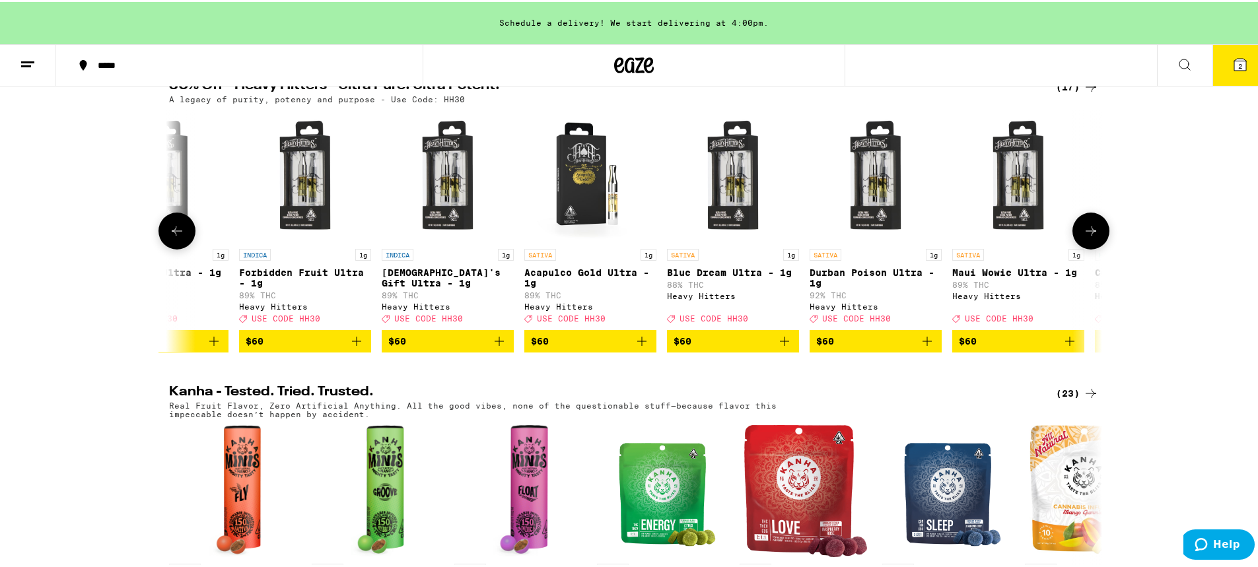
click at [176, 237] on icon at bounding box center [177, 229] width 16 height 16
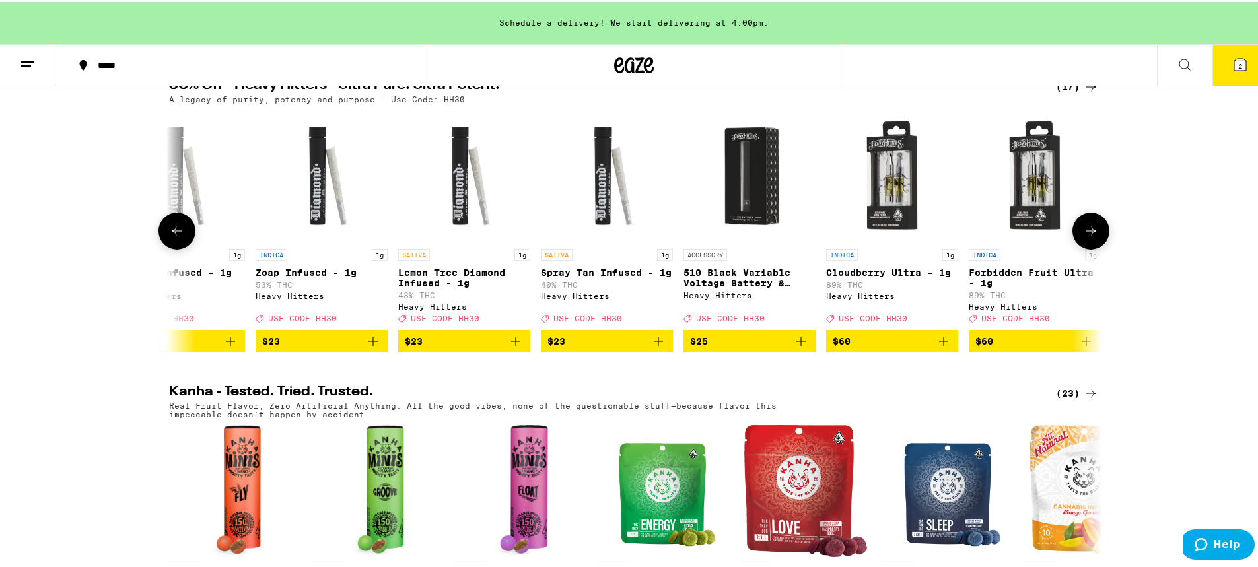
scroll to position [0, 0]
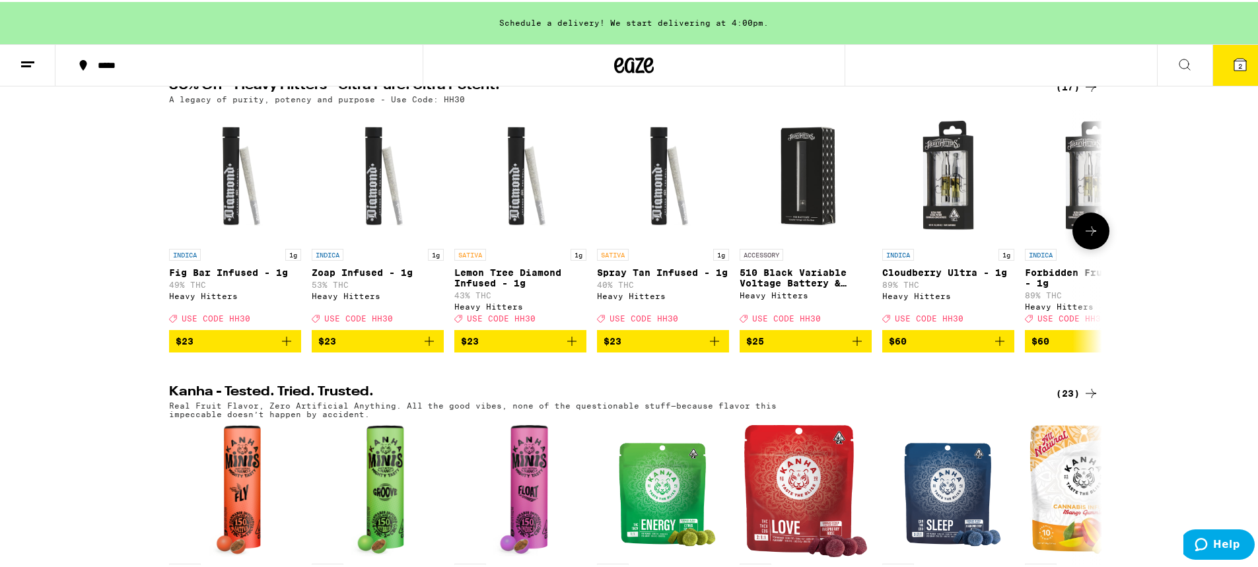
click at [179, 245] on div at bounding box center [177, 229] width 37 height 37
click at [1083, 237] on icon at bounding box center [1091, 229] width 16 height 16
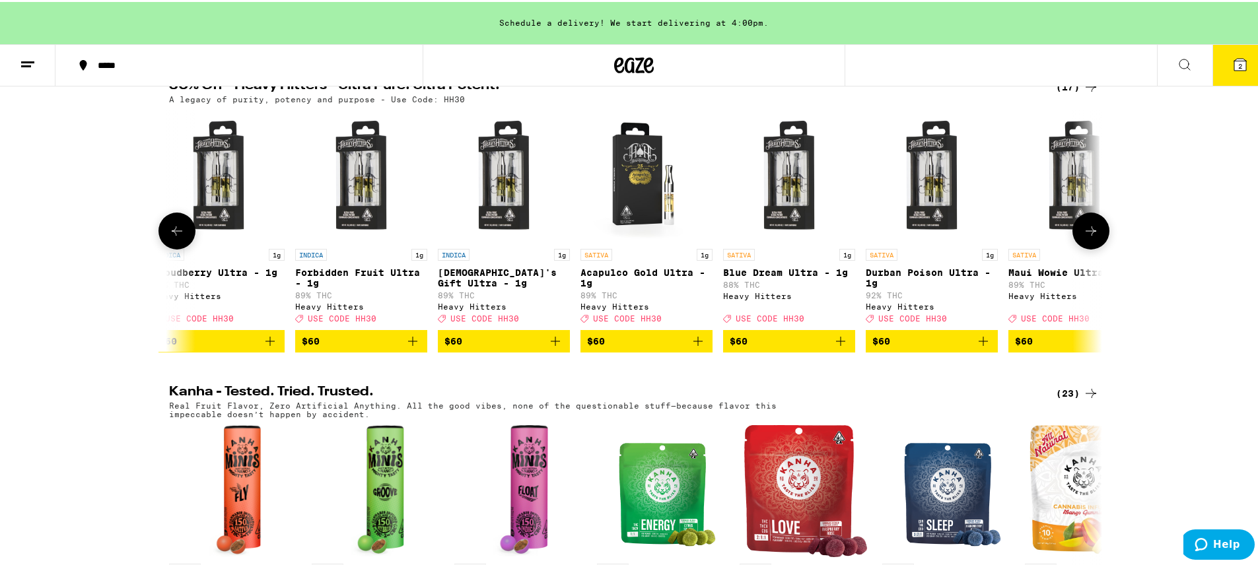
scroll to position [0, 786]
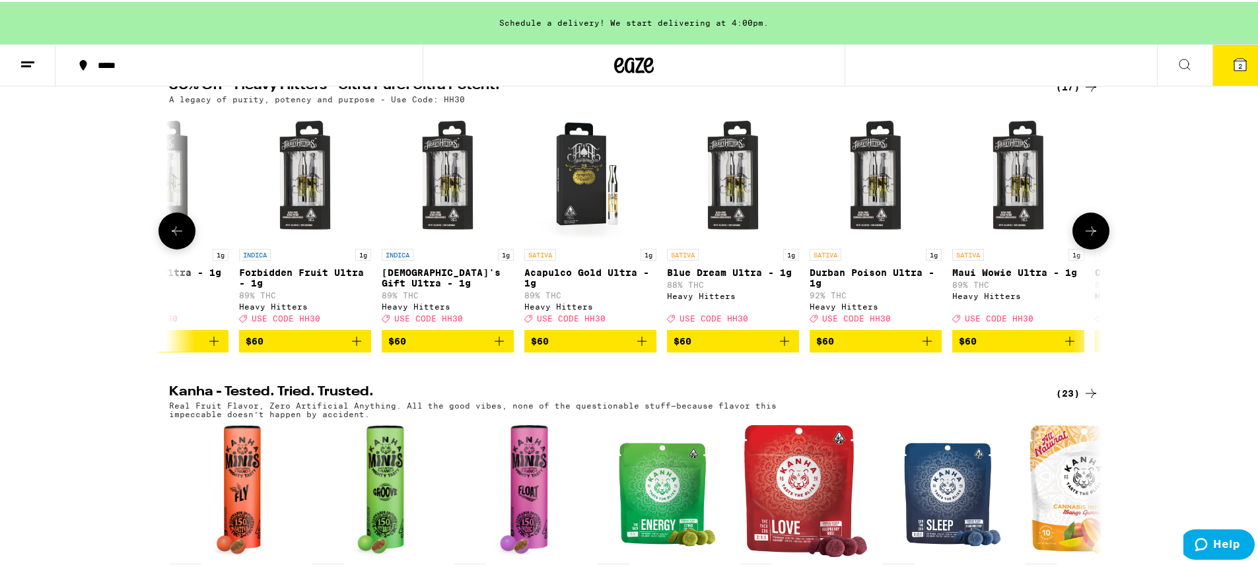
click at [1083, 237] on icon at bounding box center [1091, 229] width 16 height 16
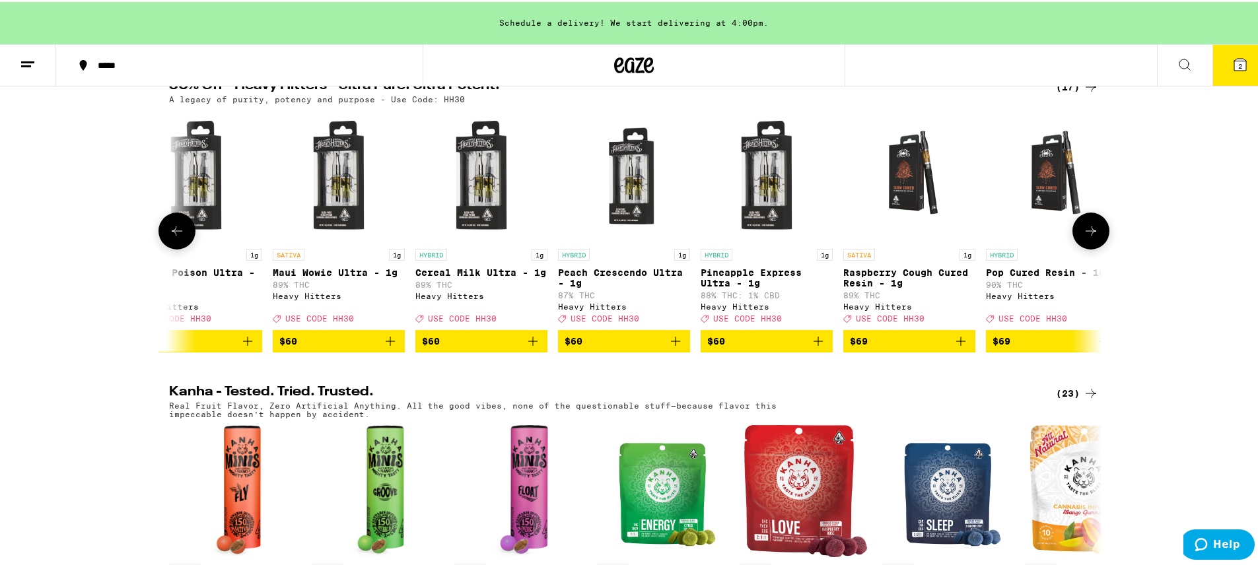
scroll to position [0, 1495]
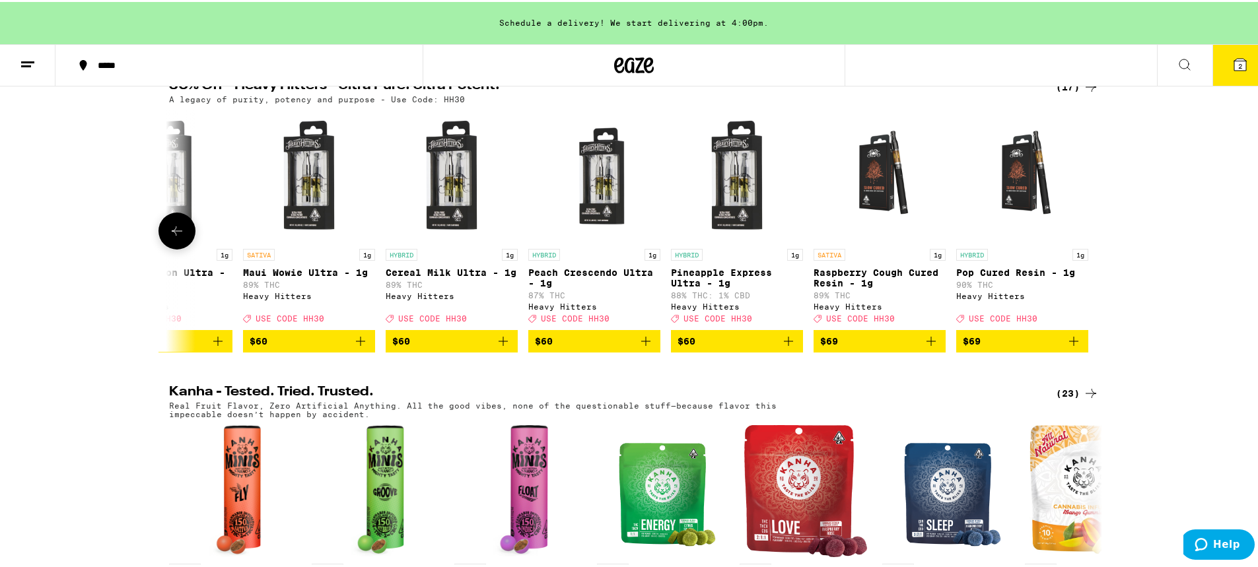
click at [169, 237] on icon at bounding box center [177, 229] width 16 height 16
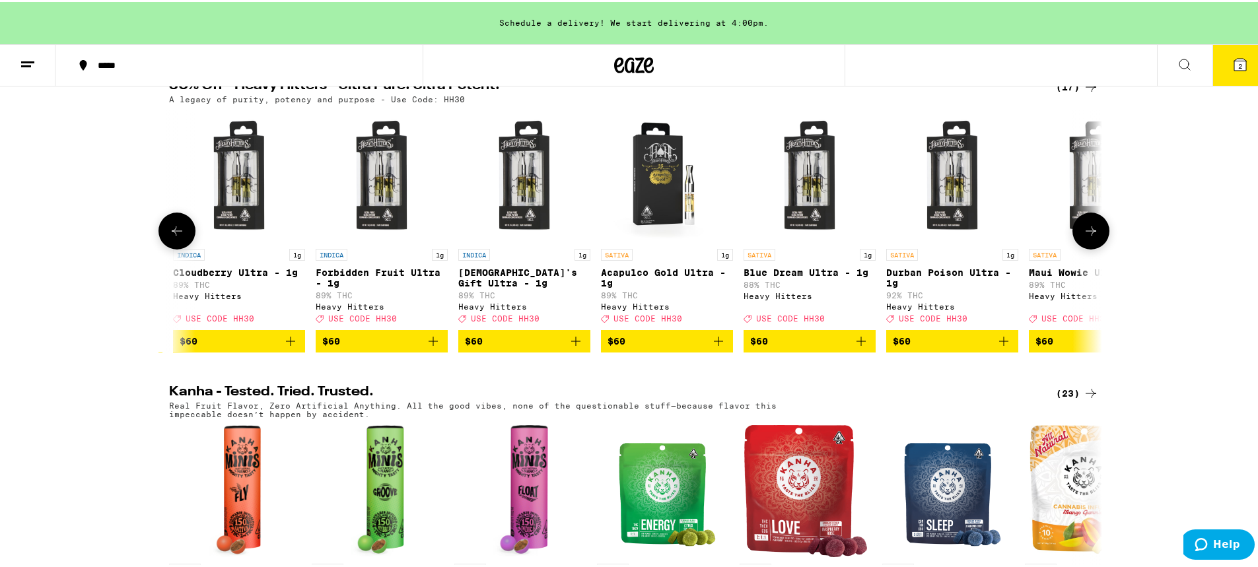
click at [169, 237] on icon at bounding box center [177, 229] width 16 height 16
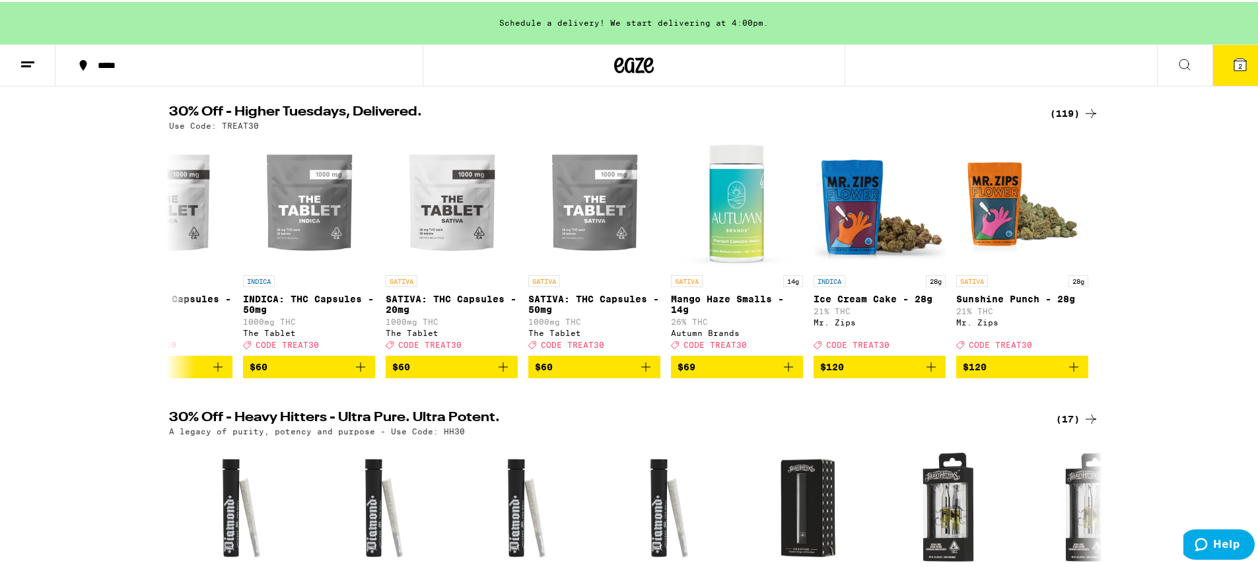
scroll to position [66, 0]
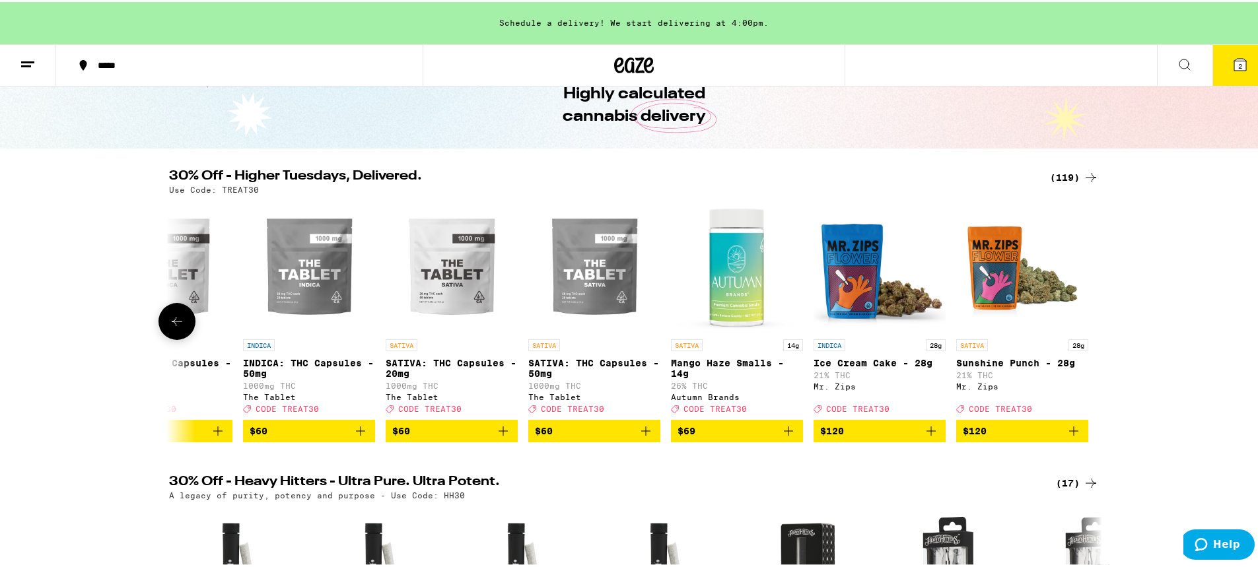
click at [172, 324] on icon at bounding box center [177, 319] width 11 height 9
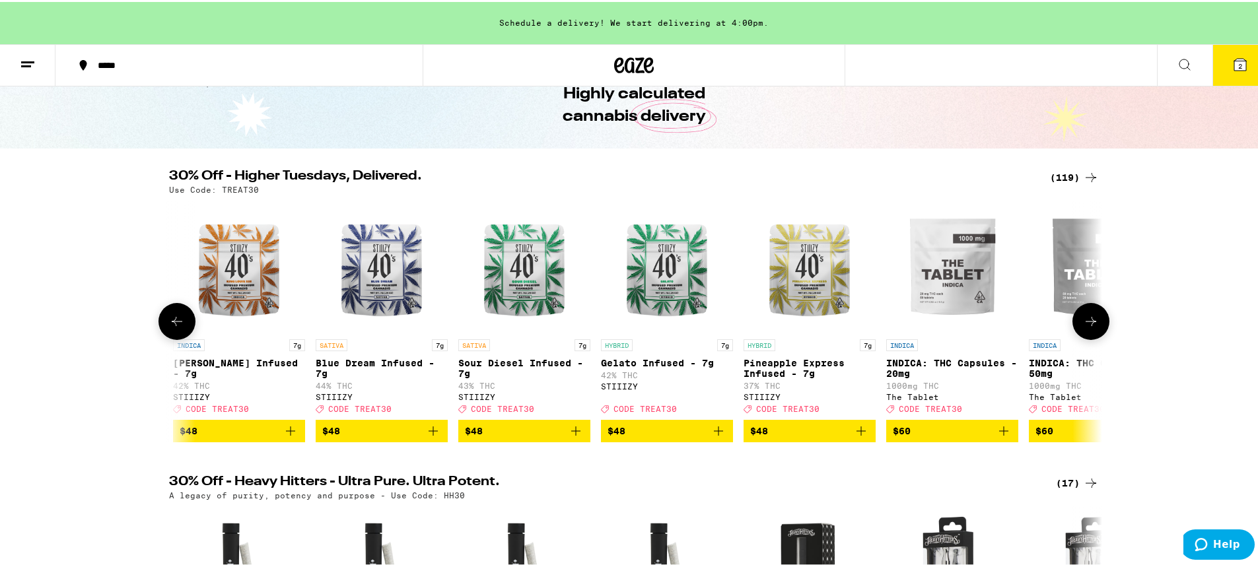
click at [172, 324] on icon at bounding box center [177, 319] width 11 height 9
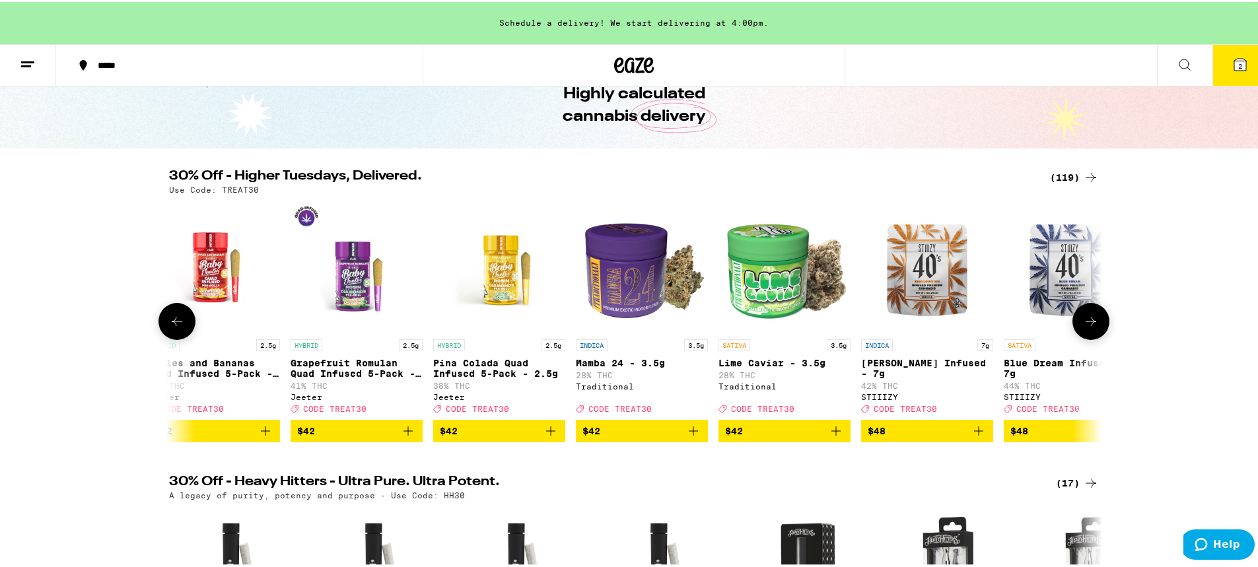
scroll to position [0, 14476]
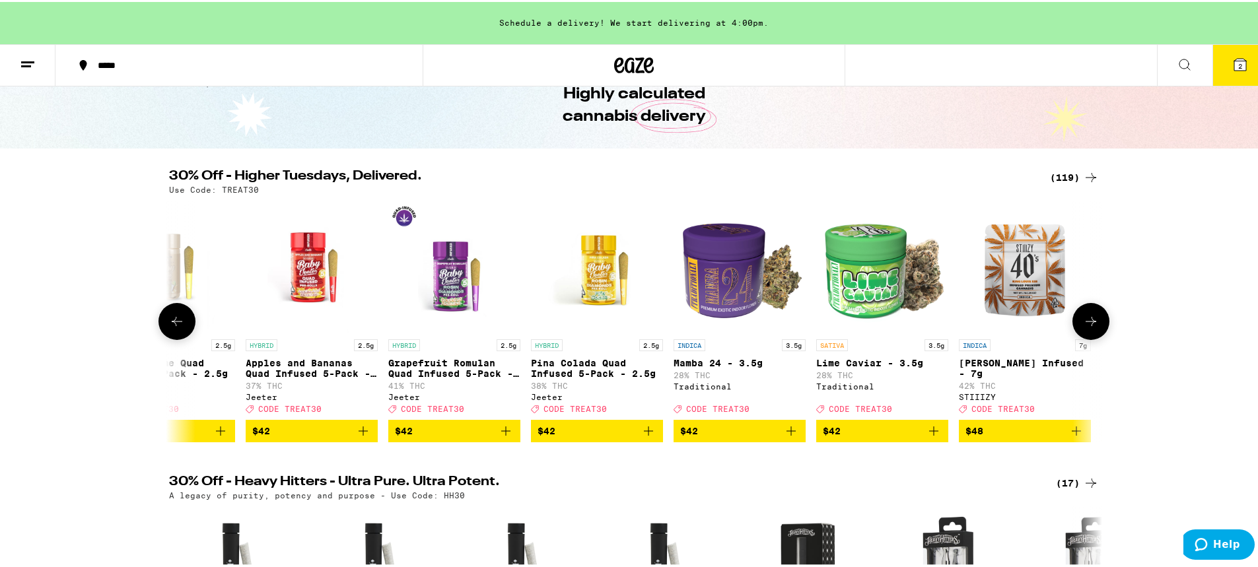
click at [174, 325] on icon at bounding box center [177, 320] width 16 height 16
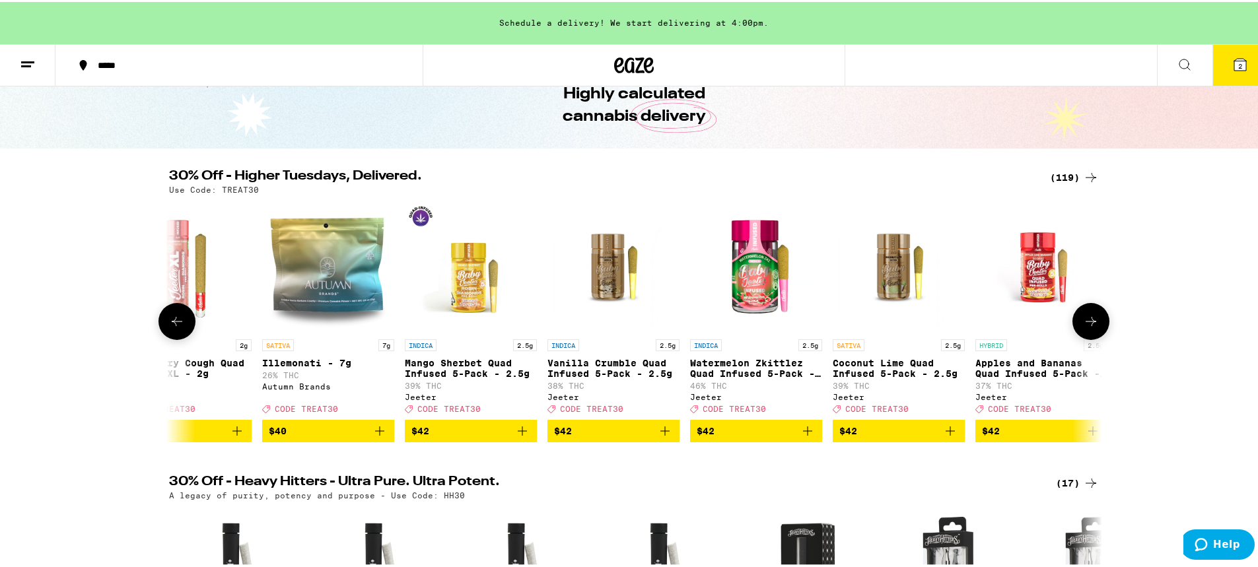
scroll to position [0, 13690]
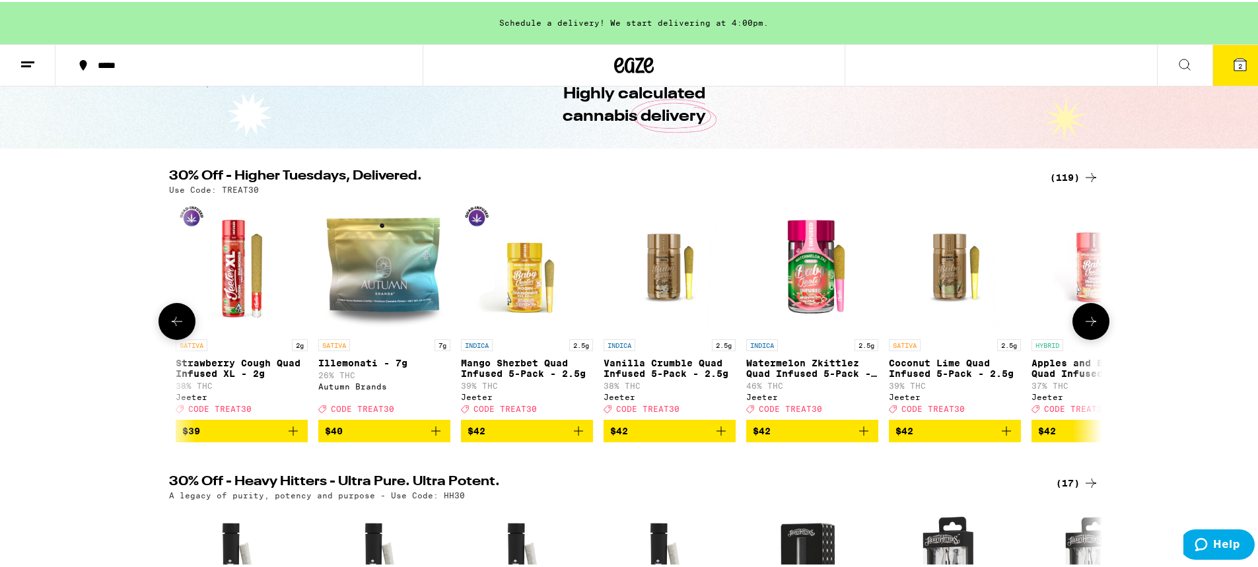
click at [176, 325] on icon at bounding box center [177, 320] width 16 height 16
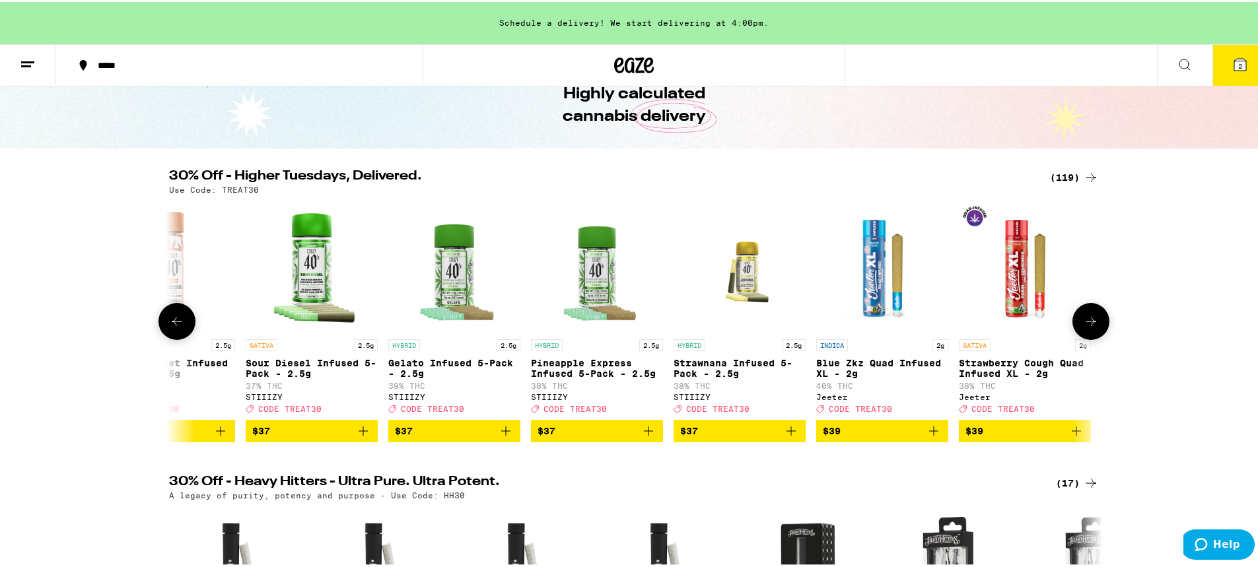
scroll to position [0, 12904]
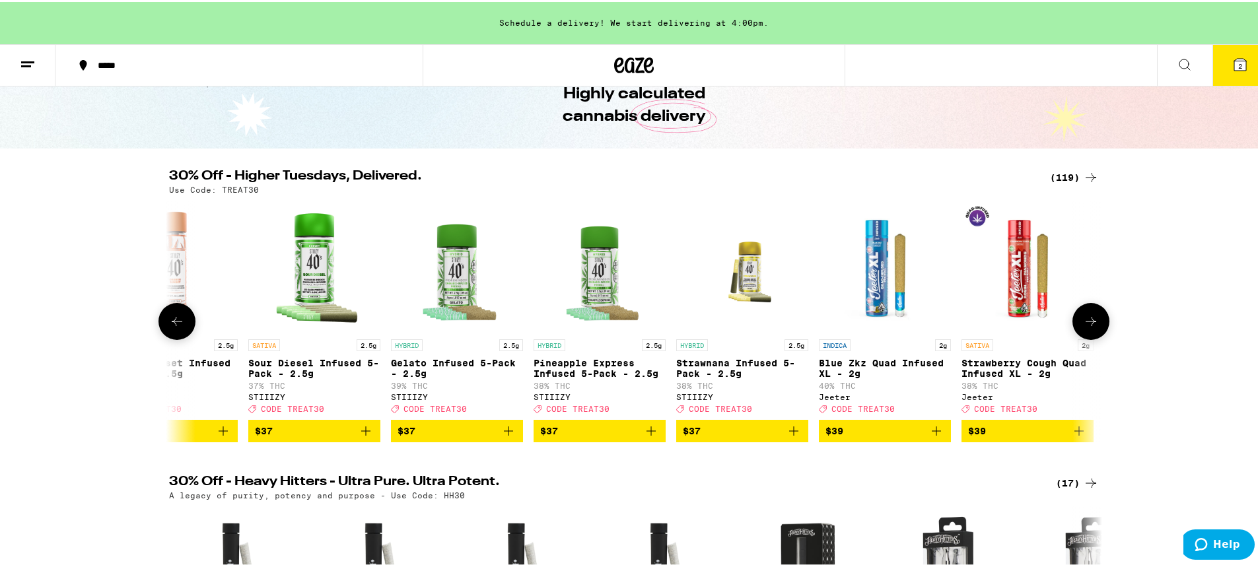
click at [177, 323] on icon at bounding box center [177, 320] width 16 height 16
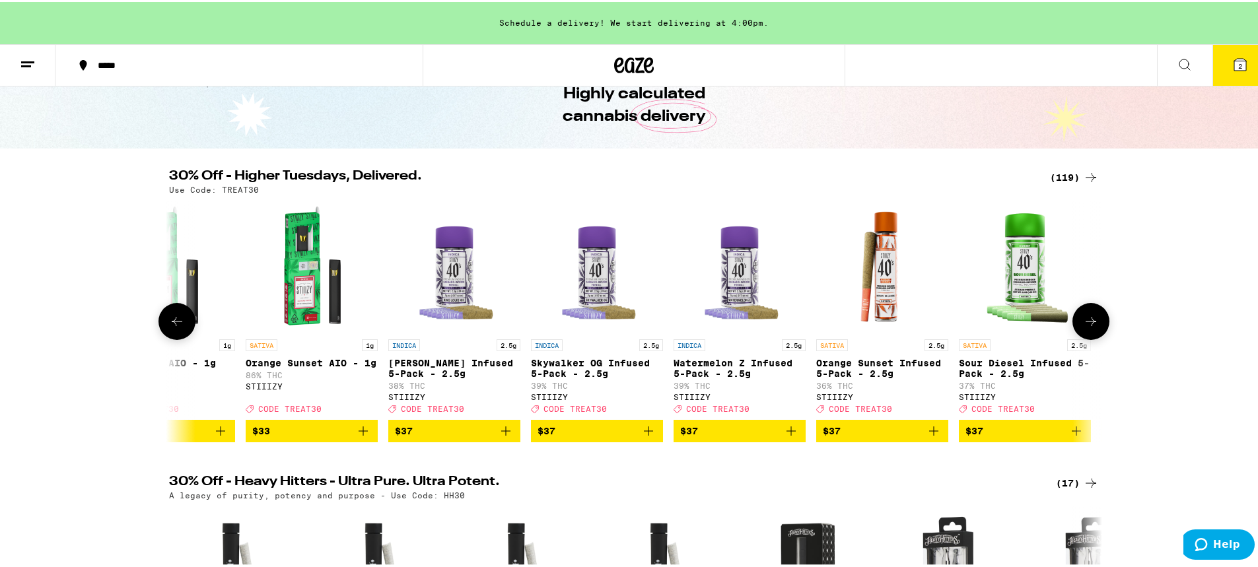
scroll to position [0, 12118]
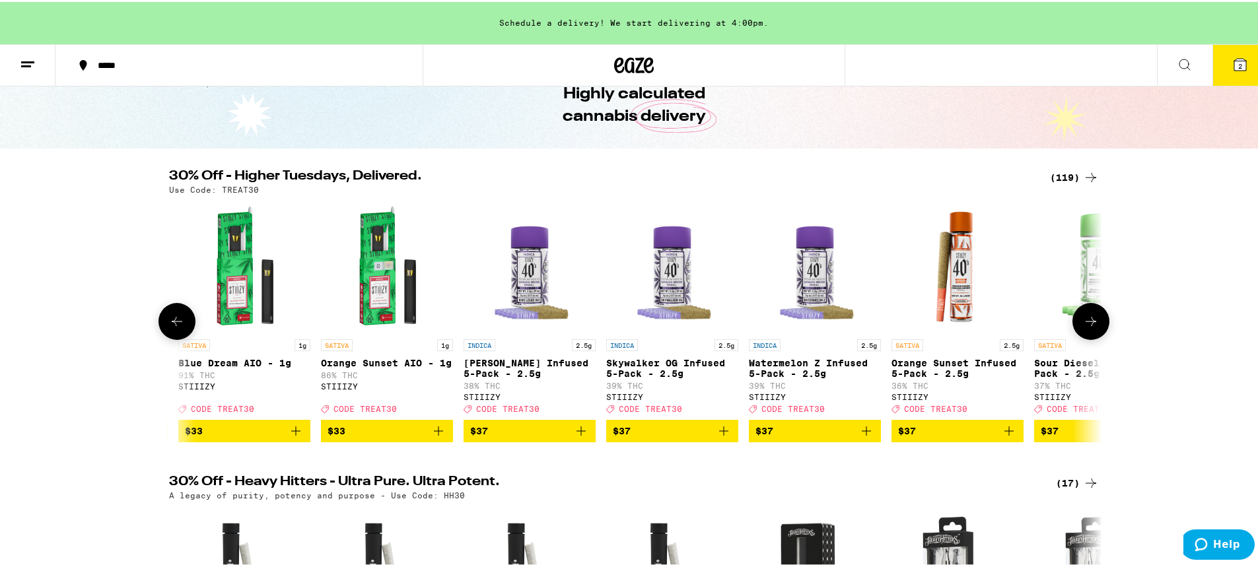
click at [177, 323] on icon at bounding box center [177, 320] width 16 height 16
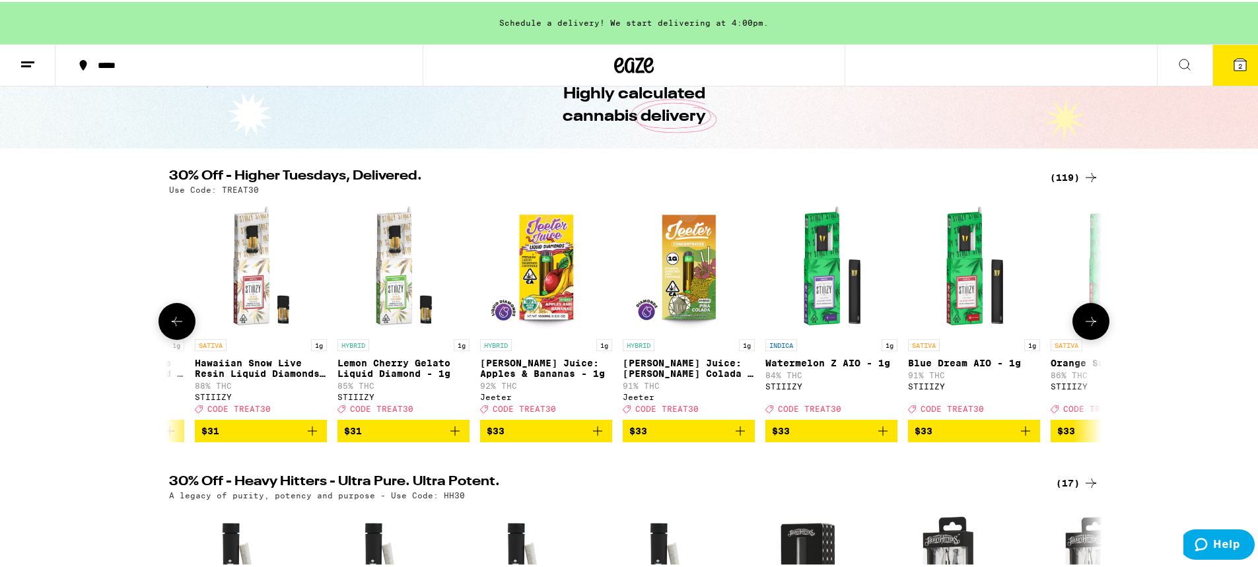
scroll to position [0, 11332]
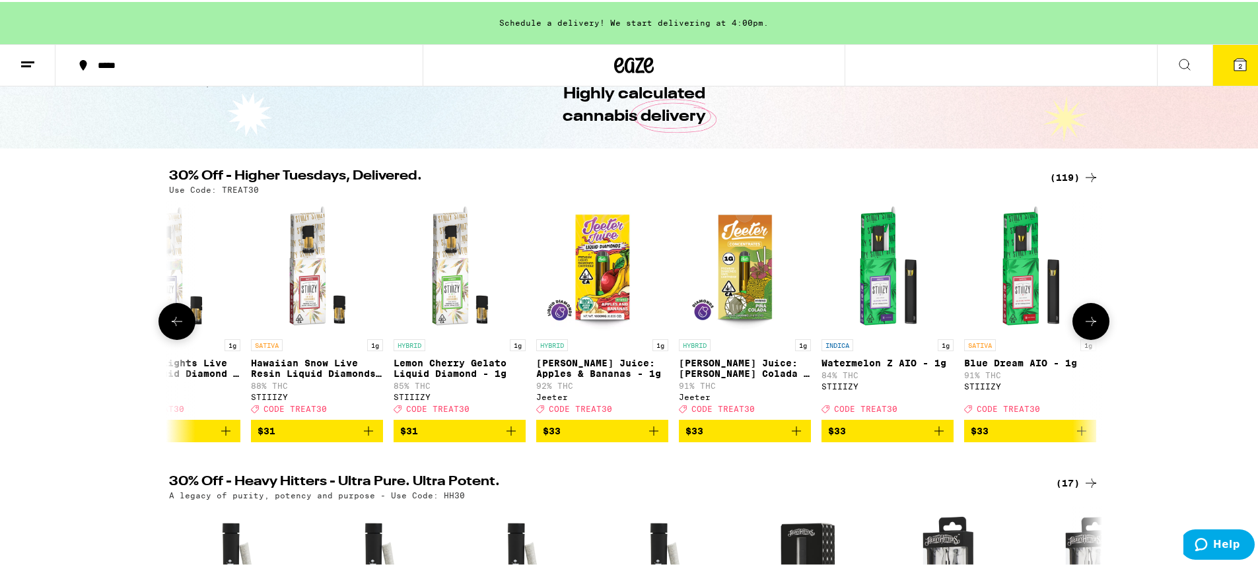
click at [178, 322] on icon at bounding box center [177, 320] width 16 height 16
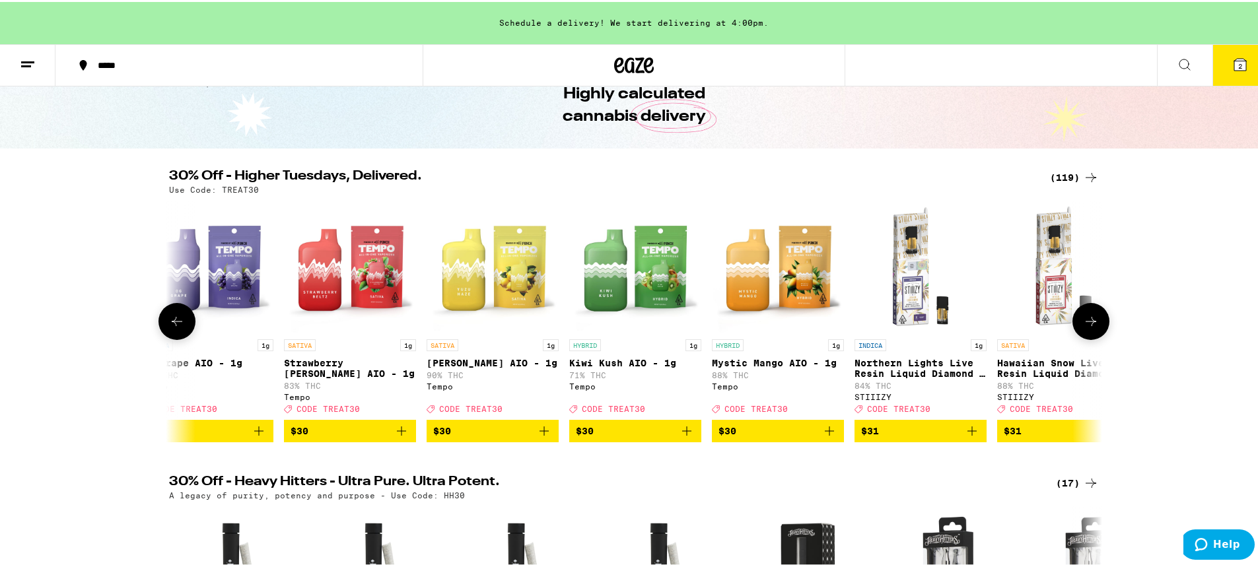
scroll to position [0, 10546]
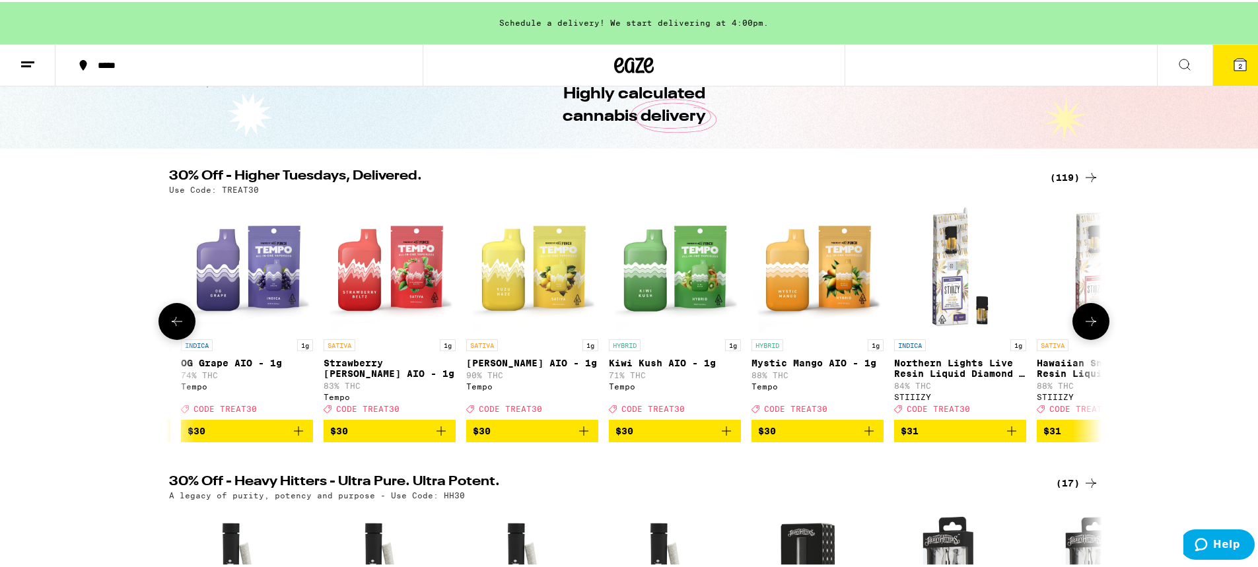
click at [178, 323] on icon at bounding box center [177, 320] width 16 height 16
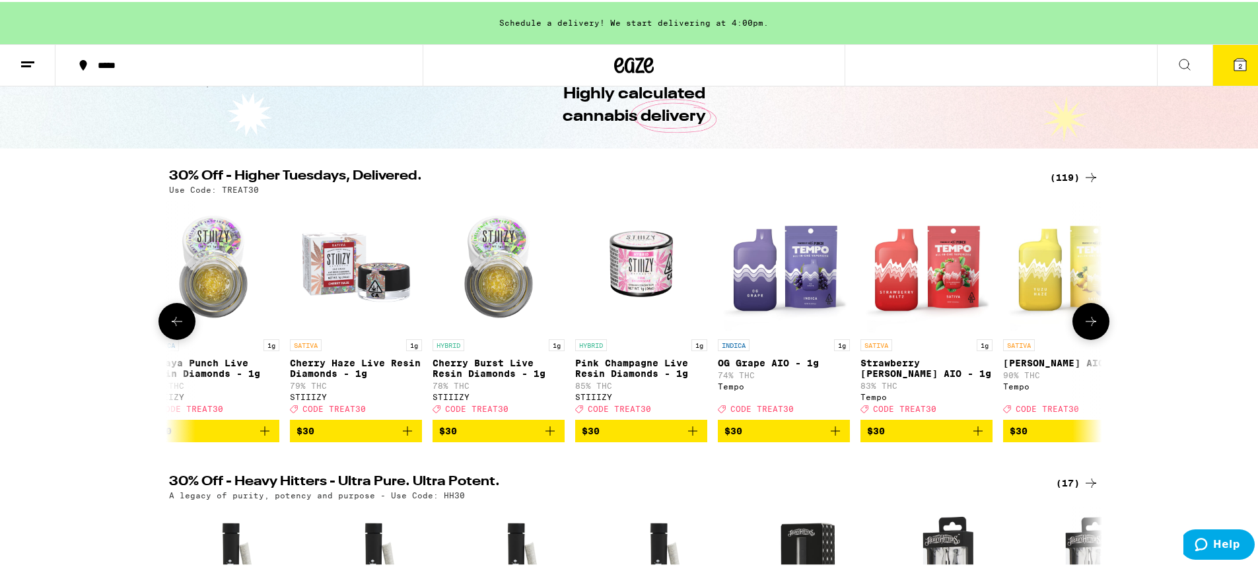
scroll to position [0, 9760]
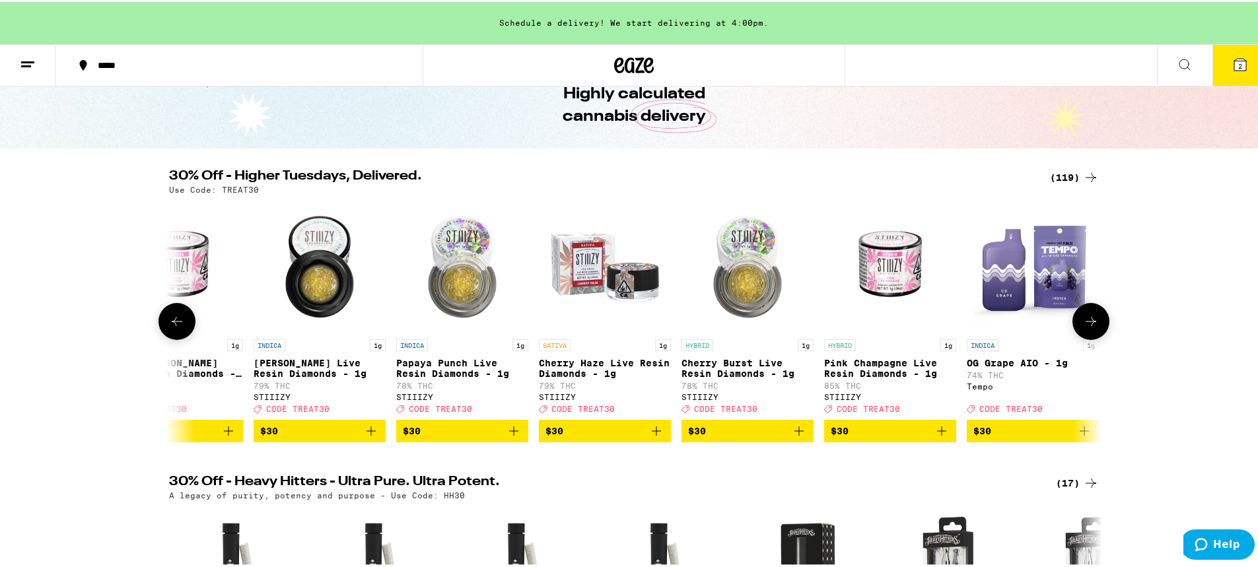
click at [1101, 324] on button at bounding box center [1091, 319] width 37 height 37
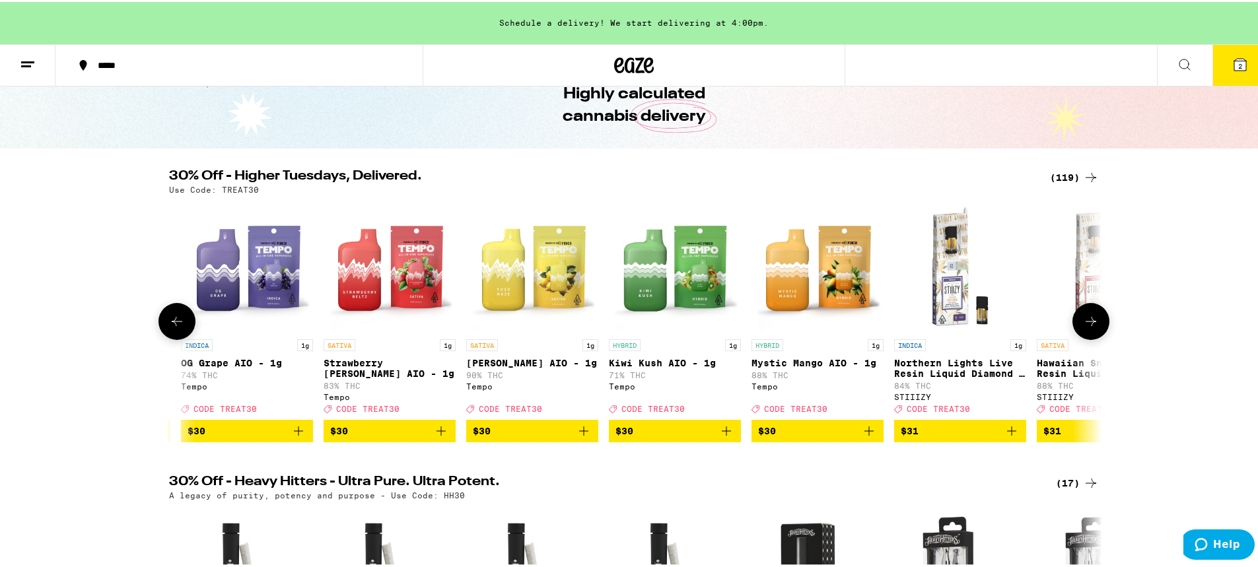
click at [1101, 324] on button at bounding box center [1091, 319] width 37 height 37
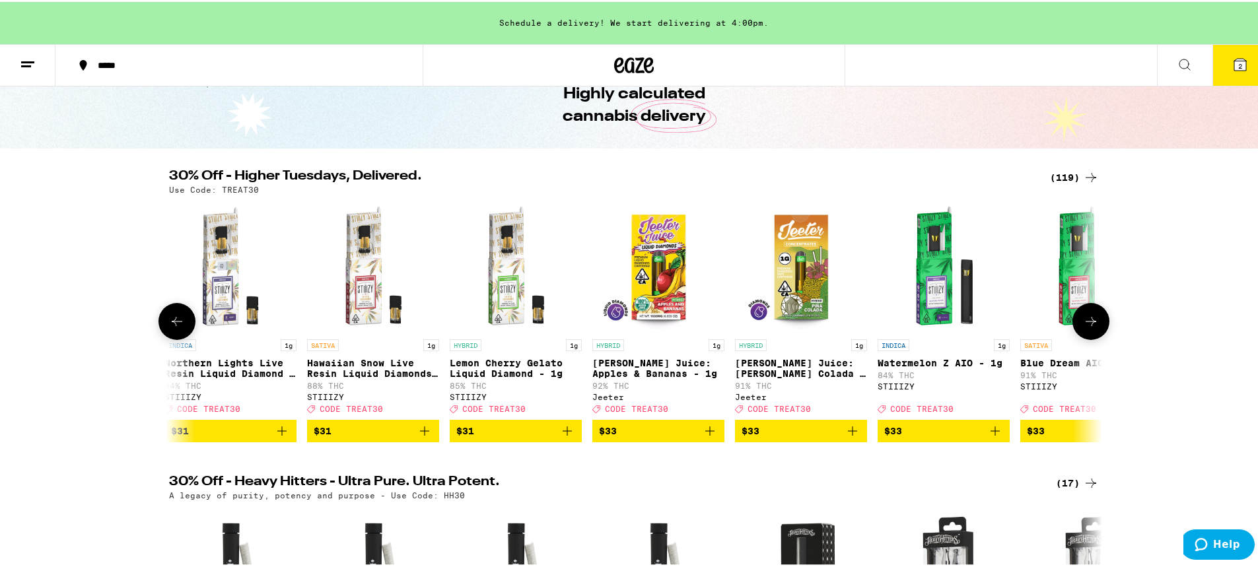
scroll to position [0, 11332]
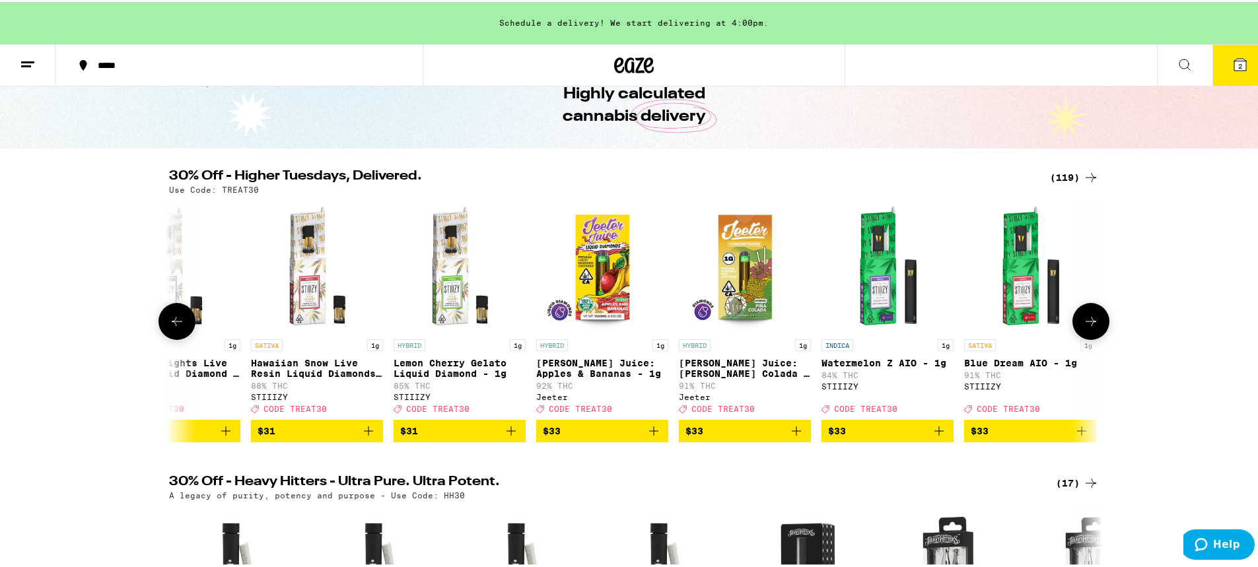
click at [1094, 326] on button at bounding box center [1091, 319] width 37 height 37
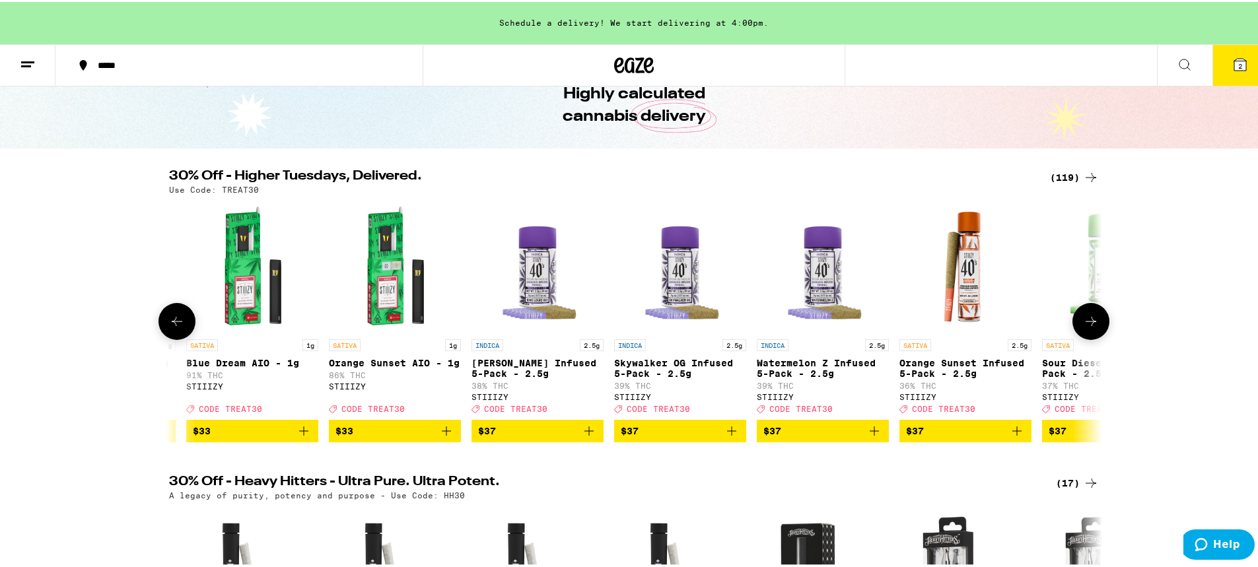
scroll to position [0, 12118]
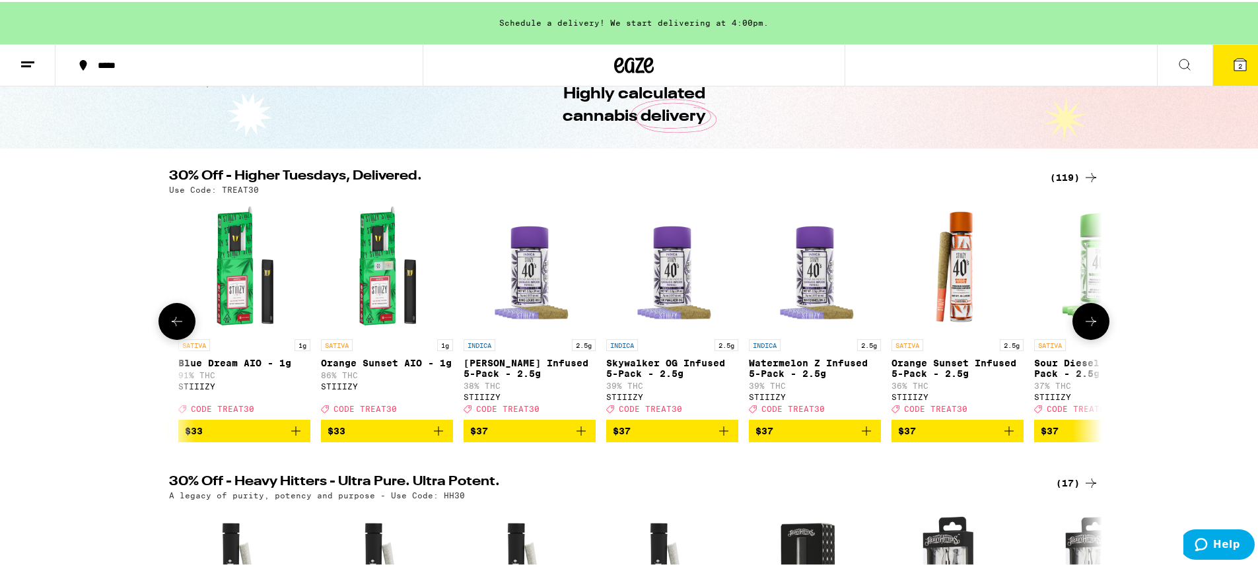
click at [1094, 326] on button at bounding box center [1091, 319] width 37 height 37
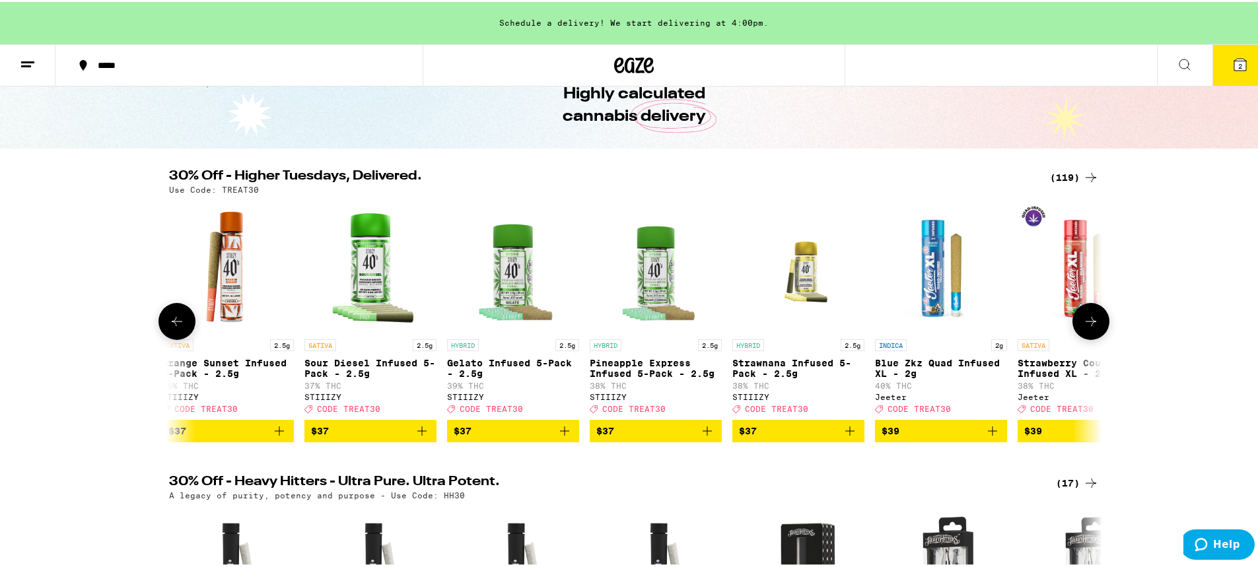
scroll to position [0, 12904]
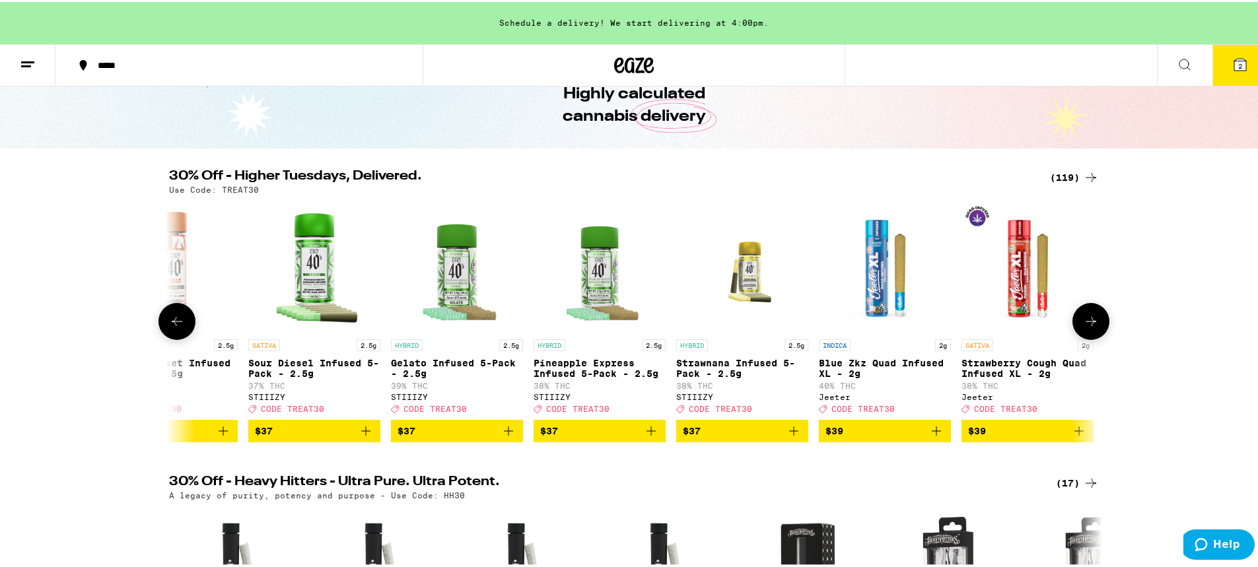
click at [504, 434] on icon "Add to bag" at bounding box center [508, 429] width 9 height 9
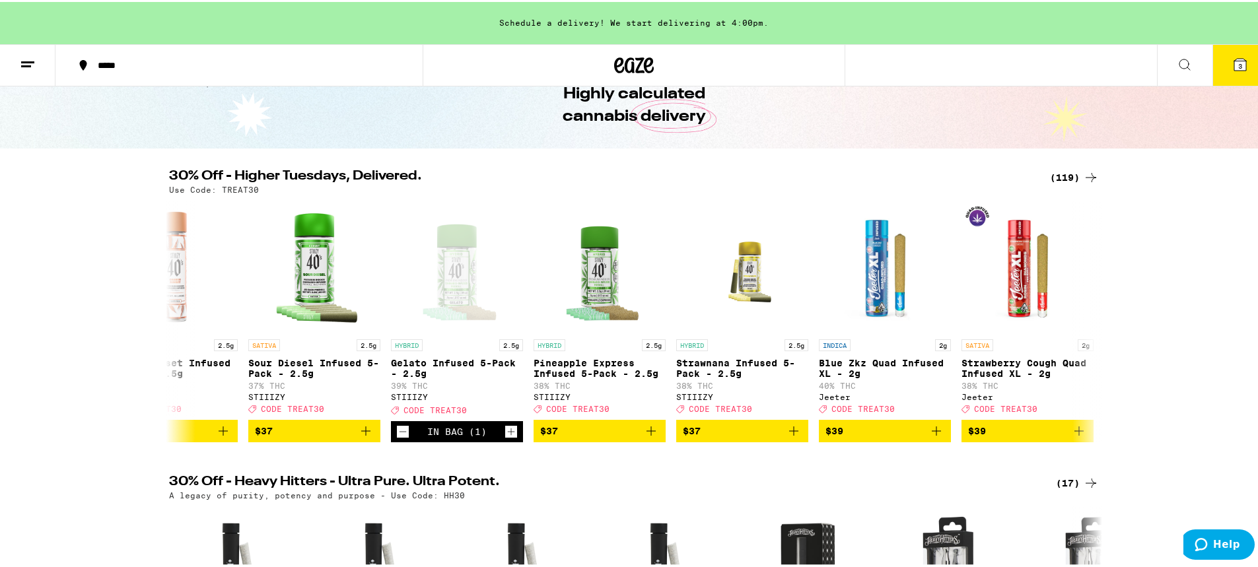
click at [1238, 61] on span "3" at bounding box center [1240, 64] width 4 height 8
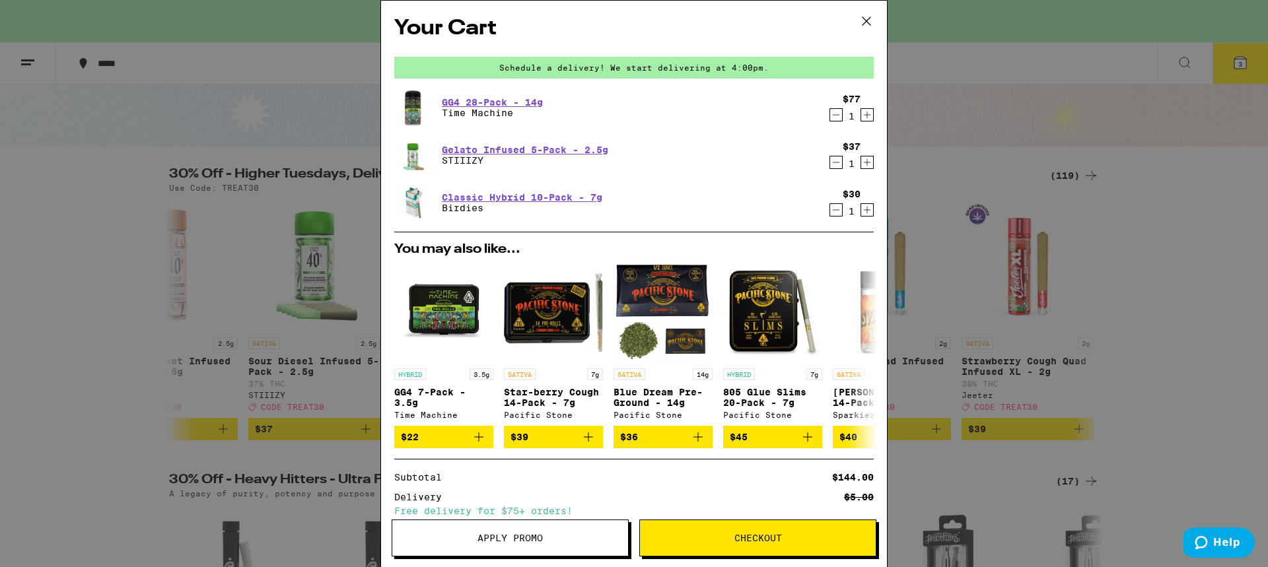
click at [540, 538] on span "Apply Promo" at bounding box center [510, 538] width 65 height 9
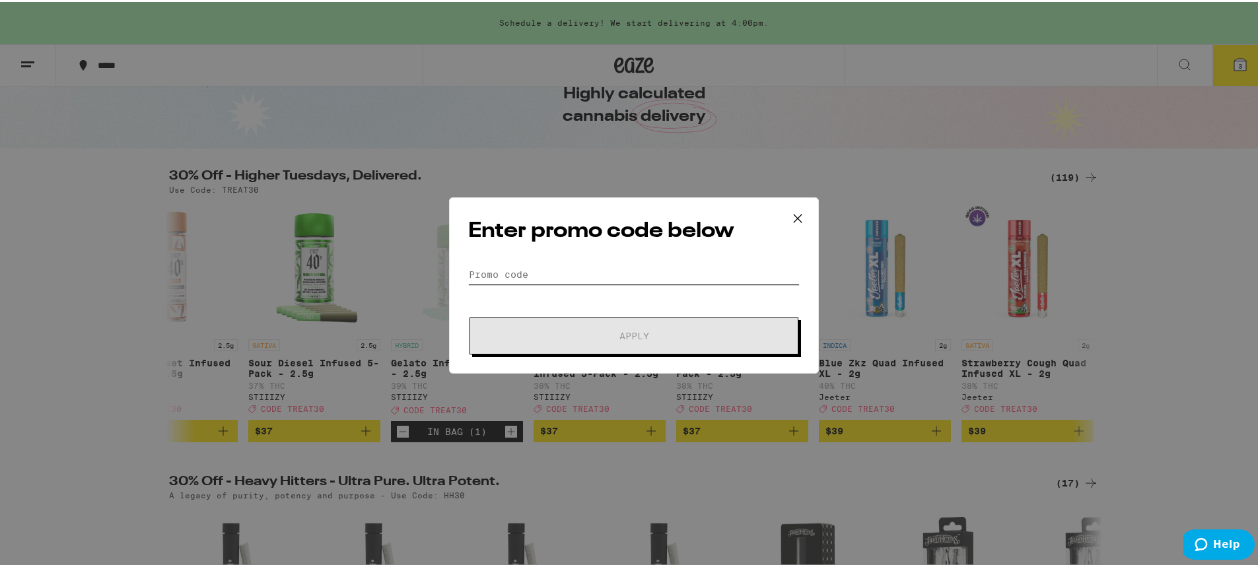
click at [584, 271] on input "Promo Code" at bounding box center [634, 273] width 332 height 20
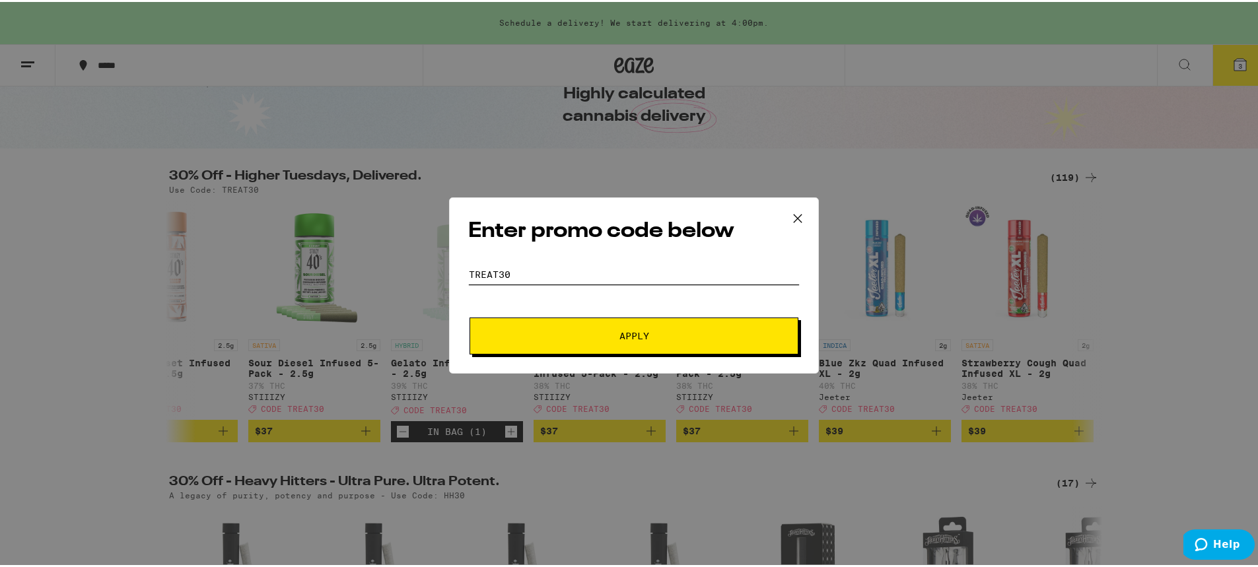
type input "treat30"
click at [640, 338] on span "Apply" at bounding box center [635, 334] width 30 height 9
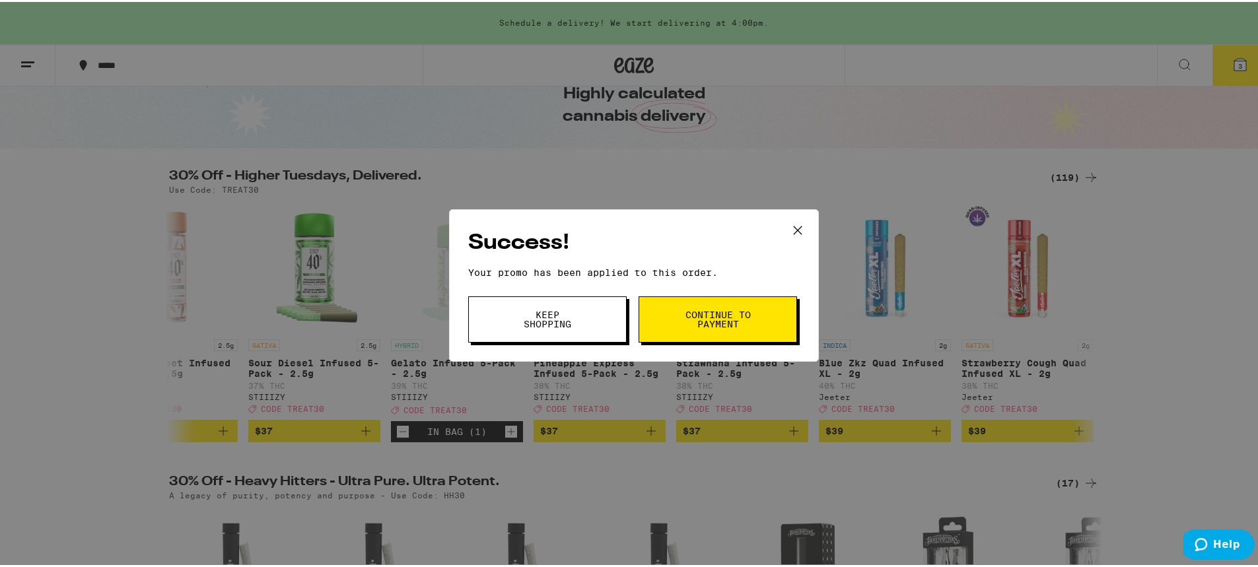
click at [684, 324] on span "Continue to payment" at bounding box center [717, 317] width 67 height 18
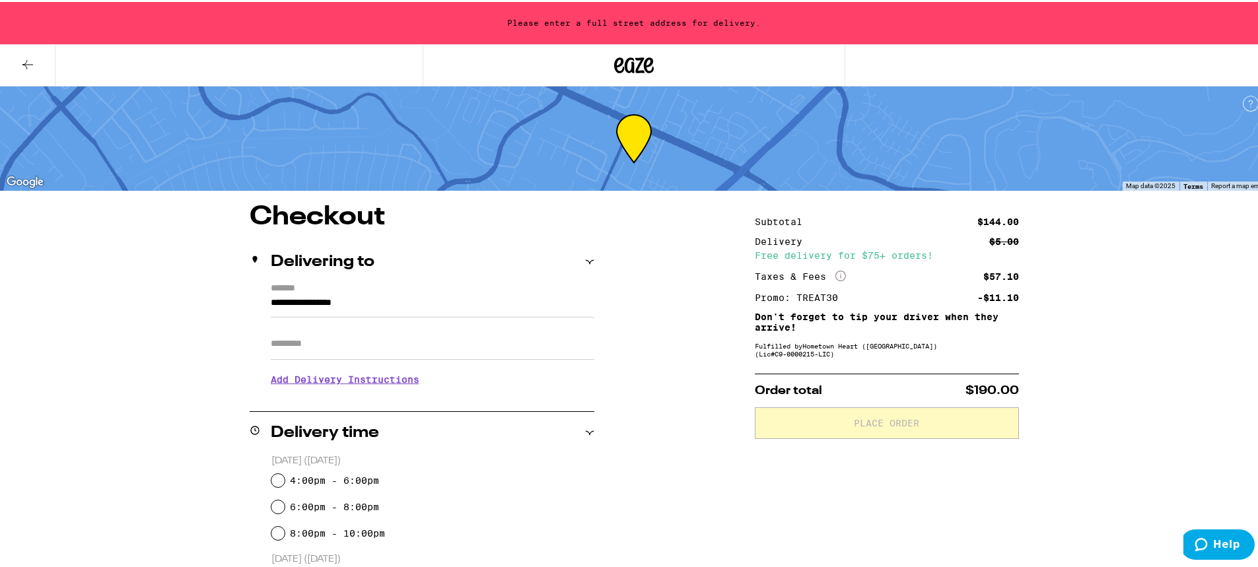
click at [35, 57] on icon at bounding box center [28, 63] width 16 height 16
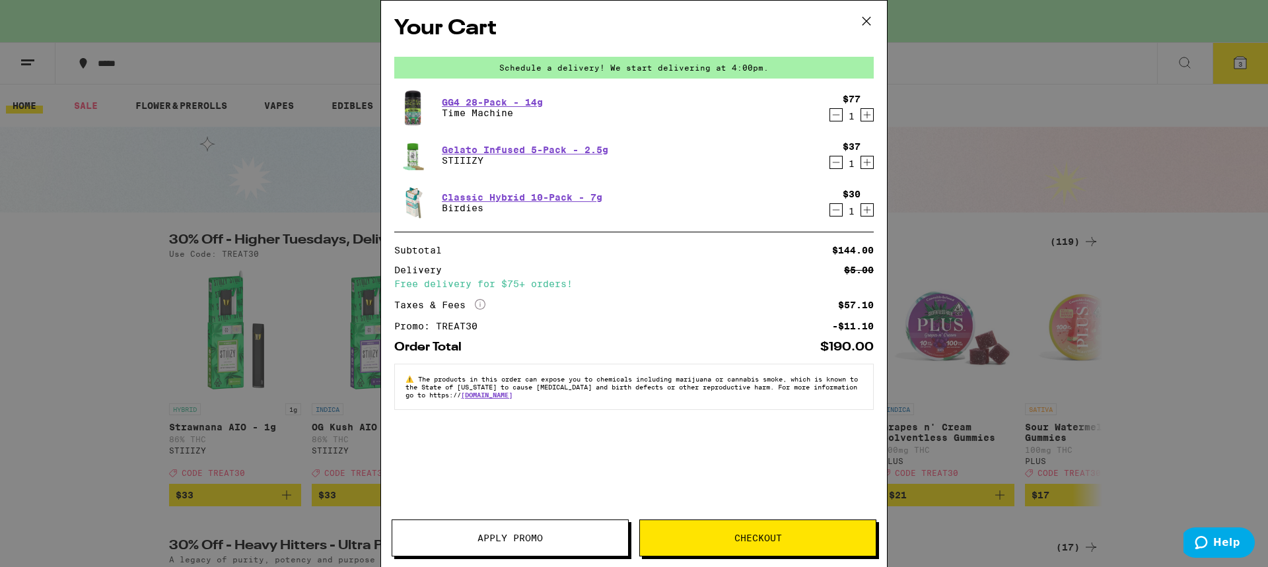
click at [837, 165] on icon "Decrement" at bounding box center [836, 163] width 12 height 16
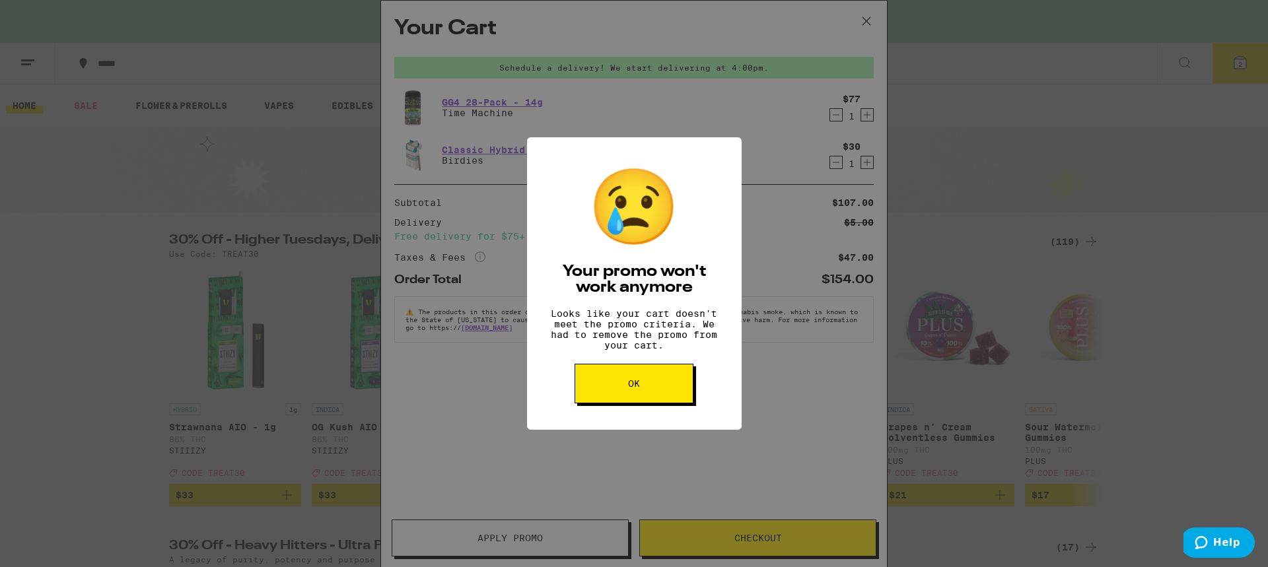
click at [625, 404] on button "OK" at bounding box center [634, 384] width 119 height 40
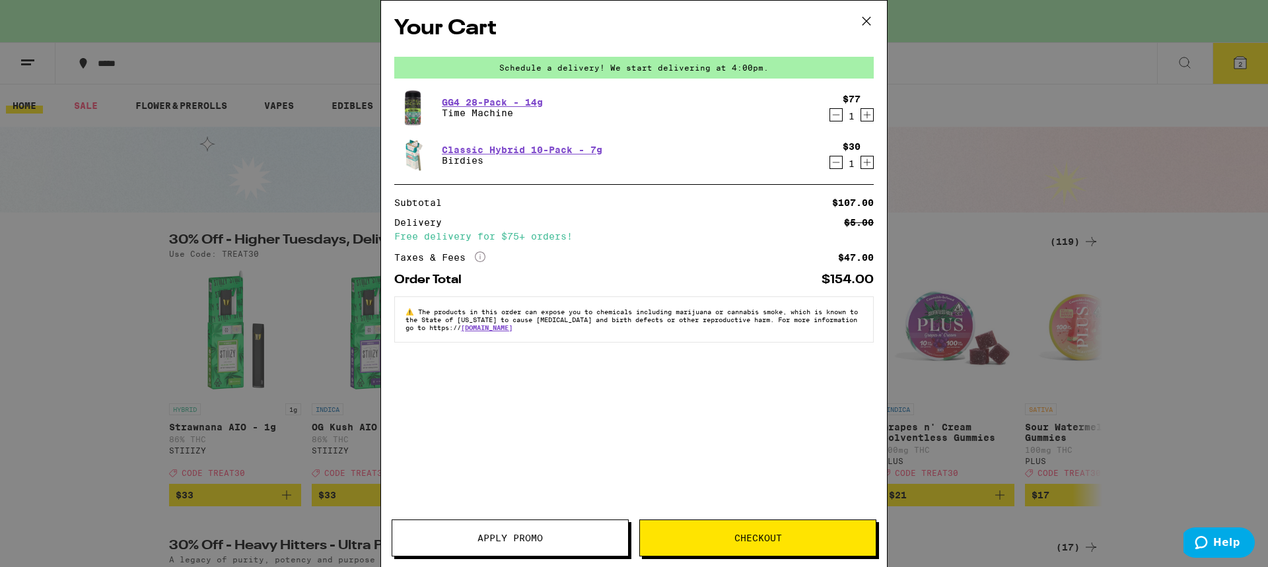
click at [715, 542] on span "Checkout" at bounding box center [758, 538] width 236 height 9
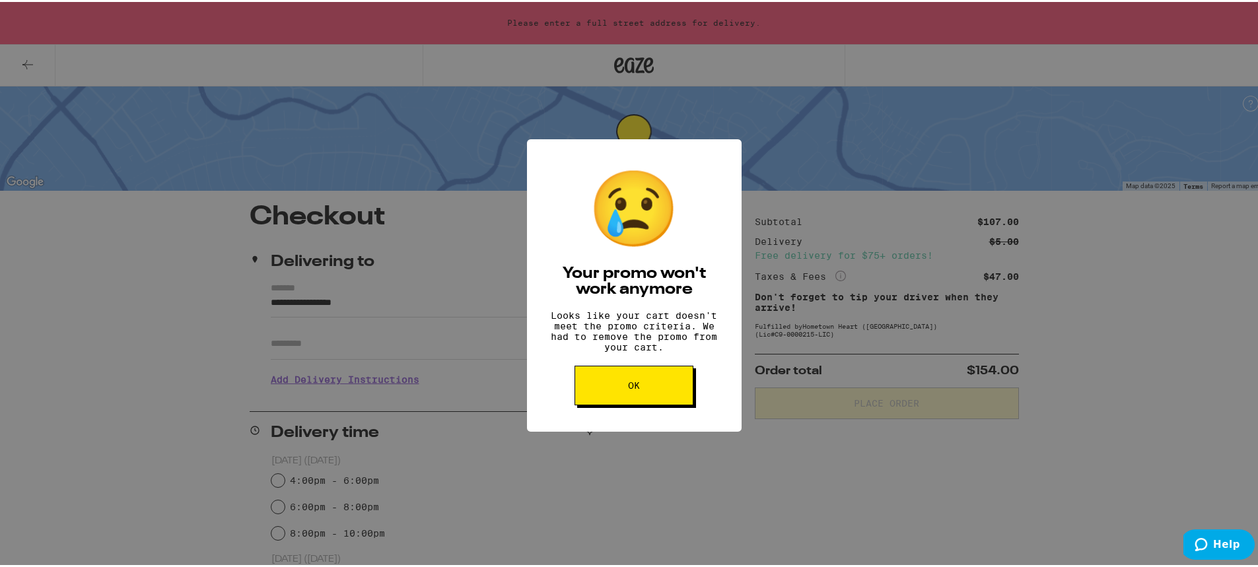
click at [613, 399] on button "OK" at bounding box center [634, 384] width 119 height 40
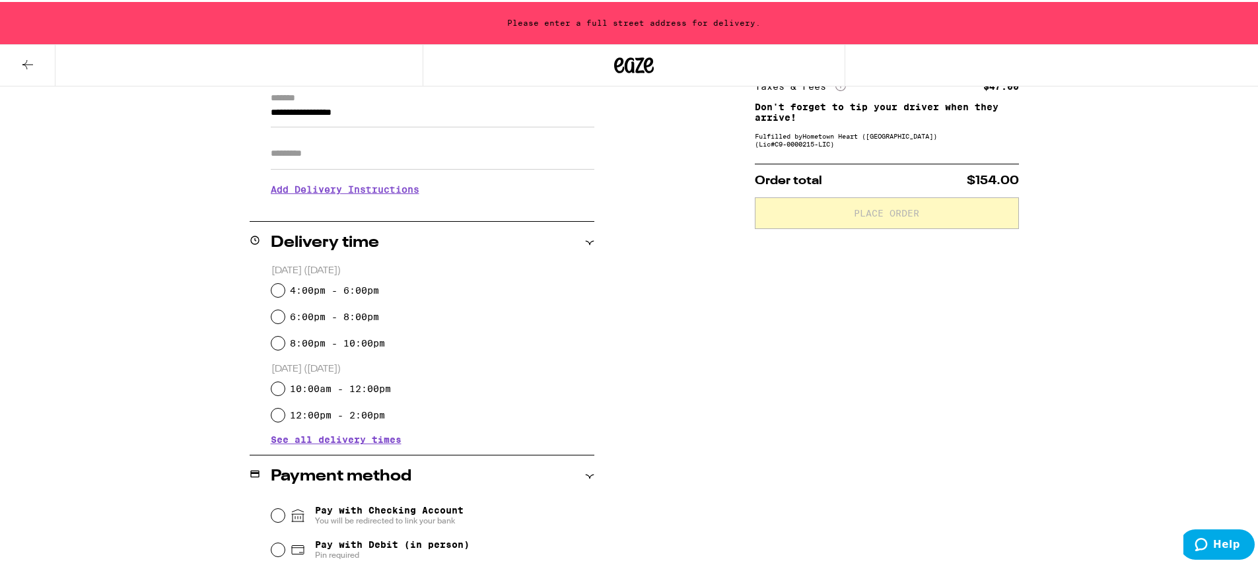
scroll to position [198, 0]
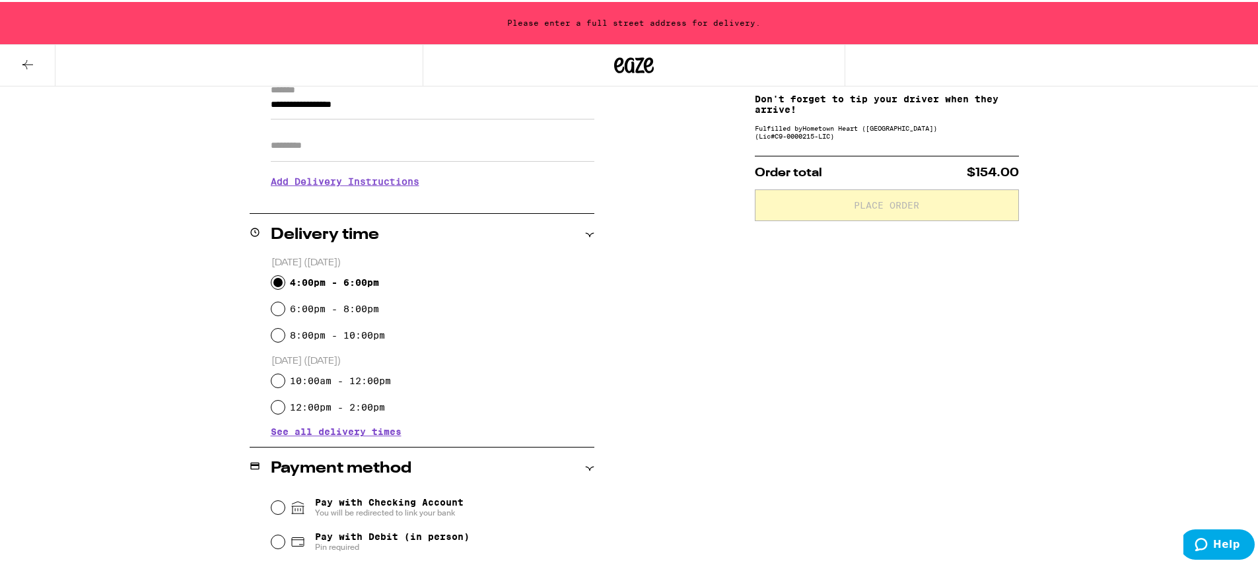
click at [271, 277] on input "4:00pm - 6:00pm" at bounding box center [277, 280] width 13 height 13
radio input "true"
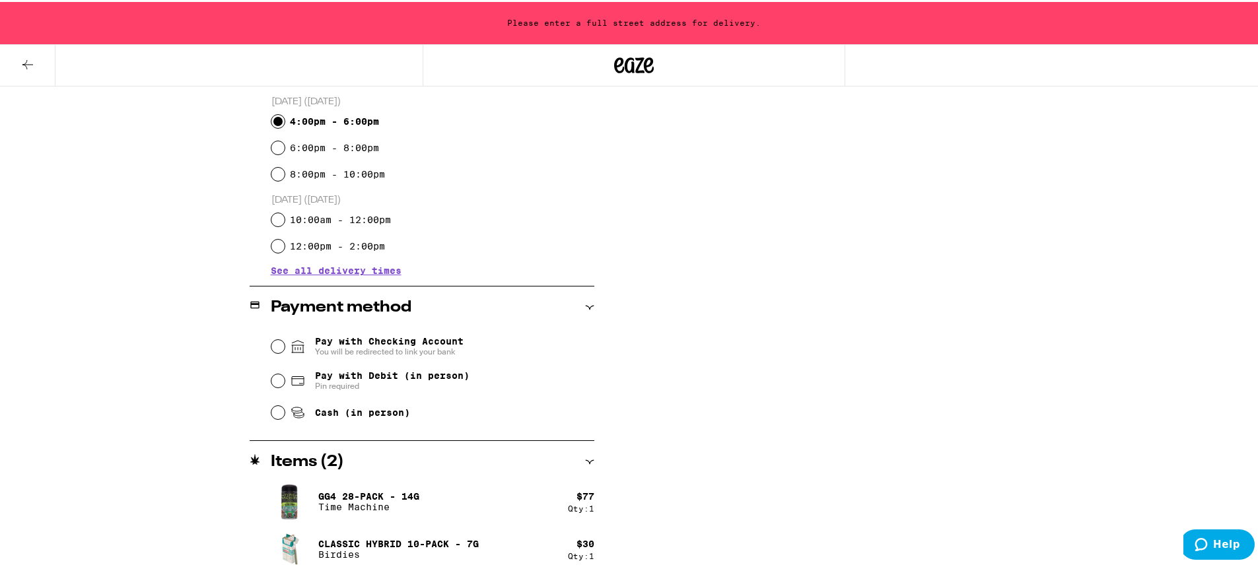
scroll to position [369, 0]
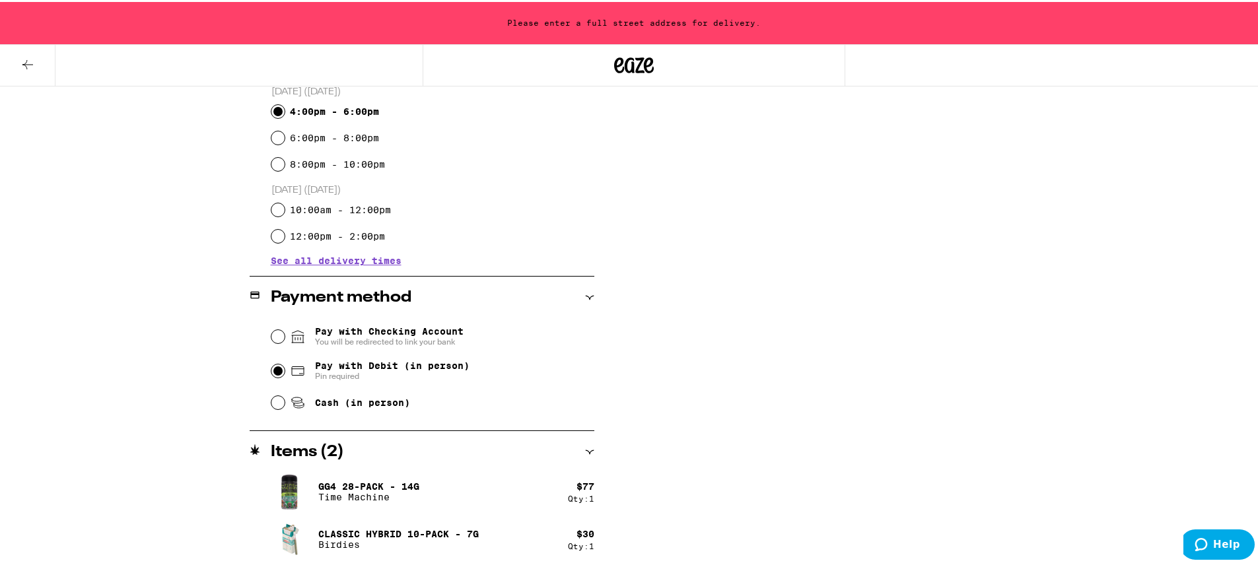
click at [274, 371] on input "Pay with Debit (in person) Pin required" at bounding box center [277, 369] width 13 height 13
radio input "true"
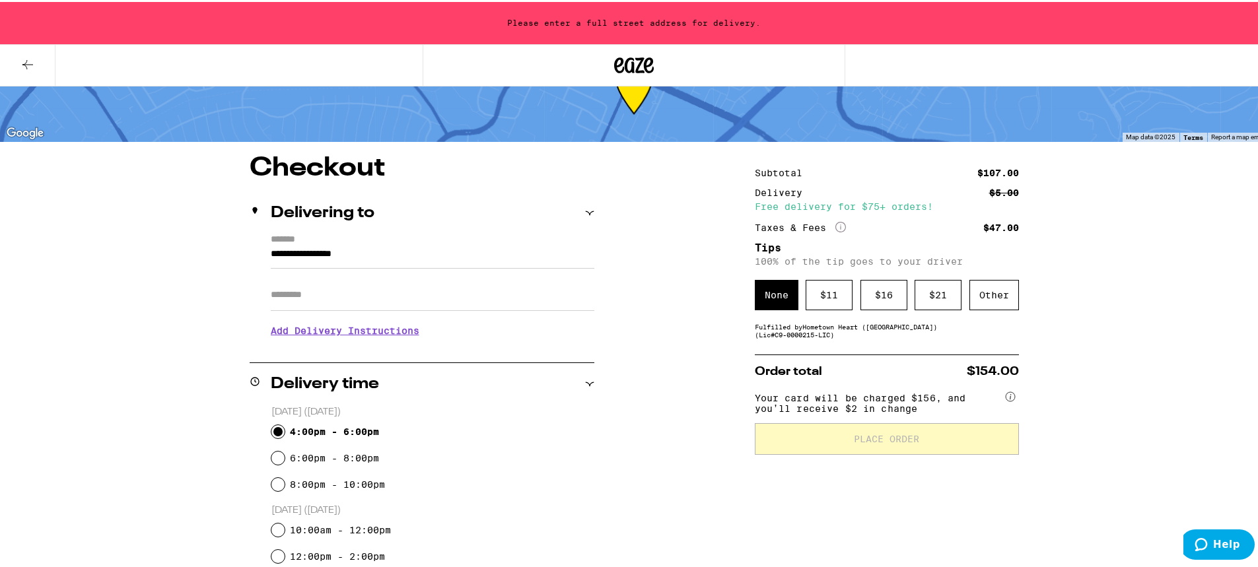
scroll to position [39, 0]
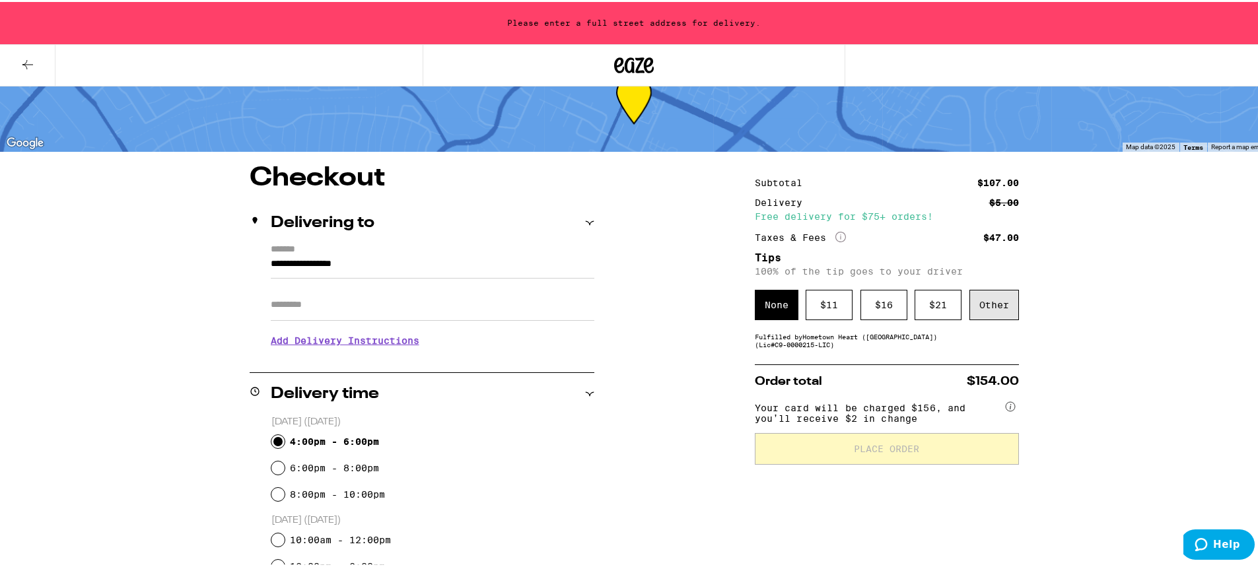
click at [989, 306] on div "Other" at bounding box center [995, 303] width 50 height 30
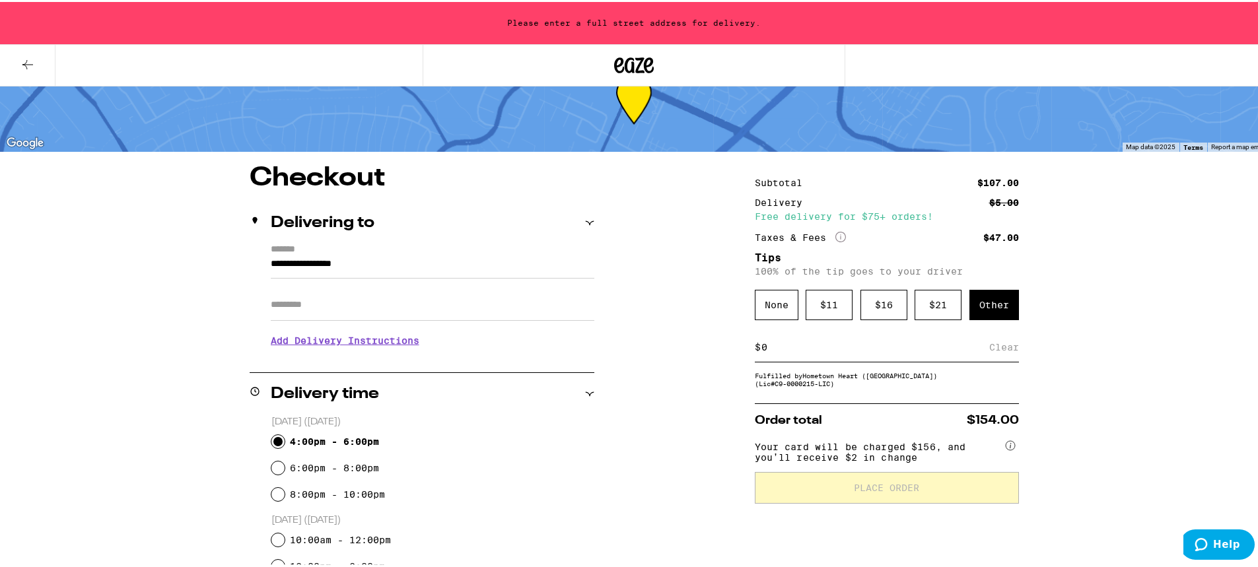
click at [769, 348] on input at bounding box center [875, 346] width 229 height 12
type input "10"
click at [1001, 348] on div "Save" at bounding box center [1007, 345] width 24 height 29
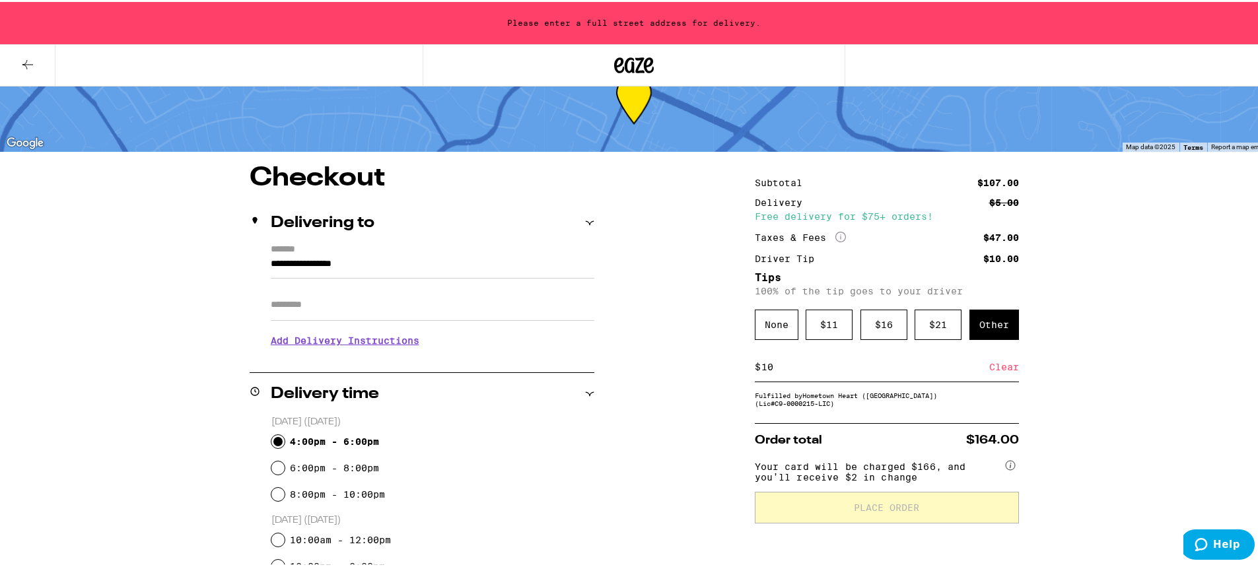
click at [587, 218] on icon at bounding box center [589, 221] width 9 height 9
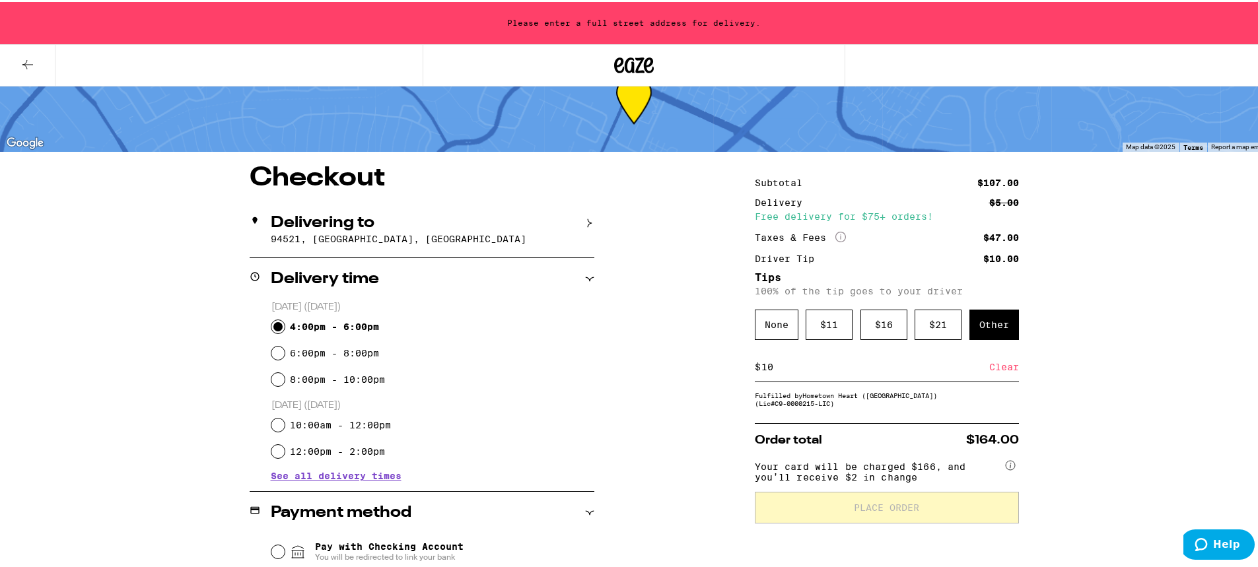
click at [587, 219] on icon at bounding box center [589, 221] width 9 height 9
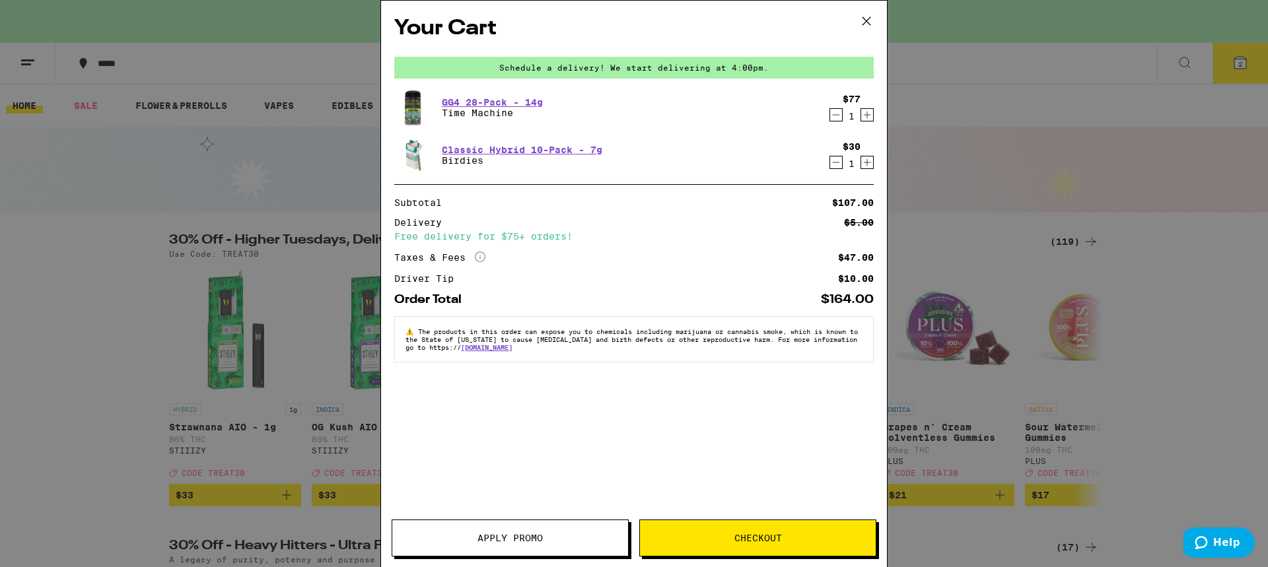
click at [863, 15] on icon at bounding box center [867, 21] width 20 height 20
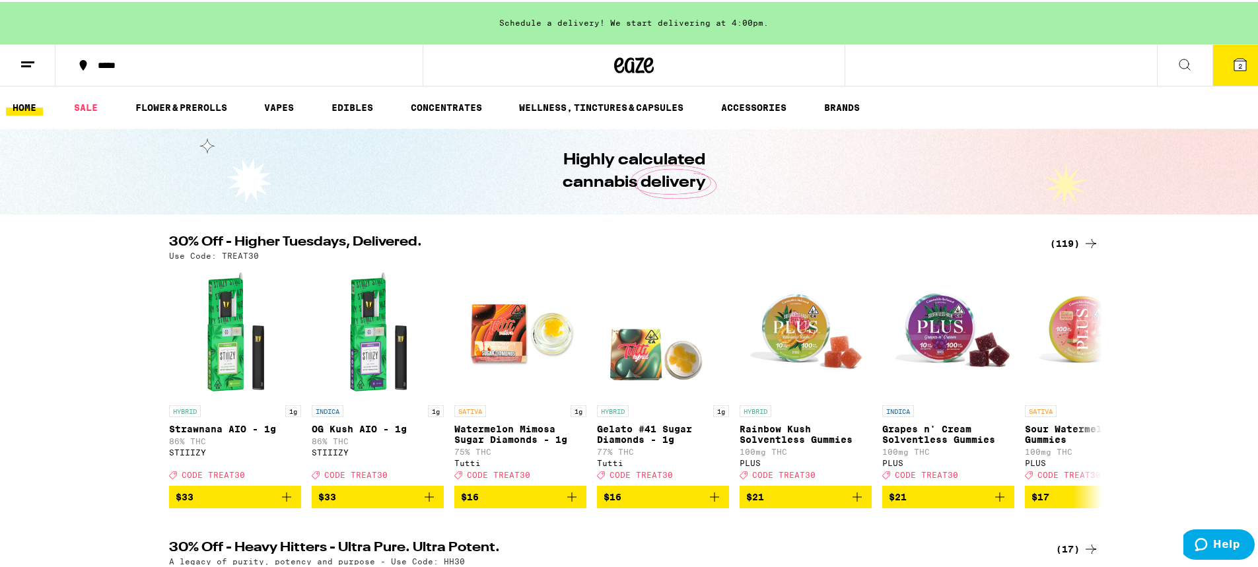
click at [26, 60] on line at bounding box center [27, 60] width 13 height 0
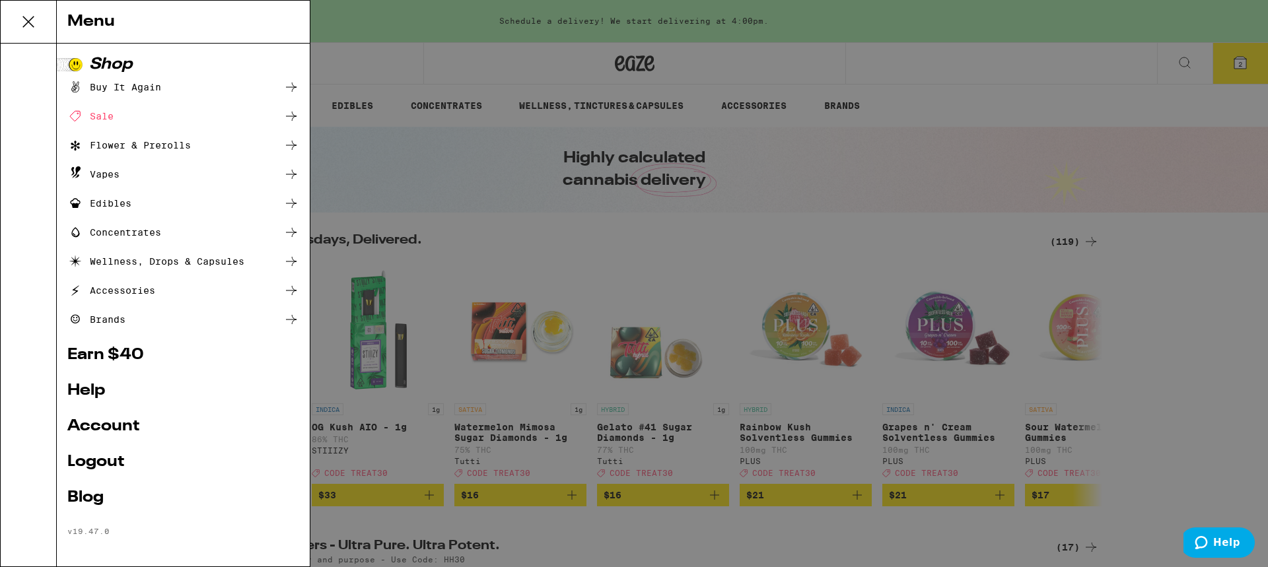
click at [26, 60] on div at bounding box center [29, 305] width 56 height 523
click at [31, 21] on icon at bounding box center [28, 22] width 26 height 26
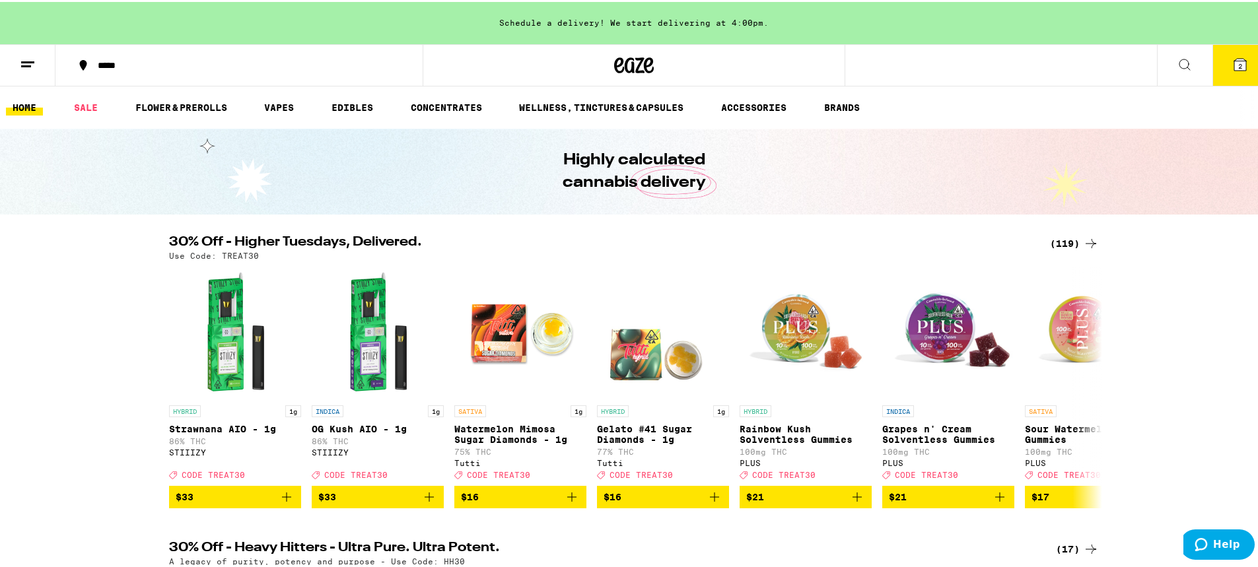
click at [110, 67] on div "*****" at bounding box center [245, 63] width 309 height 9
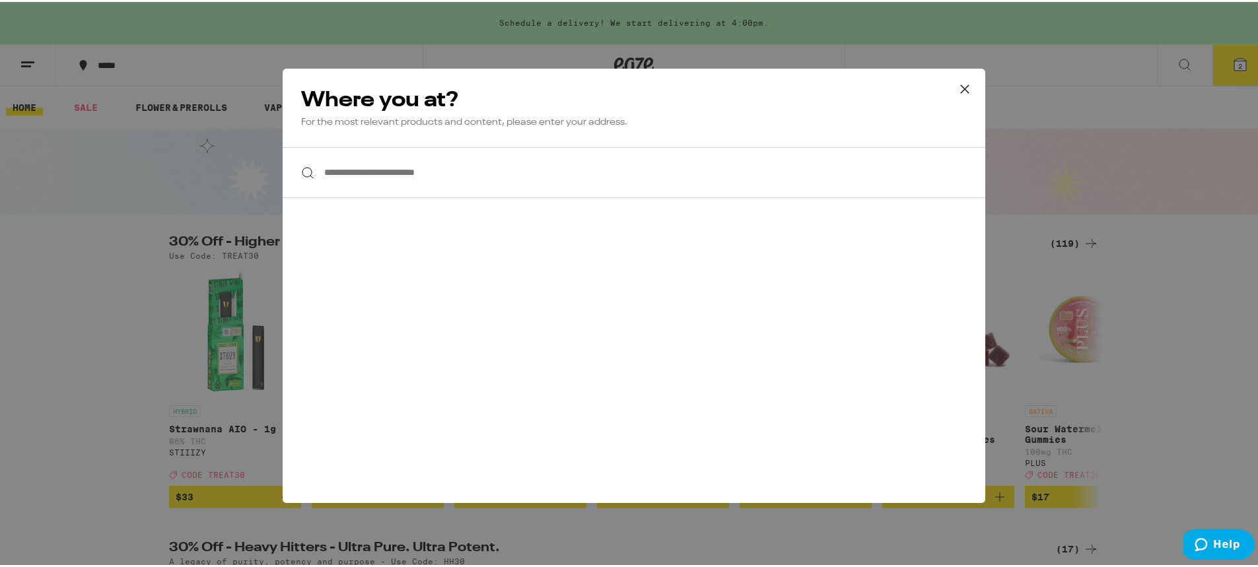
click at [304, 168] on div at bounding box center [634, 170] width 703 height 51
click at [303, 172] on div at bounding box center [634, 170] width 703 height 51
click at [959, 83] on icon at bounding box center [965, 87] width 20 height 20
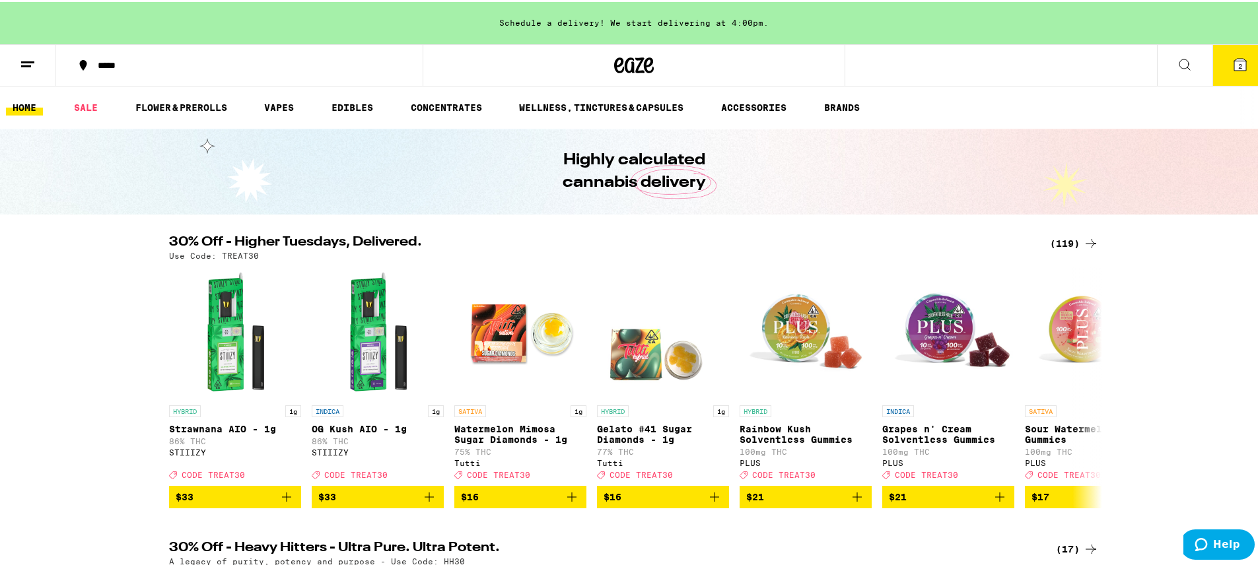
click at [28, 56] on icon at bounding box center [28, 63] width 16 height 16
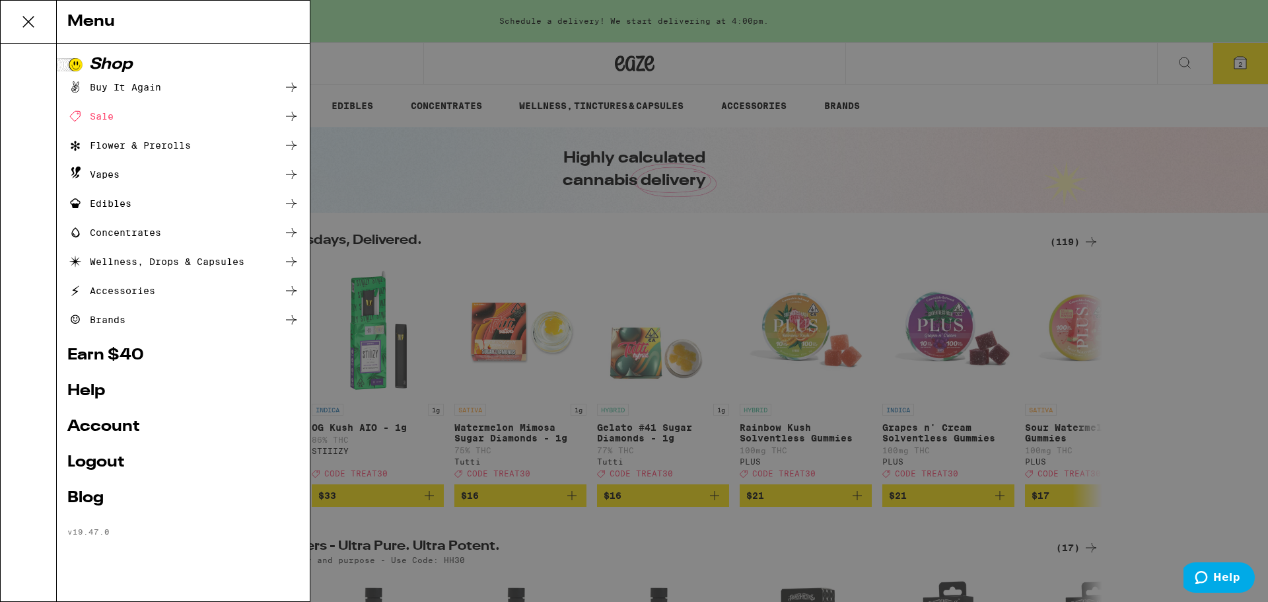
click at [375, 30] on div "Menu Shop Buy It Again Sale Flower & Prerolls Vapes Edibles Concentrates Wellne…" at bounding box center [634, 301] width 1268 height 602
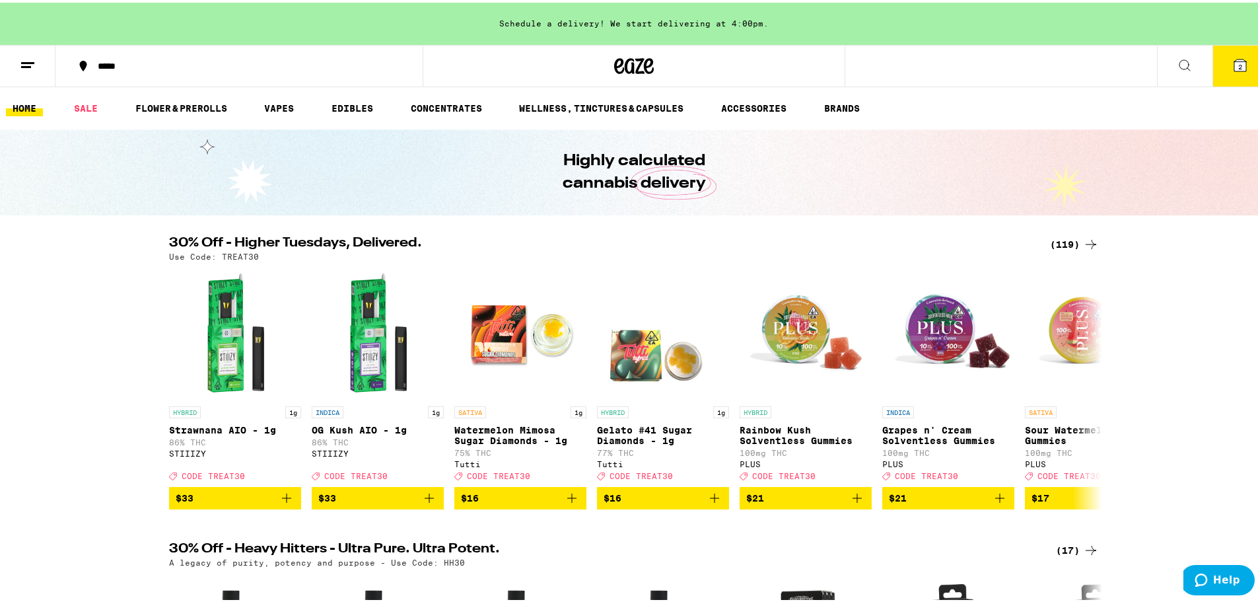
click at [22, 106] on link "HOME" at bounding box center [24, 106] width 37 height 16
click at [1235, 58] on icon at bounding box center [1241, 63] width 12 height 12
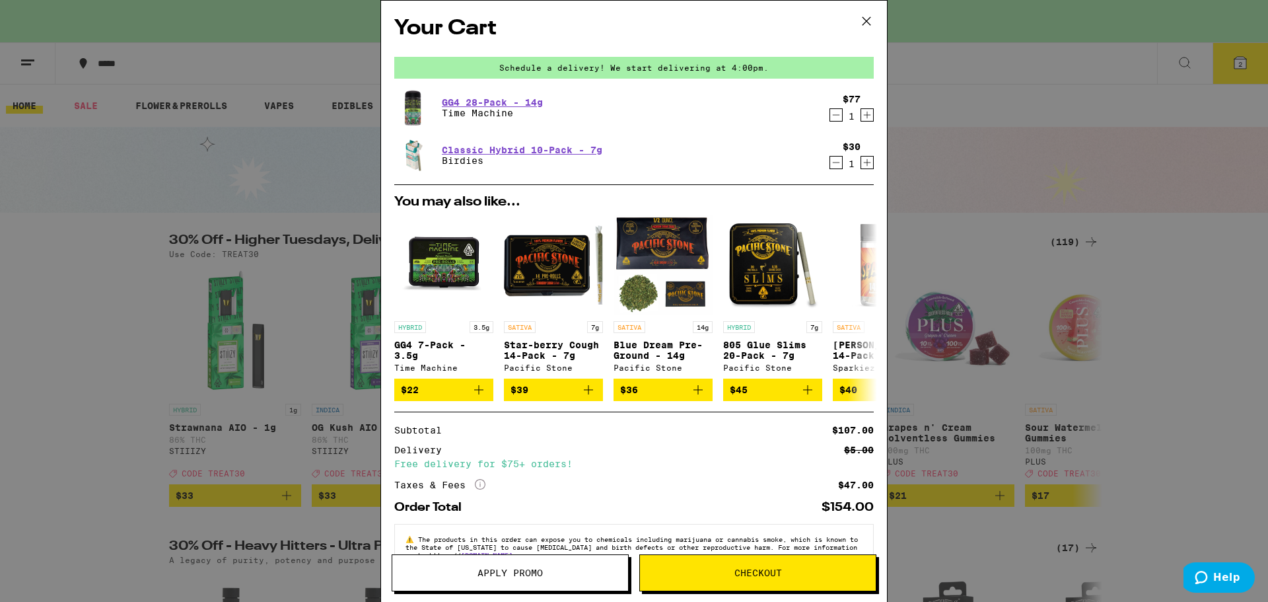
click at [862, 15] on icon at bounding box center [867, 21] width 20 height 20
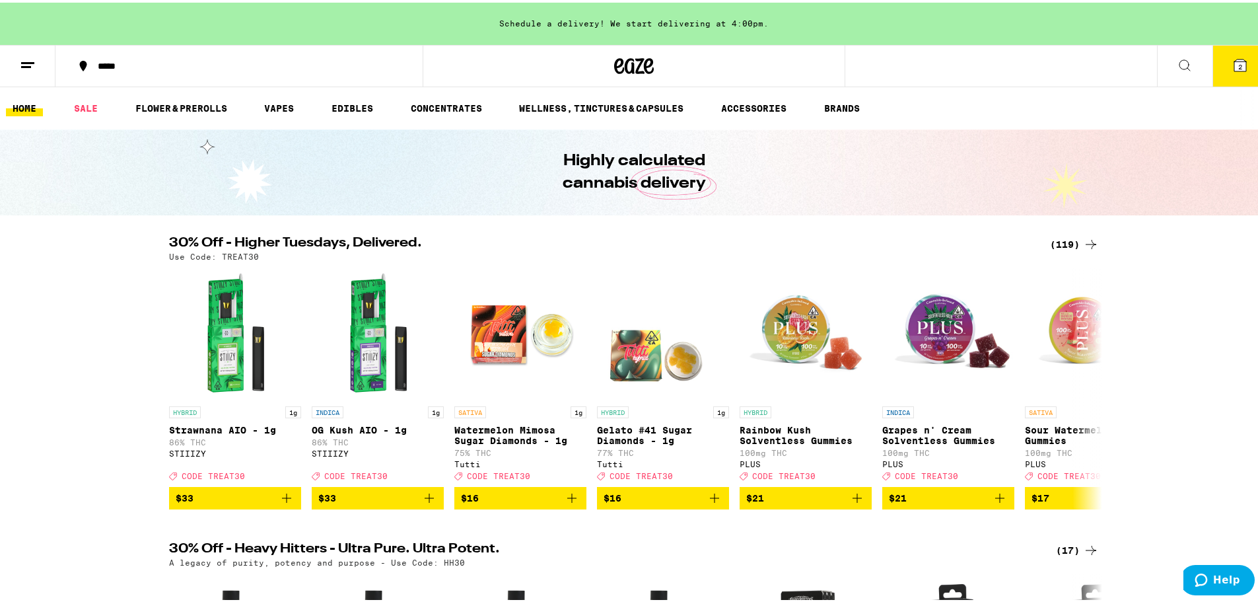
click at [122, 62] on div "*****" at bounding box center [245, 63] width 309 height 9
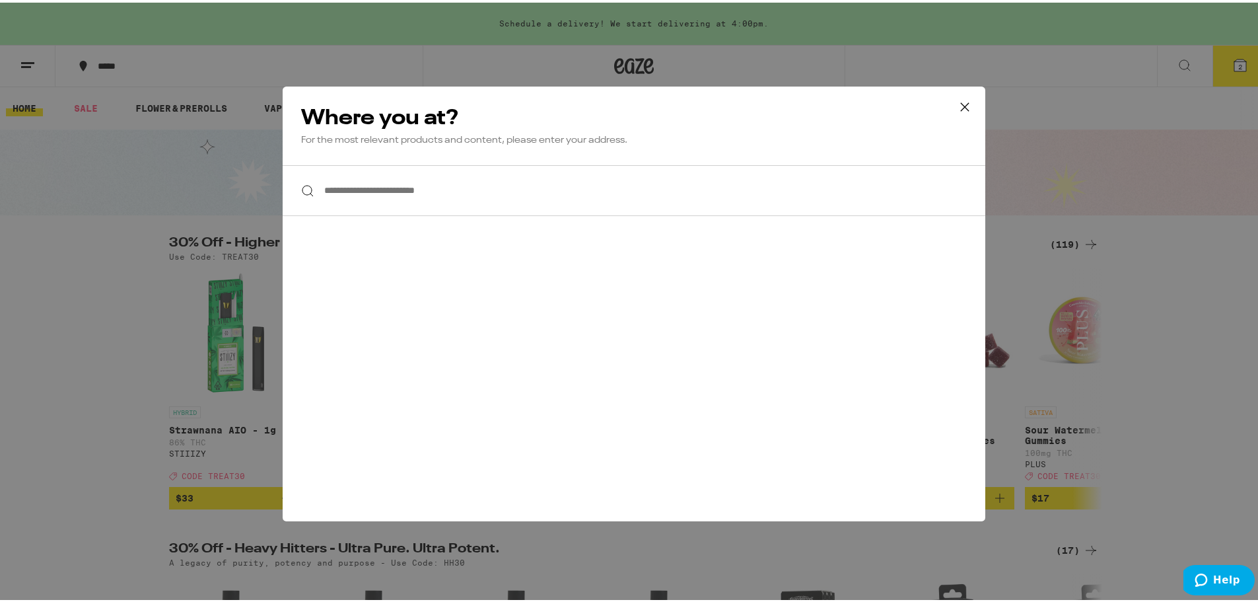
click at [399, 193] on input "**********" at bounding box center [634, 187] width 703 height 51
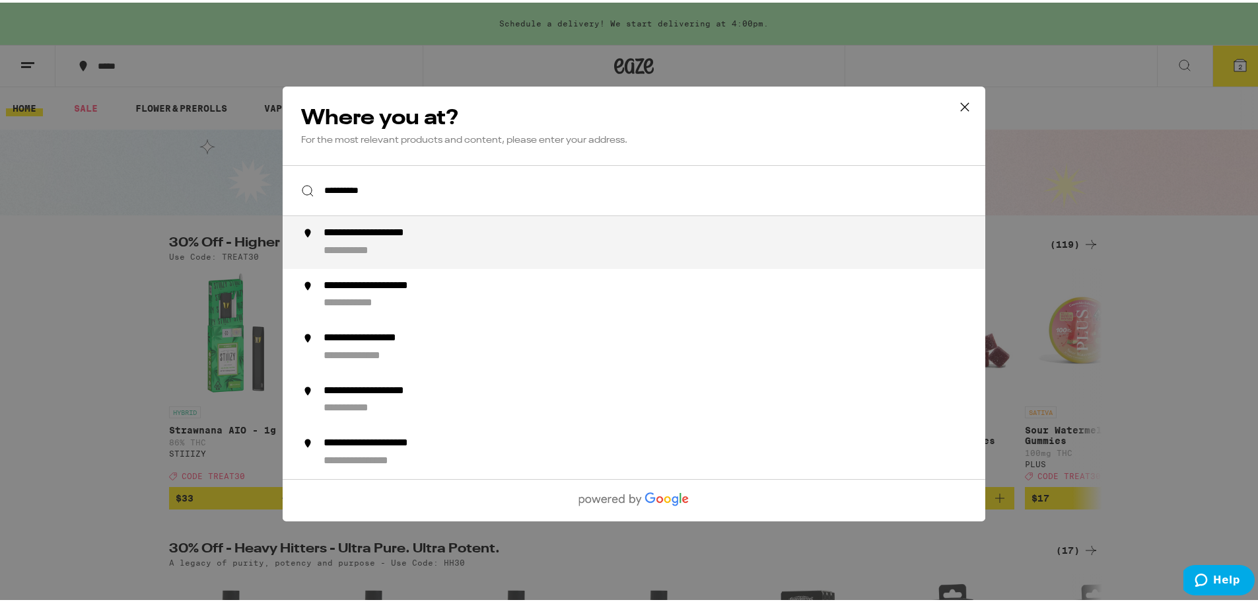
click at [346, 231] on div "**********" at bounding box center [392, 231] width 137 height 14
type input "**********"
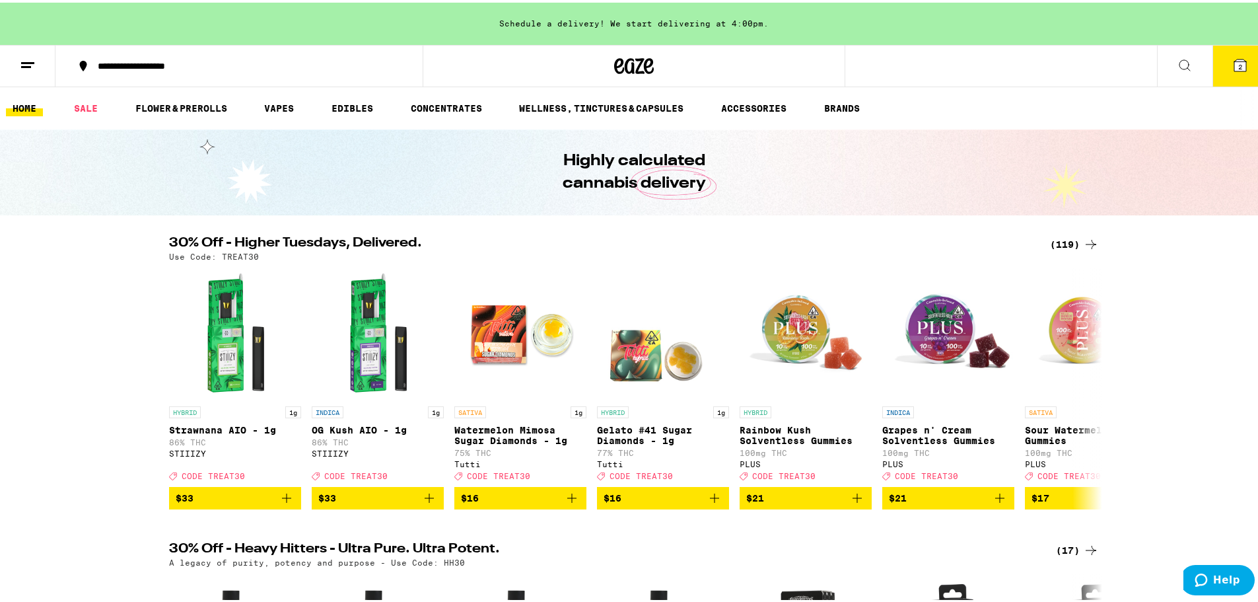
click at [122, 62] on div "**********" at bounding box center [245, 63] width 309 height 9
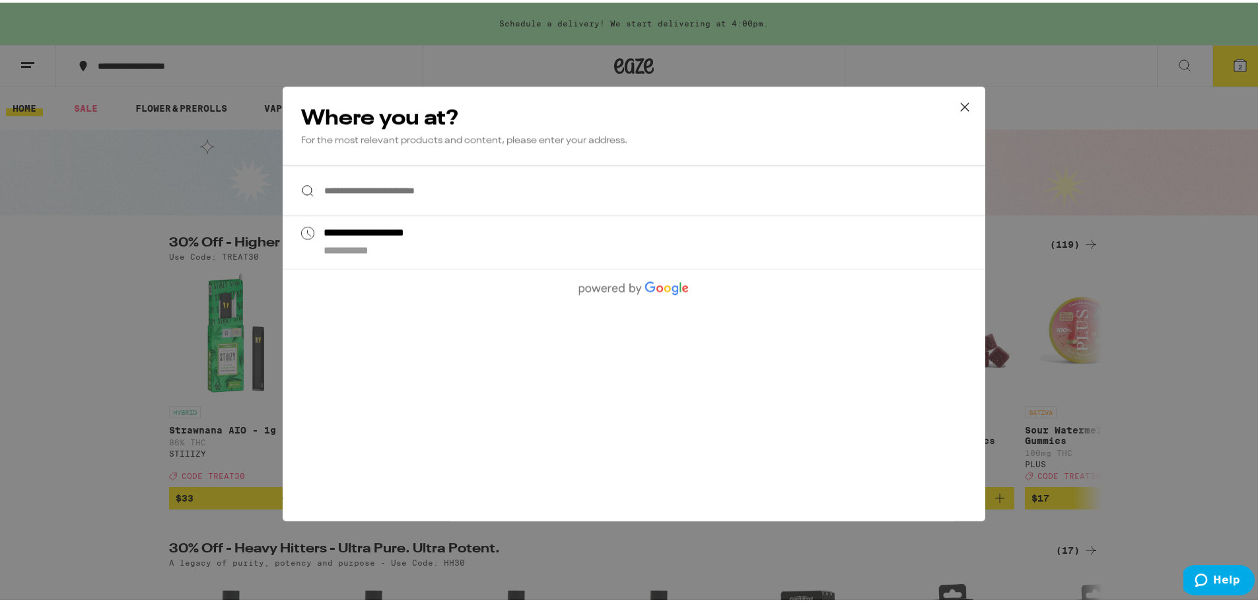
click at [122, 61] on div "**********" at bounding box center [634, 301] width 1268 height 602
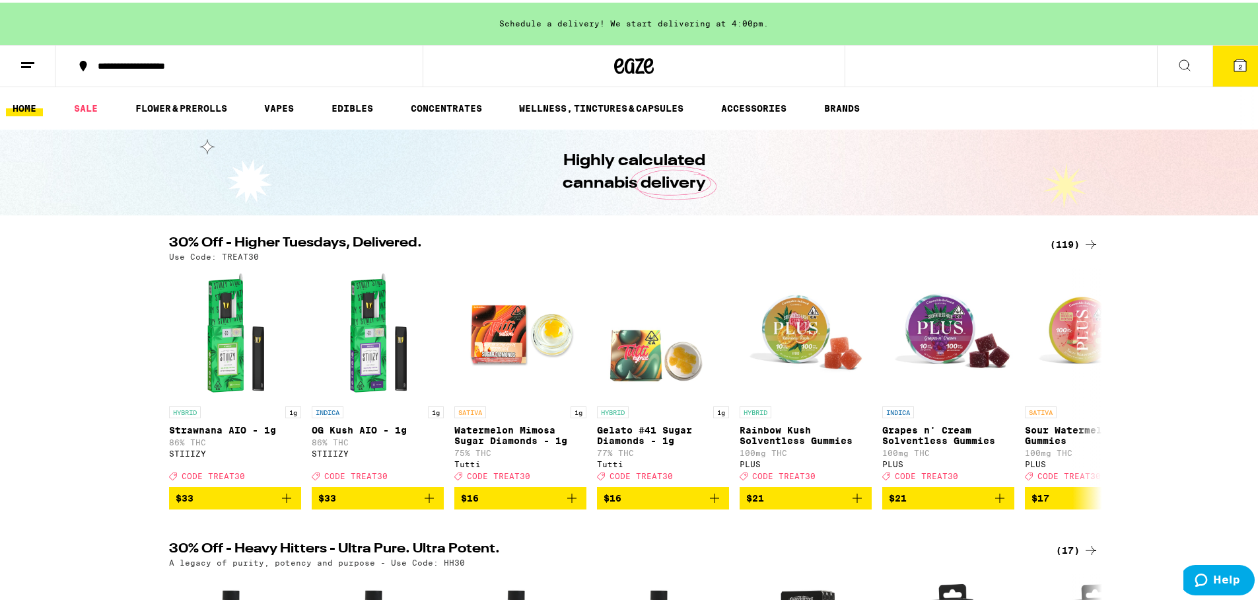
click at [1238, 65] on span "2" at bounding box center [1240, 64] width 4 height 8
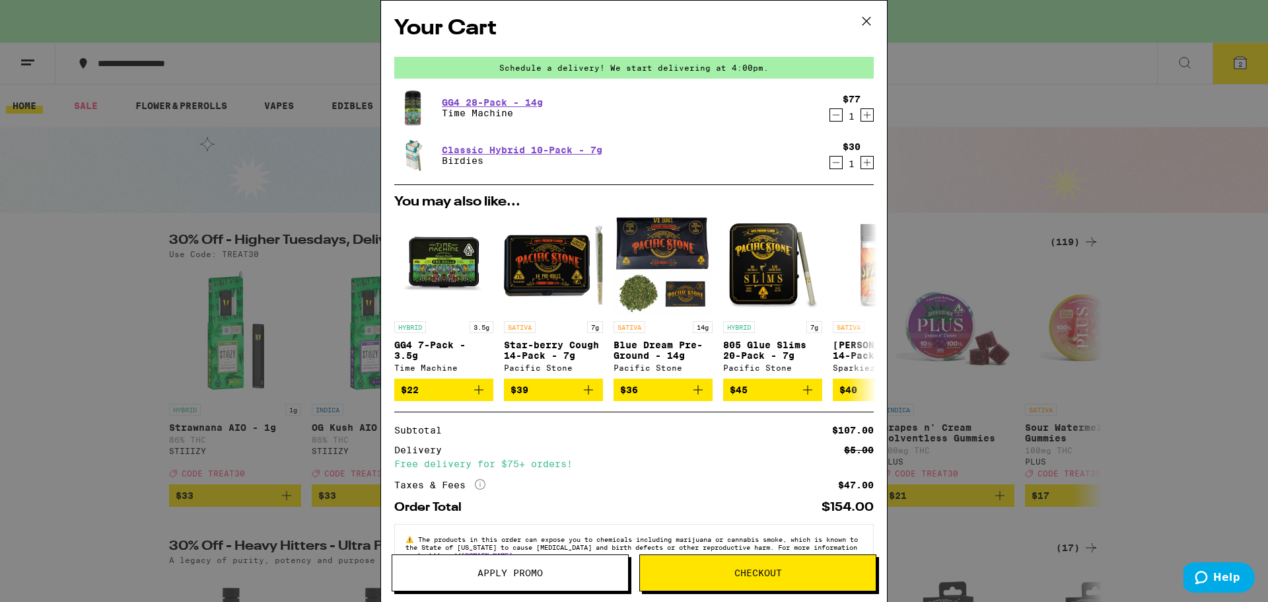
click at [778, 571] on span "Checkout" at bounding box center [759, 572] width 48 height 9
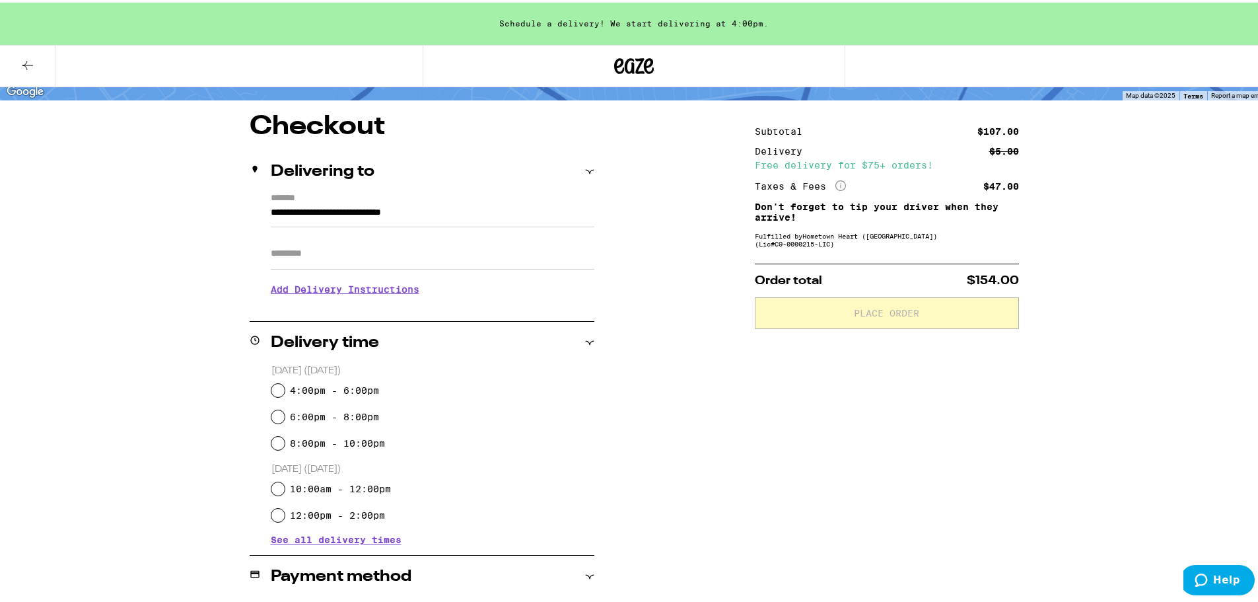
scroll to position [132, 0]
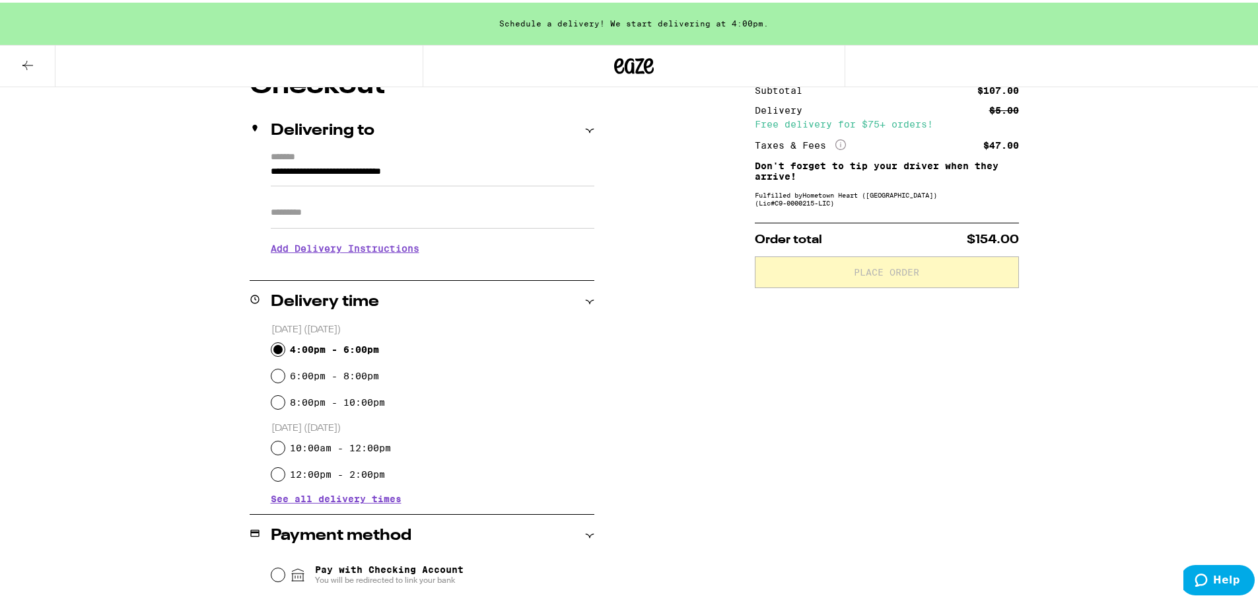
click at [271, 347] on input "4:00pm - 6:00pm" at bounding box center [277, 346] width 13 height 13
radio input "true"
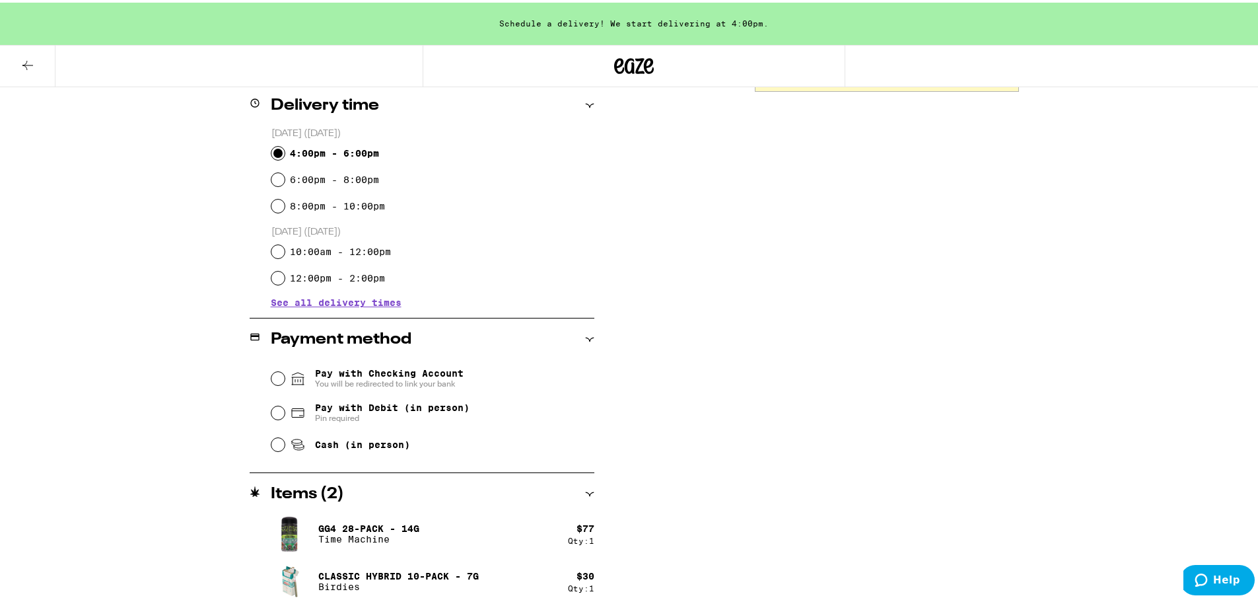
scroll to position [330, 0]
click at [271, 411] on input "Pay with Debit (in person) Pin required" at bounding box center [277, 408] width 13 height 13
radio input "true"
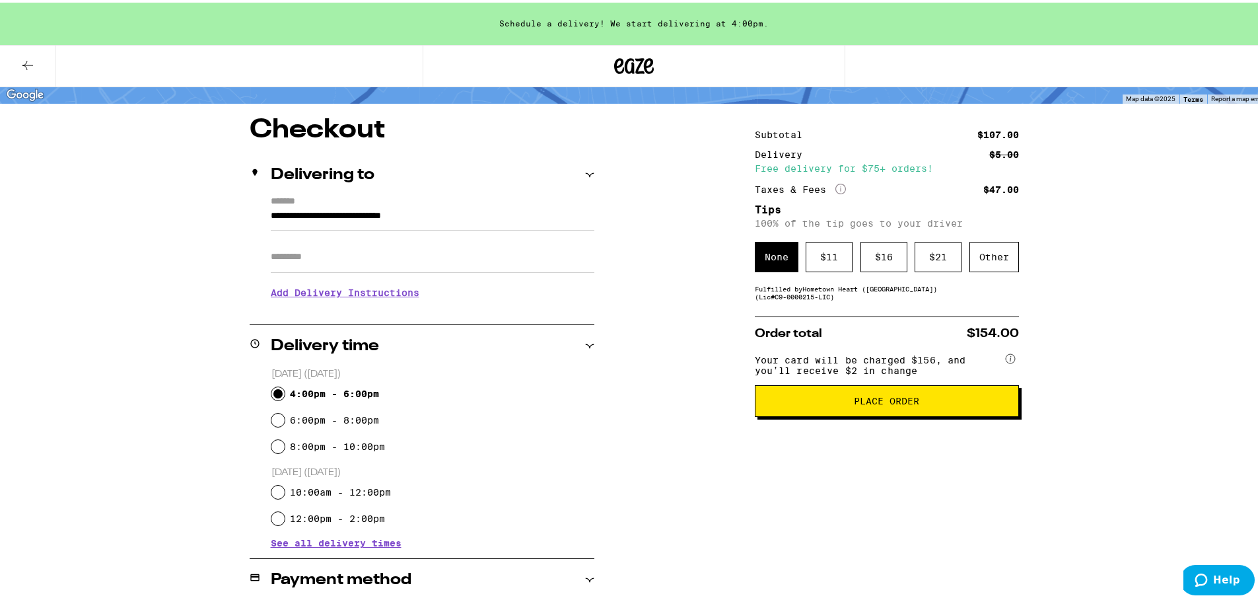
scroll to position [5, 0]
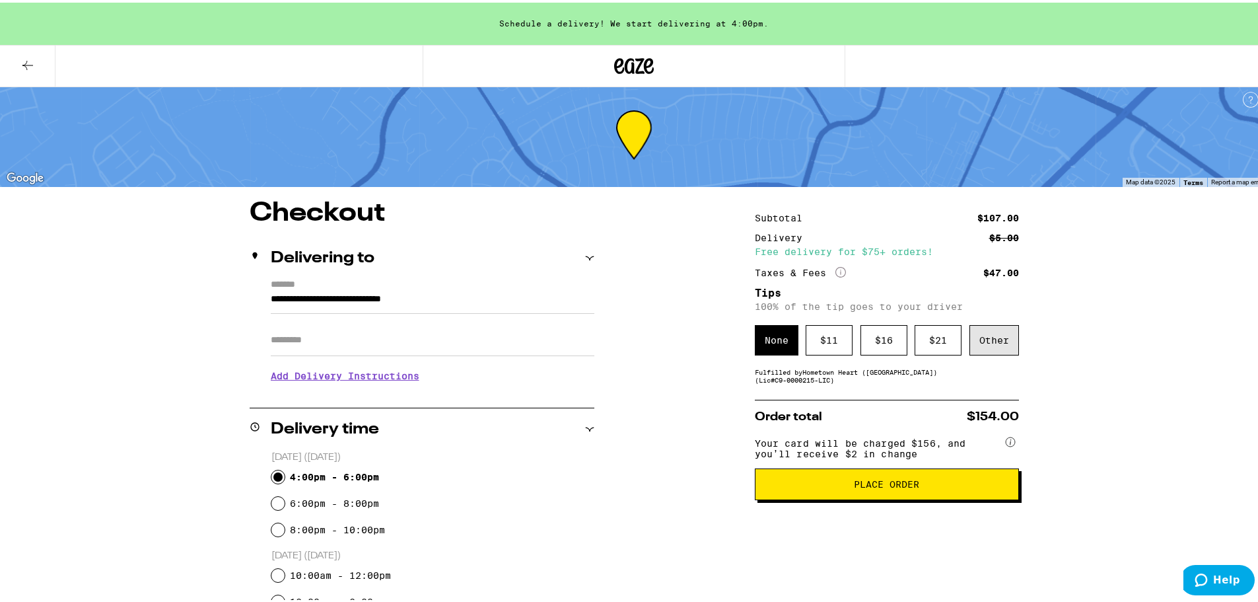
click at [987, 336] on div "Other" at bounding box center [995, 337] width 50 height 30
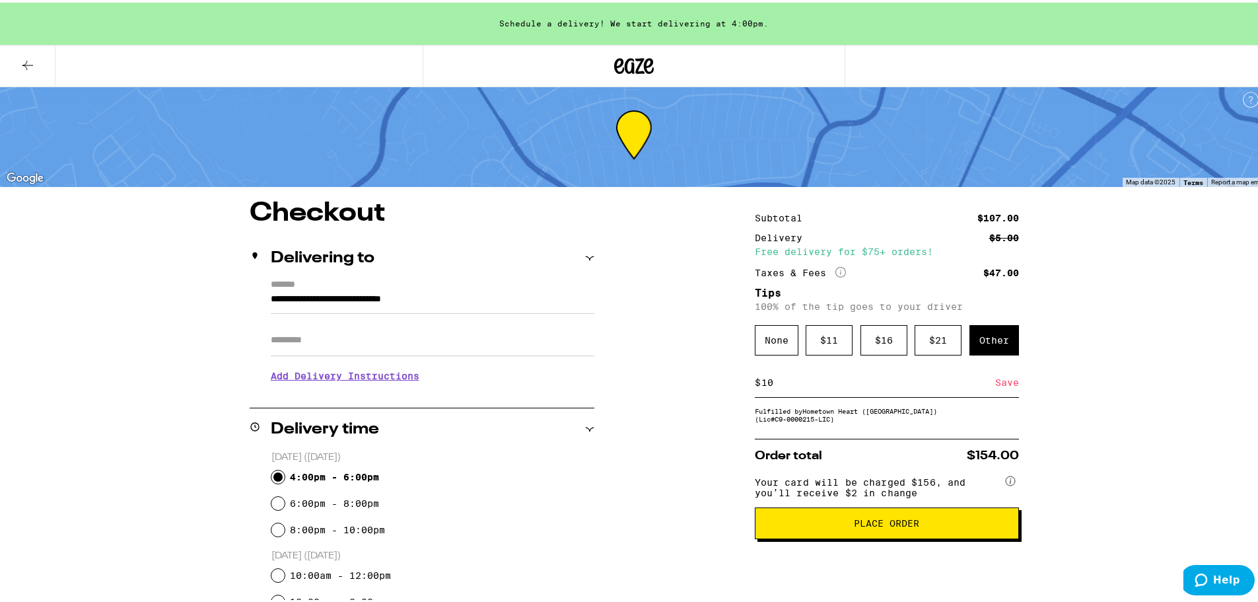
type input "10"
click at [1006, 380] on div "Save" at bounding box center [1007, 379] width 24 height 29
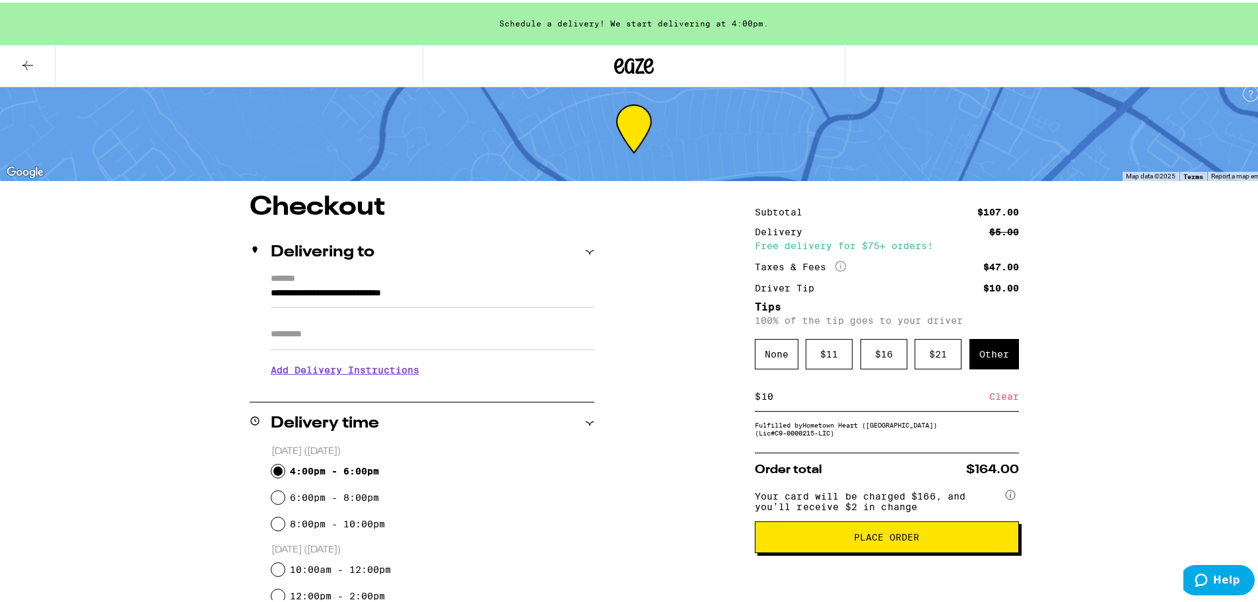
scroll to position [0, 0]
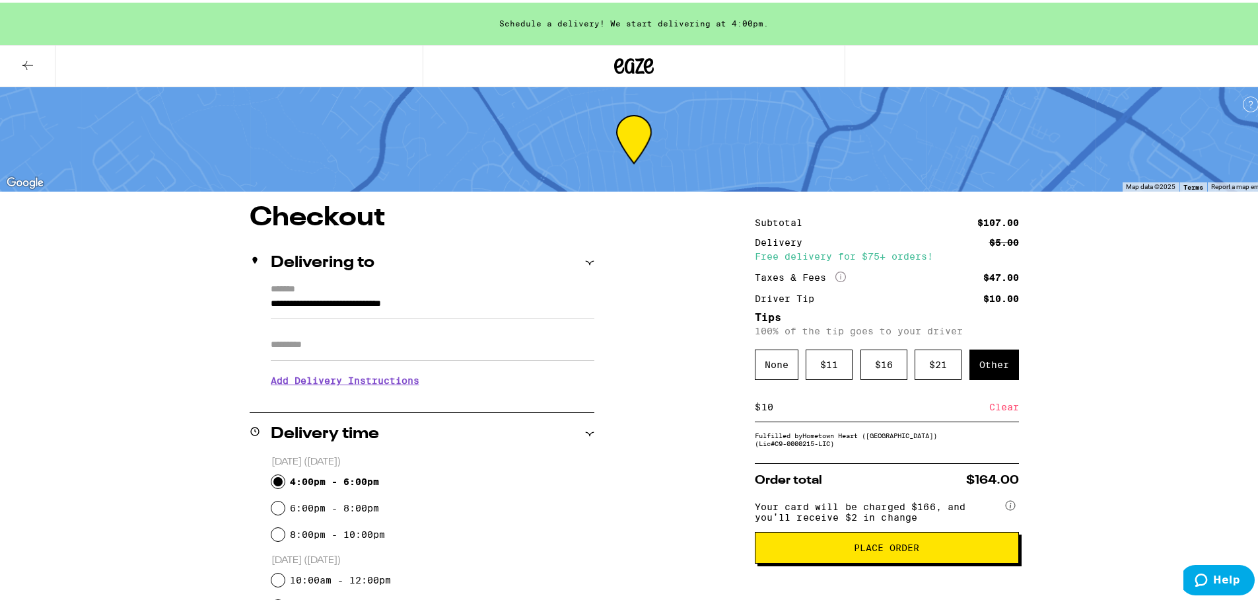
click at [879, 550] on span "Place Order" at bounding box center [886, 544] width 65 height 9
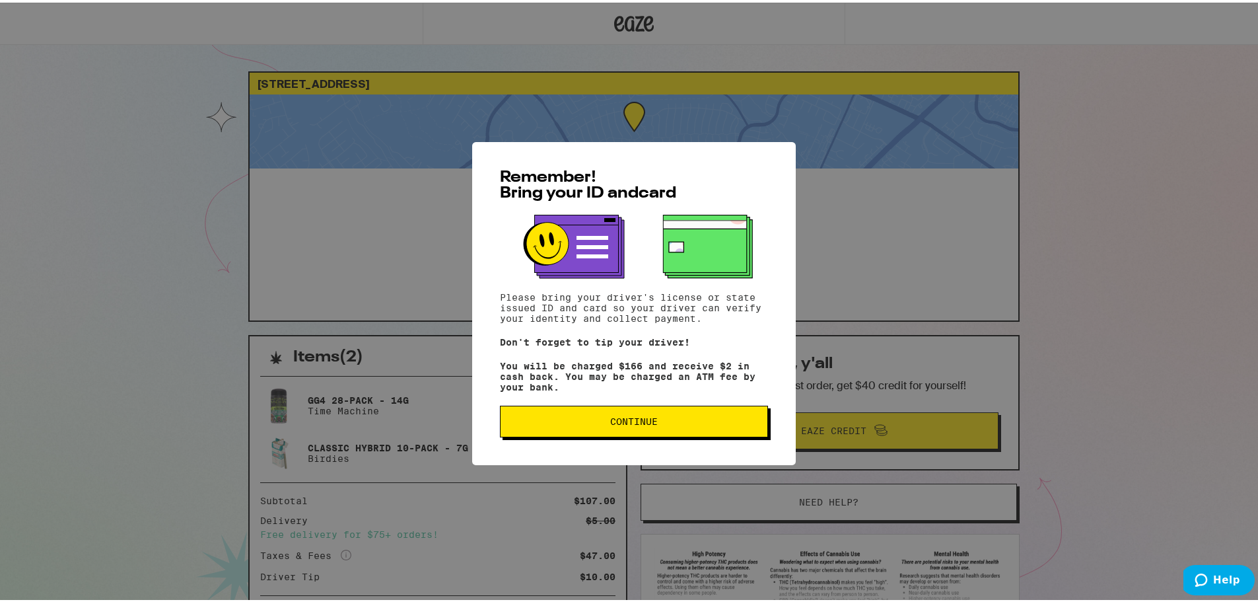
click at [618, 422] on span "Continue" at bounding box center [634, 418] width 48 height 9
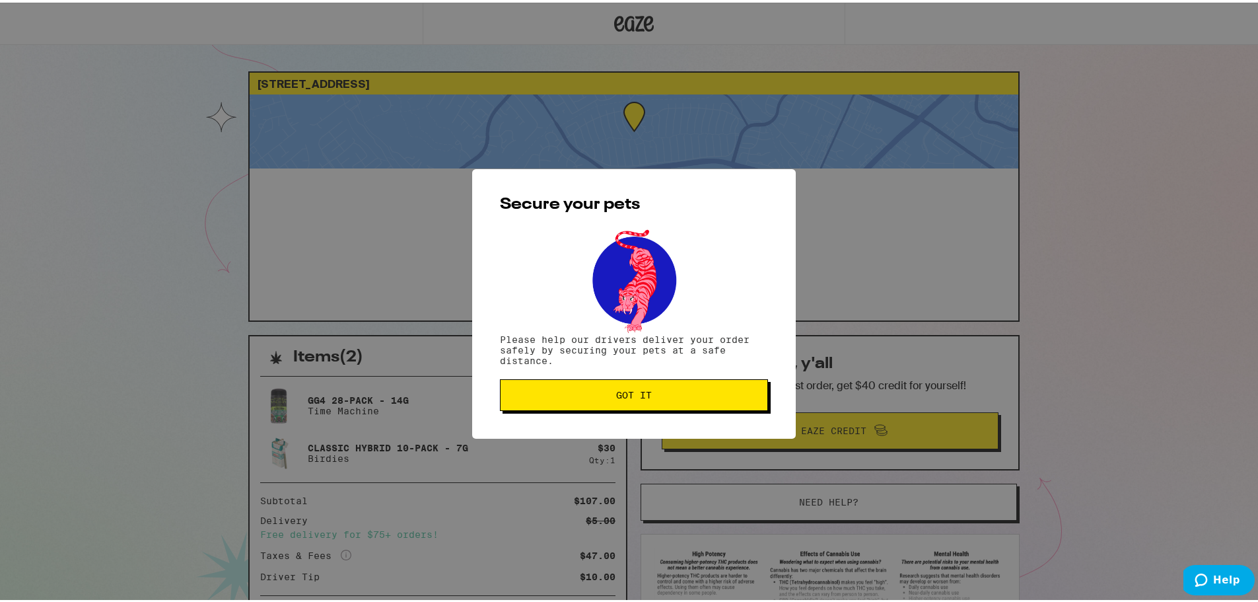
click at [640, 384] on button "Got it" at bounding box center [634, 393] width 268 height 32
